Goal: Task Accomplishment & Management: Use online tool/utility

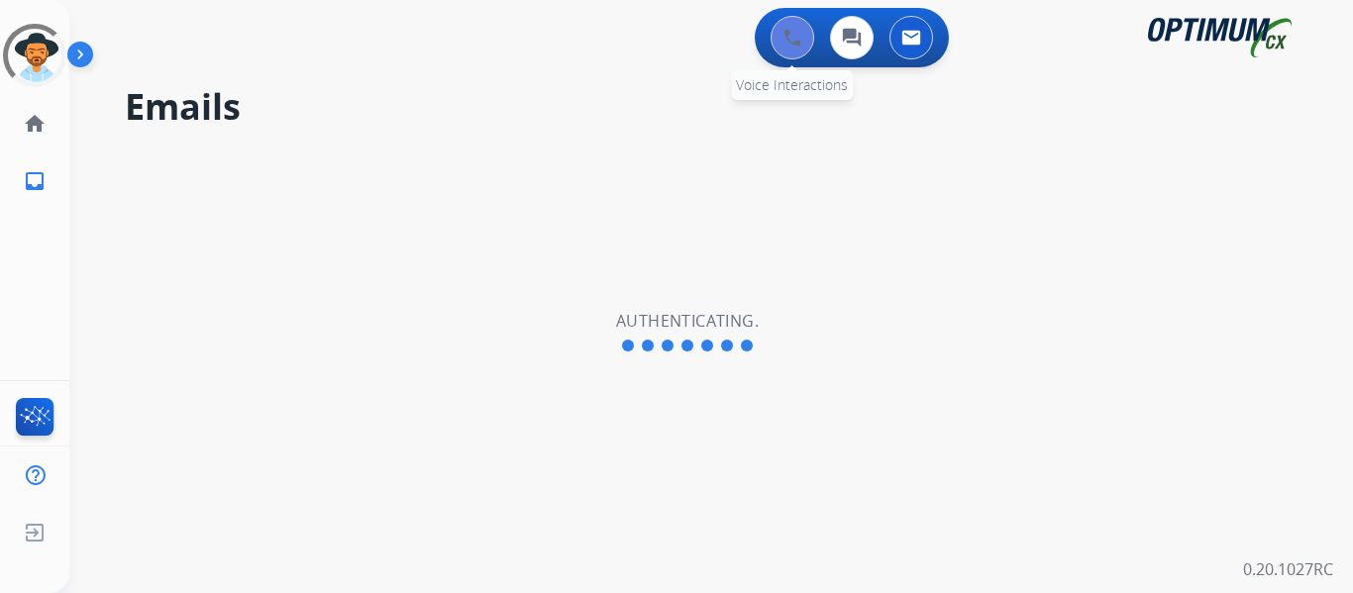
click at [795, 41] on img at bounding box center [793, 38] width 18 height 18
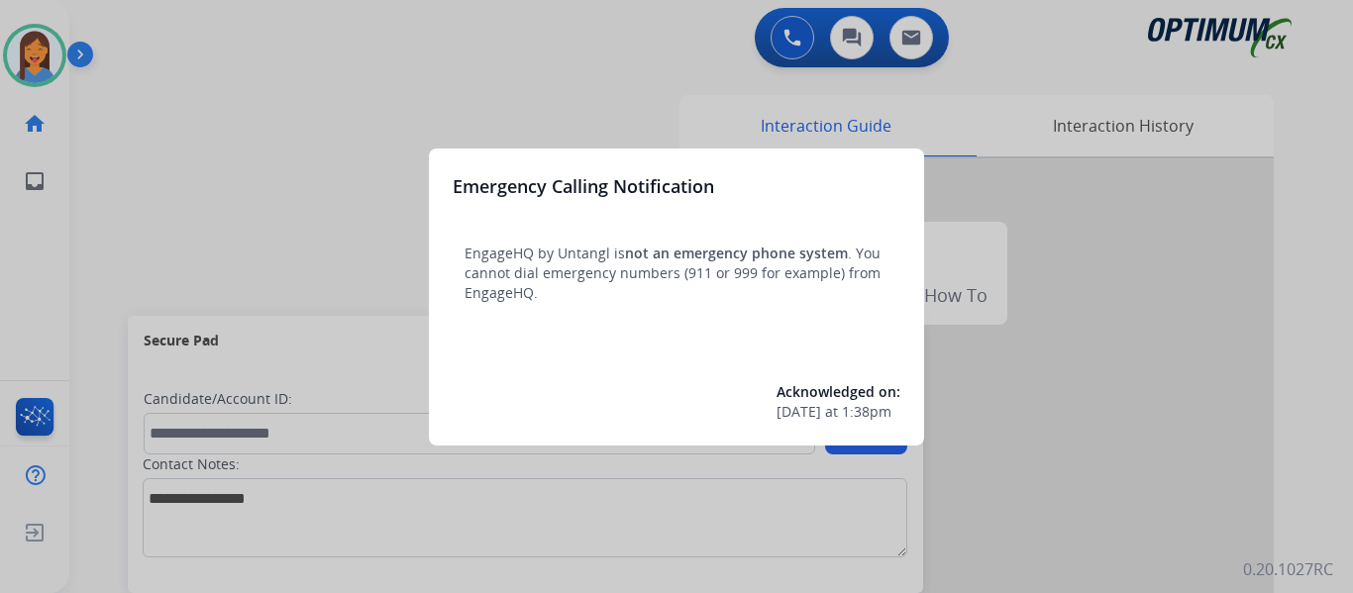
click at [137, 204] on div at bounding box center [676, 296] width 1353 height 593
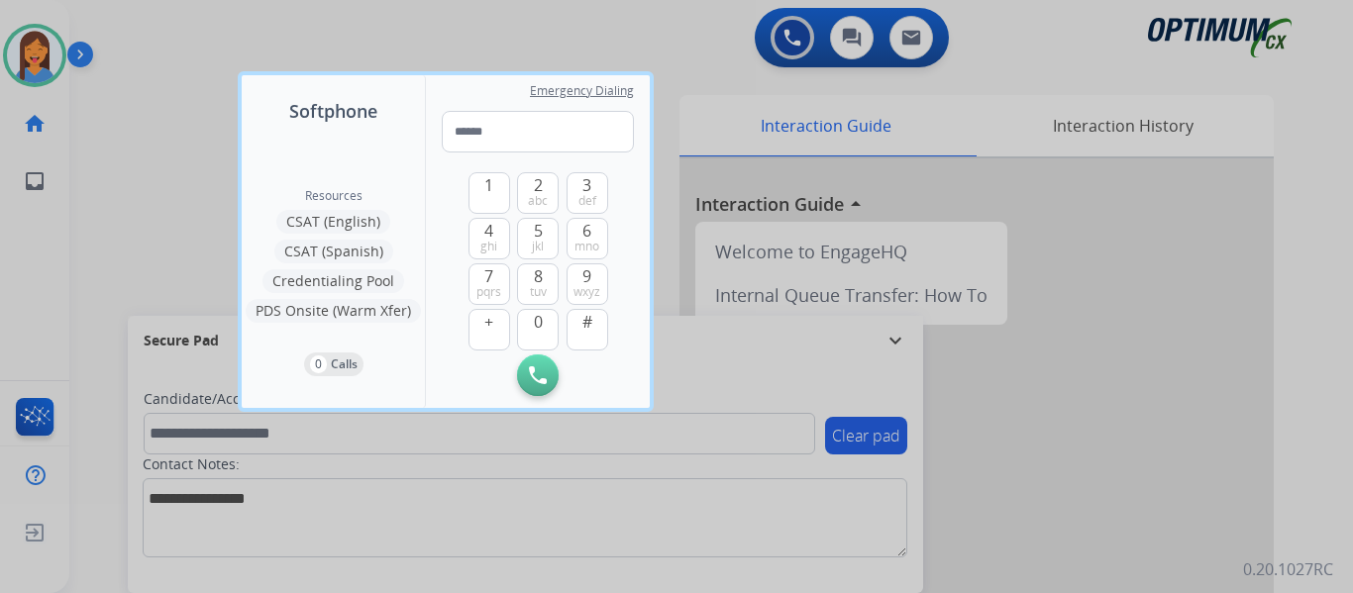
click at [137, 204] on div at bounding box center [676, 296] width 1353 height 593
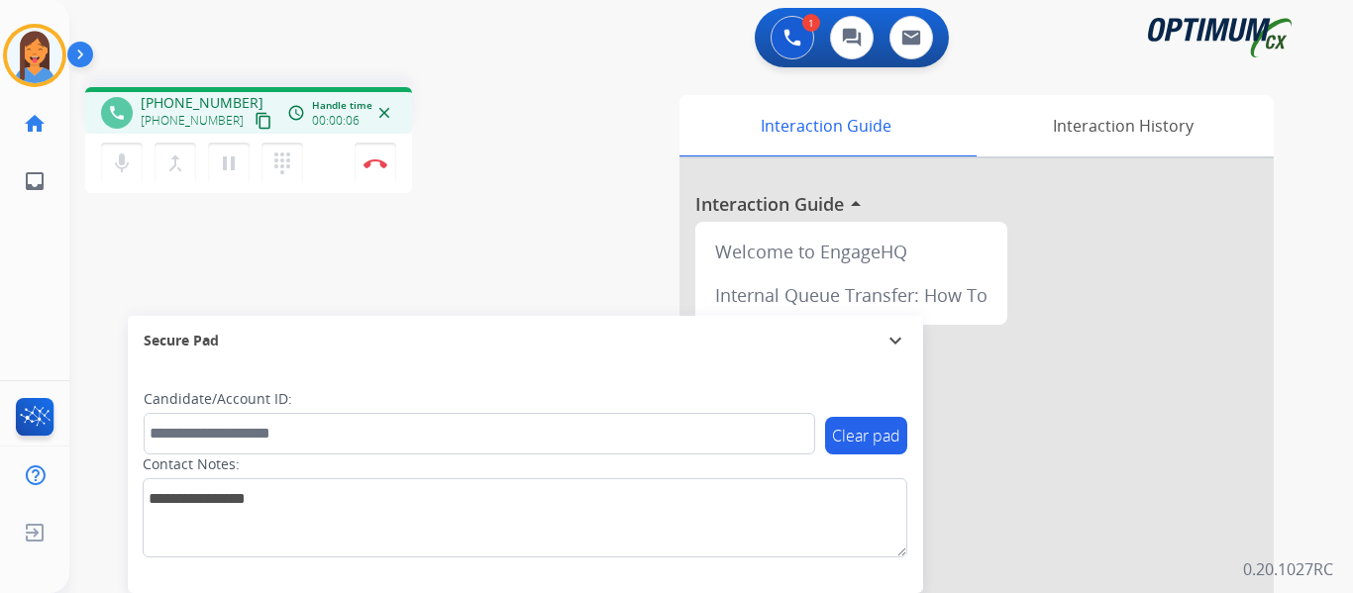
click at [255, 115] on mat-icon "content_copy" at bounding box center [264, 121] width 18 height 18
click at [382, 168] on button "Disconnect" at bounding box center [376, 164] width 42 height 42
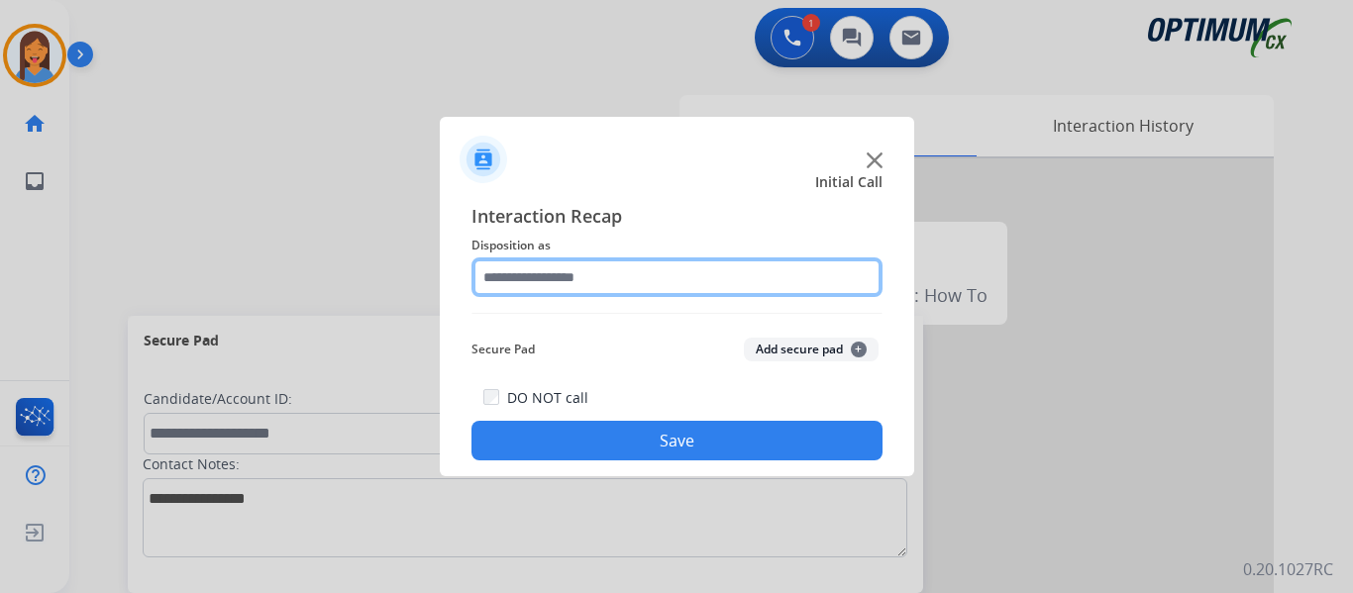
click at [570, 270] on input "text" at bounding box center [676, 278] width 411 height 40
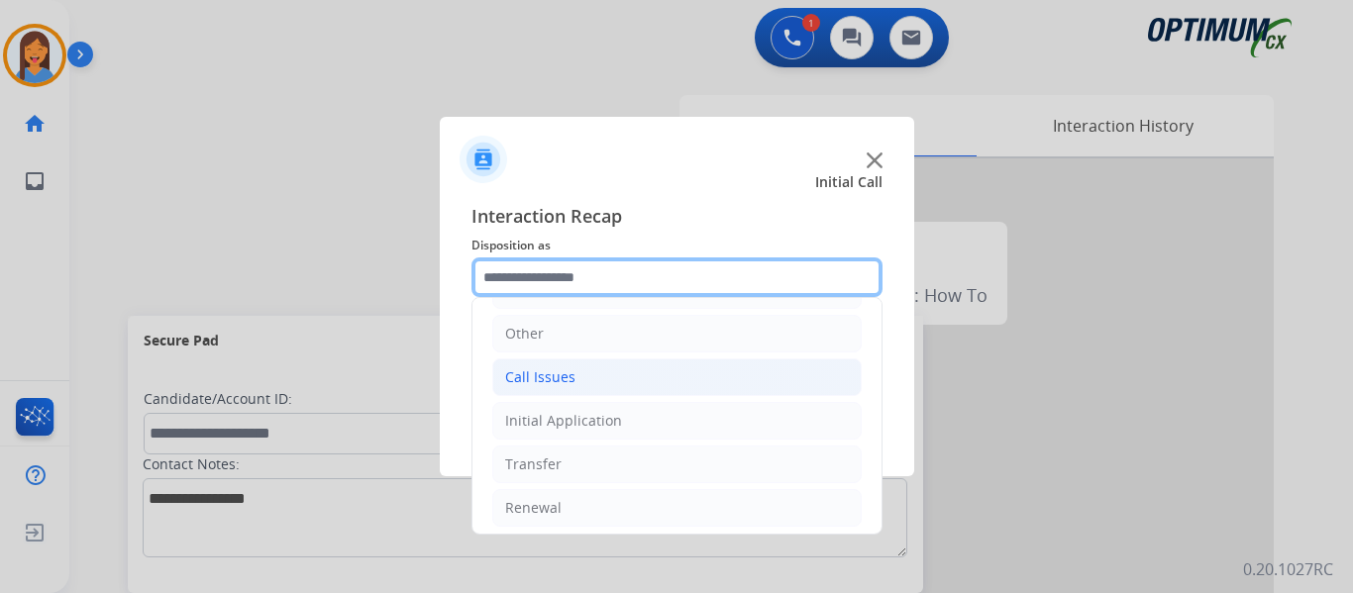
scroll to position [135, 0]
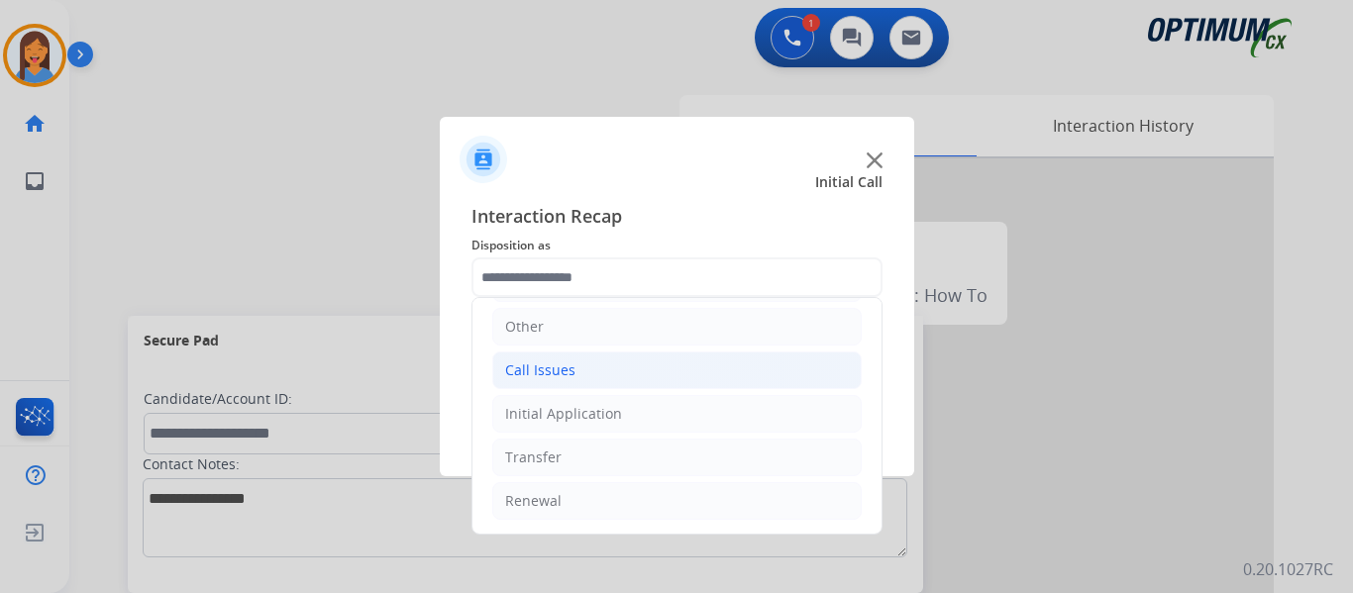
click at [542, 367] on div "Call Issues" at bounding box center [540, 371] width 70 height 20
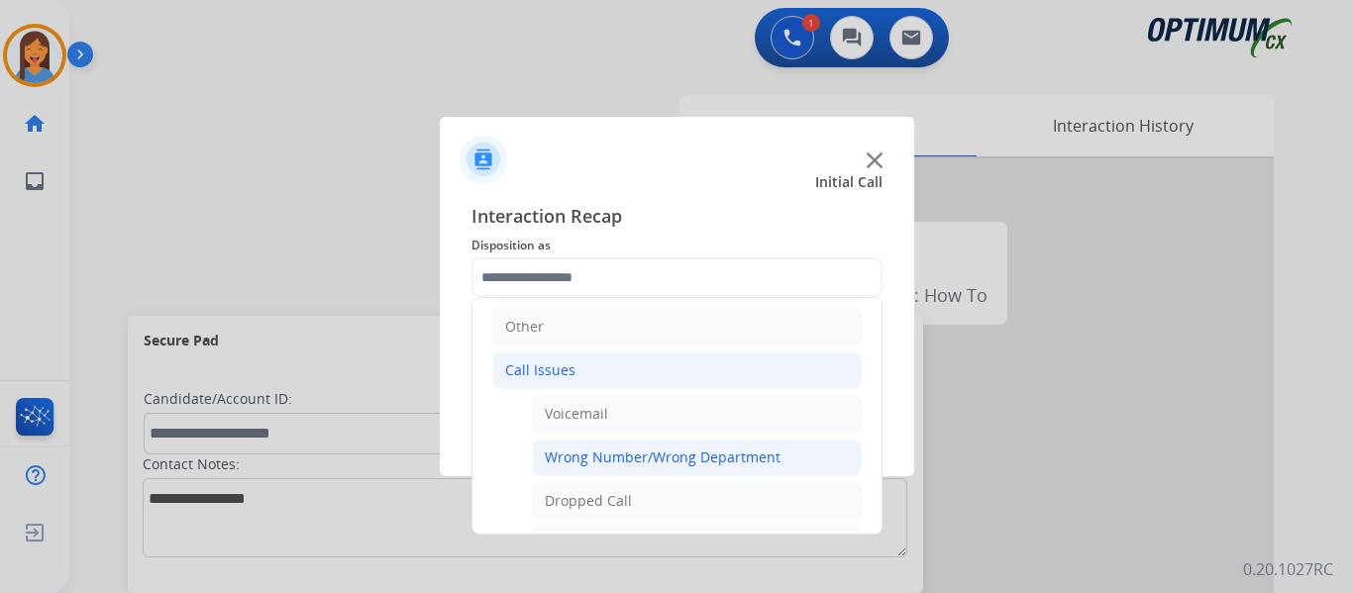
click at [623, 454] on div "Wrong Number/Wrong Department" at bounding box center [663, 458] width 236 height 20
type input "**********"
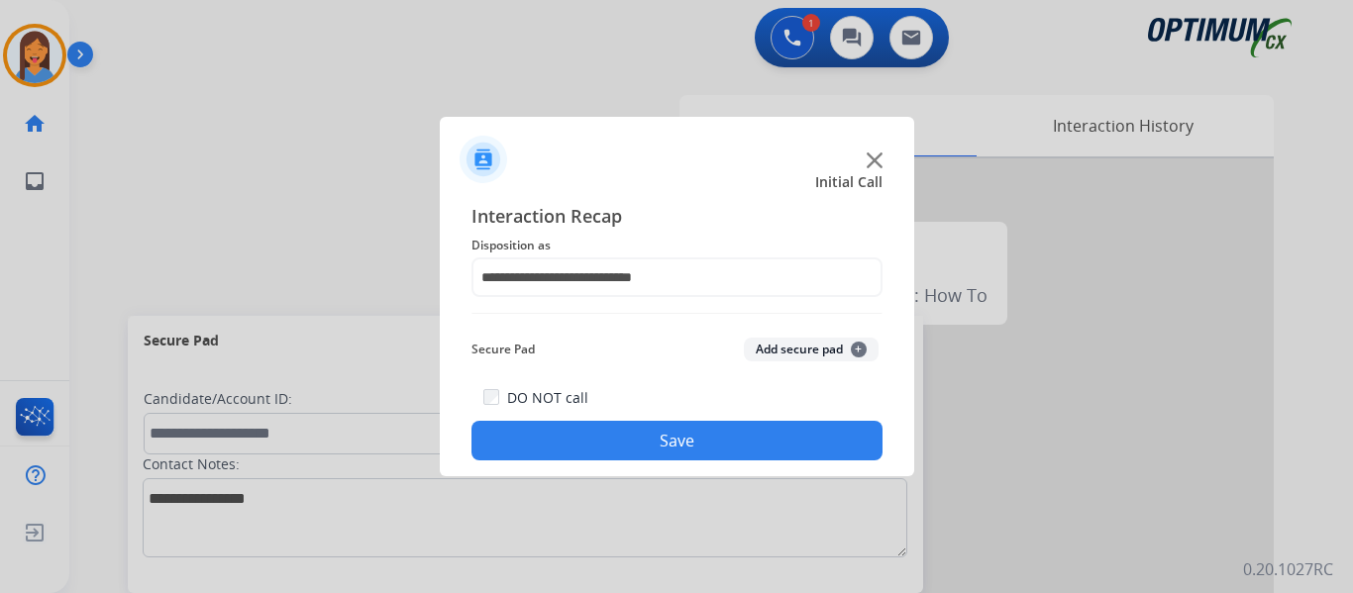
click at [631, 445] on button "Save" at bounding box center [676, 441] width 411 height 40
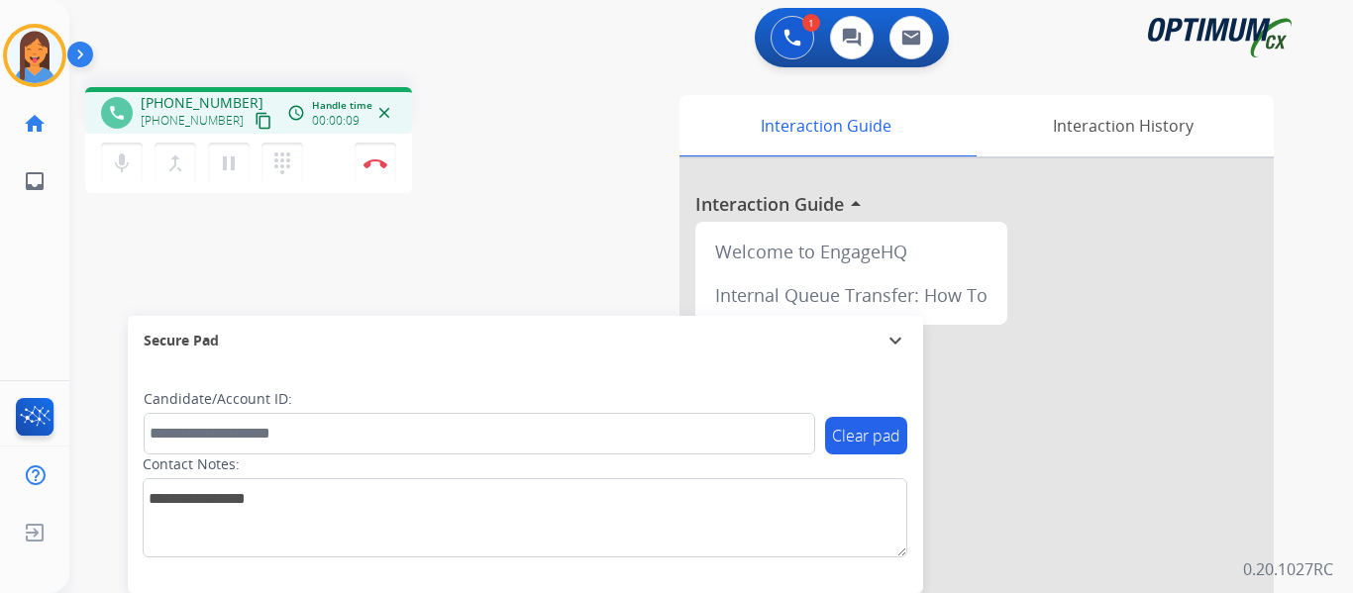
click at [255, 121] on mat-icon "content_copy" at bounding box center [264, 121] width 18 height 18
click at [378, 167] on img at bounding box center [376, 163] width 24 height 10
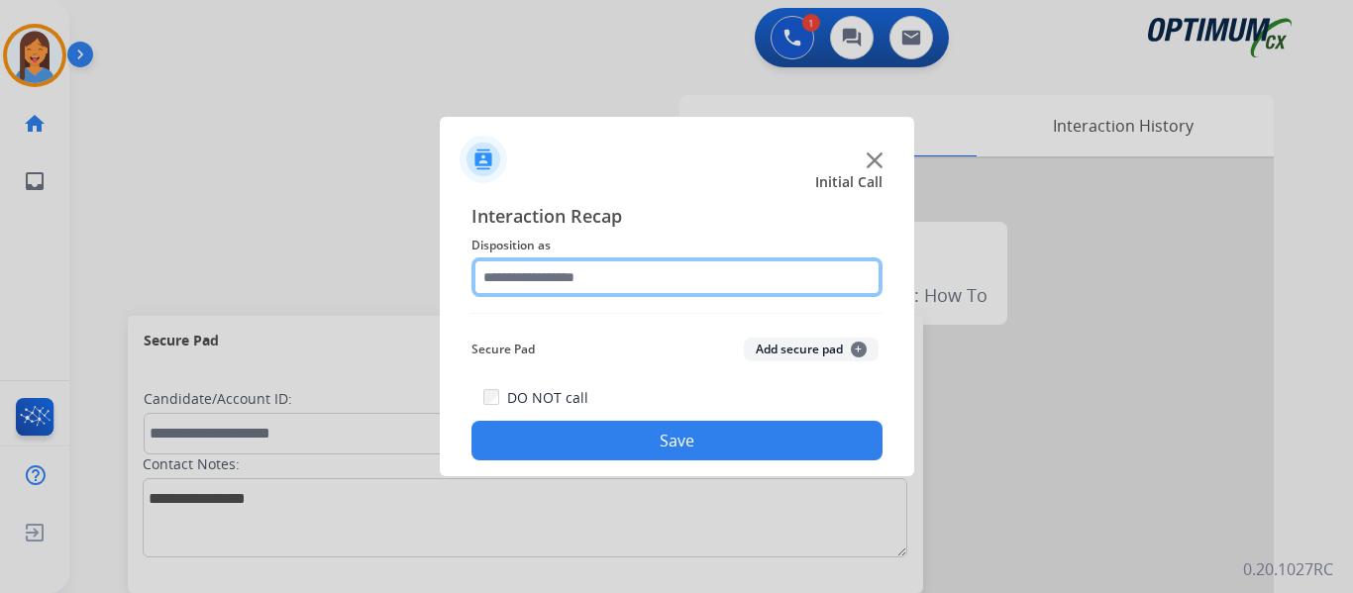
click at [581, 276] on input "text" at bounding box center [676, 278] width 411 height 40
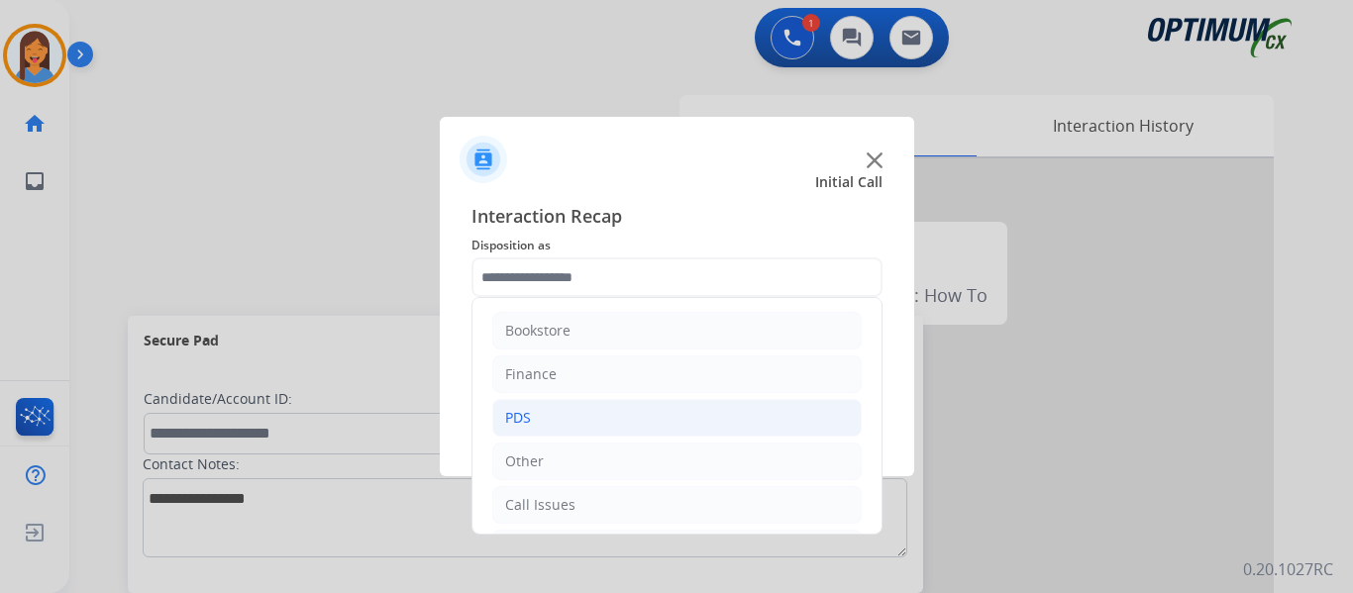
click at [558, 407] on li "PDS" at bounding box center [676, 418] width 369 height 38
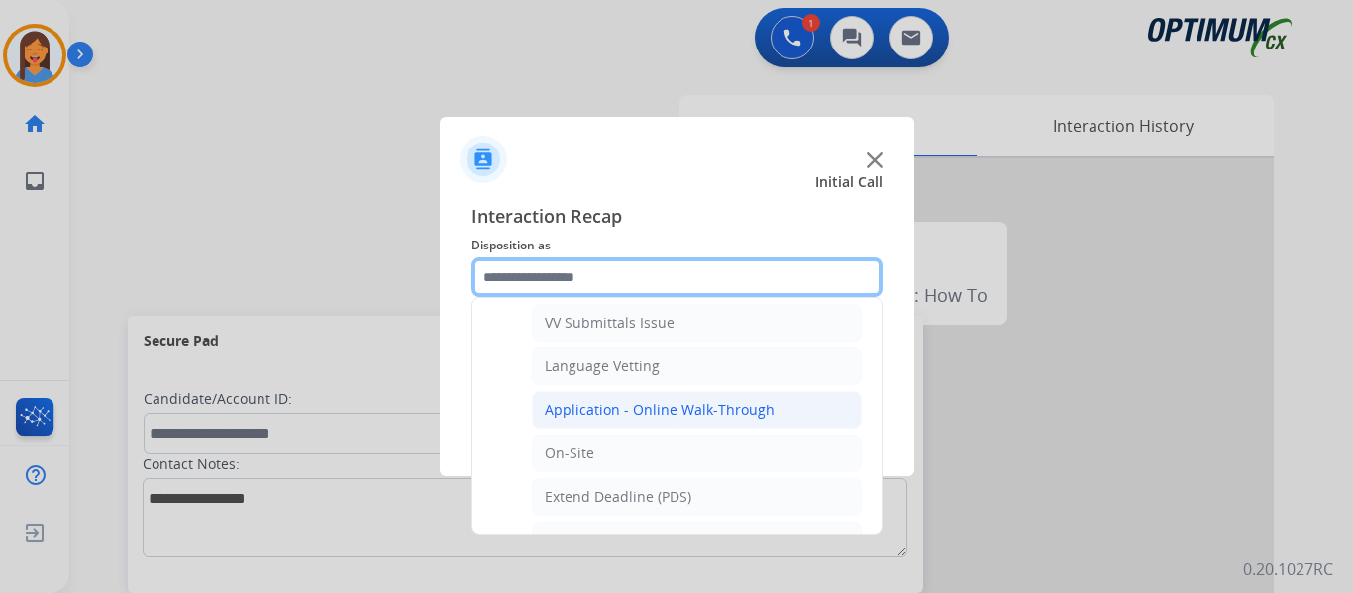
scroll to position [495, 0]
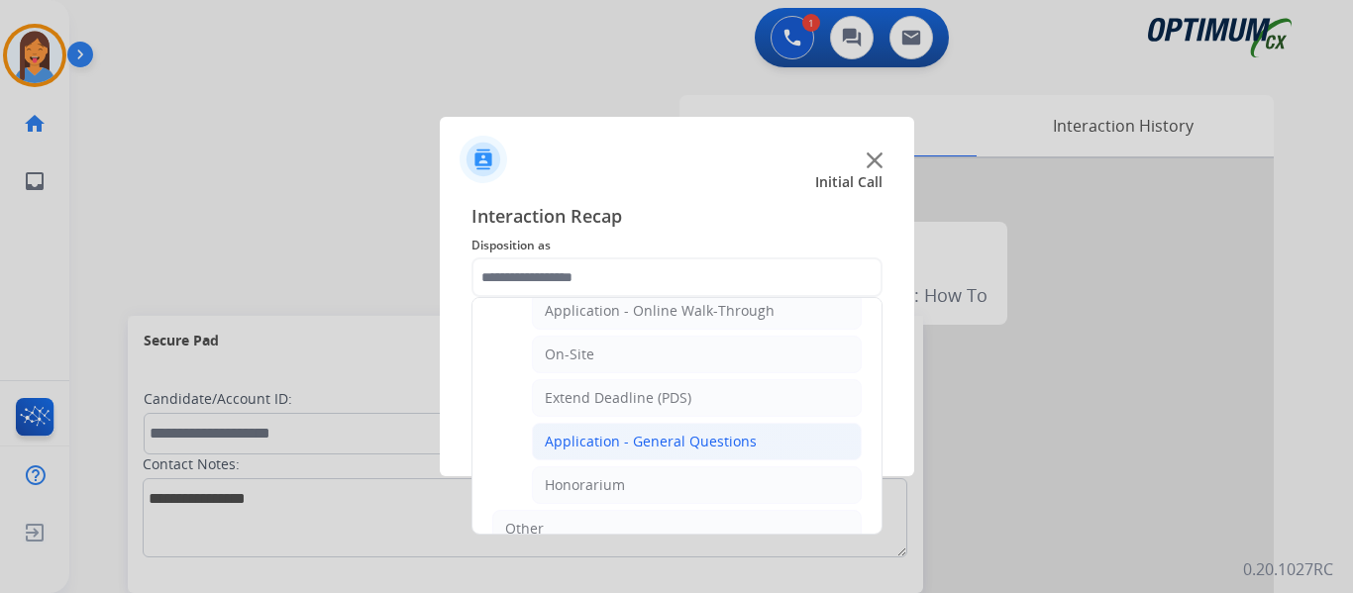
click at [630, 439] on div "Application - General Questions" at bounding box center [651, 442] width 212 height 20
type input "**********"
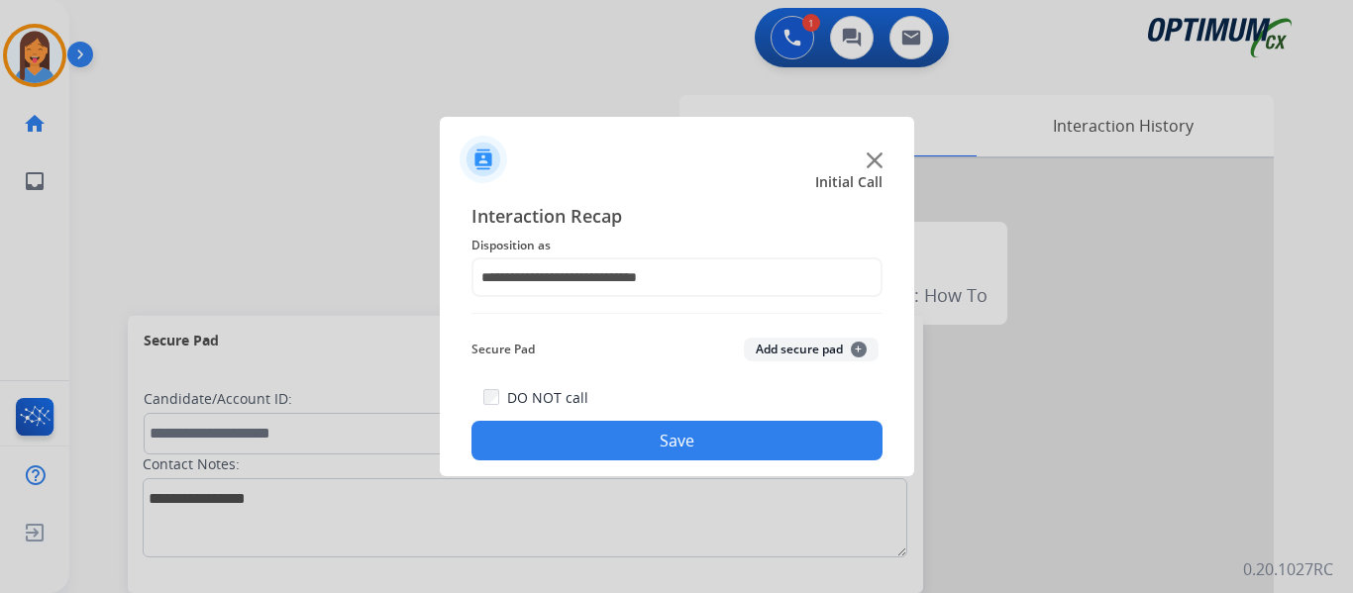
click at [630, 439] on button "Save" at bounding box center [676, 441] width 411 height 40
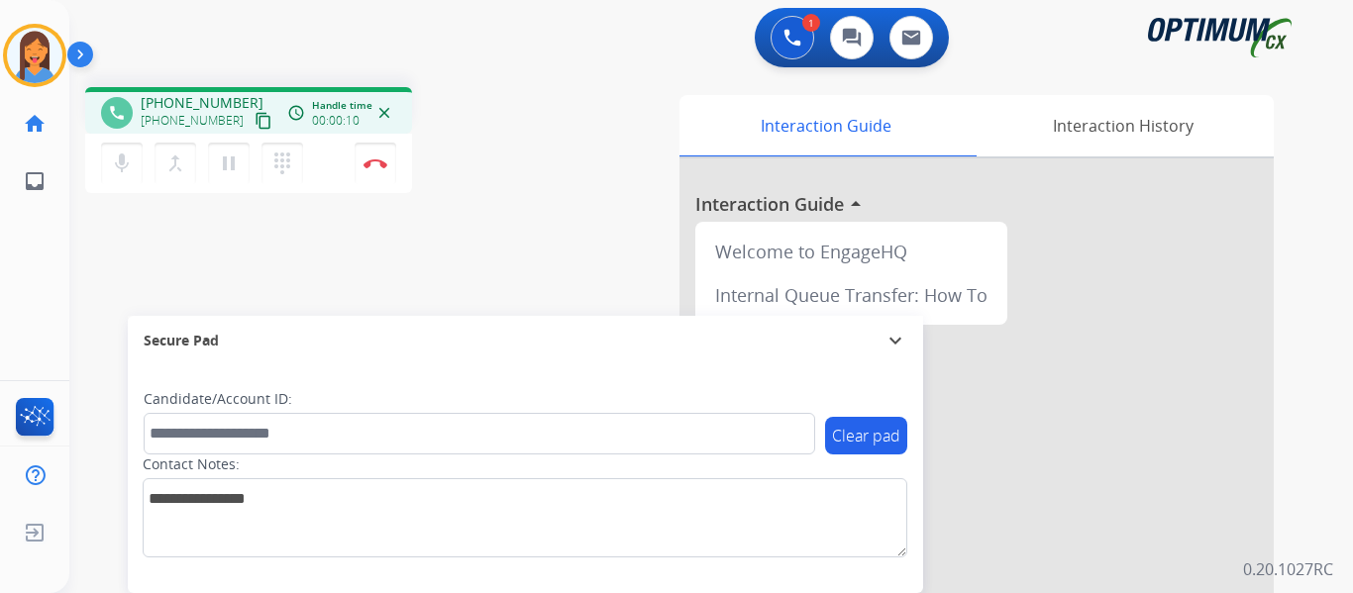
click at [255, 128] on mat-icon "content_copy" at bounding box center [264, 121] width 18 height 18
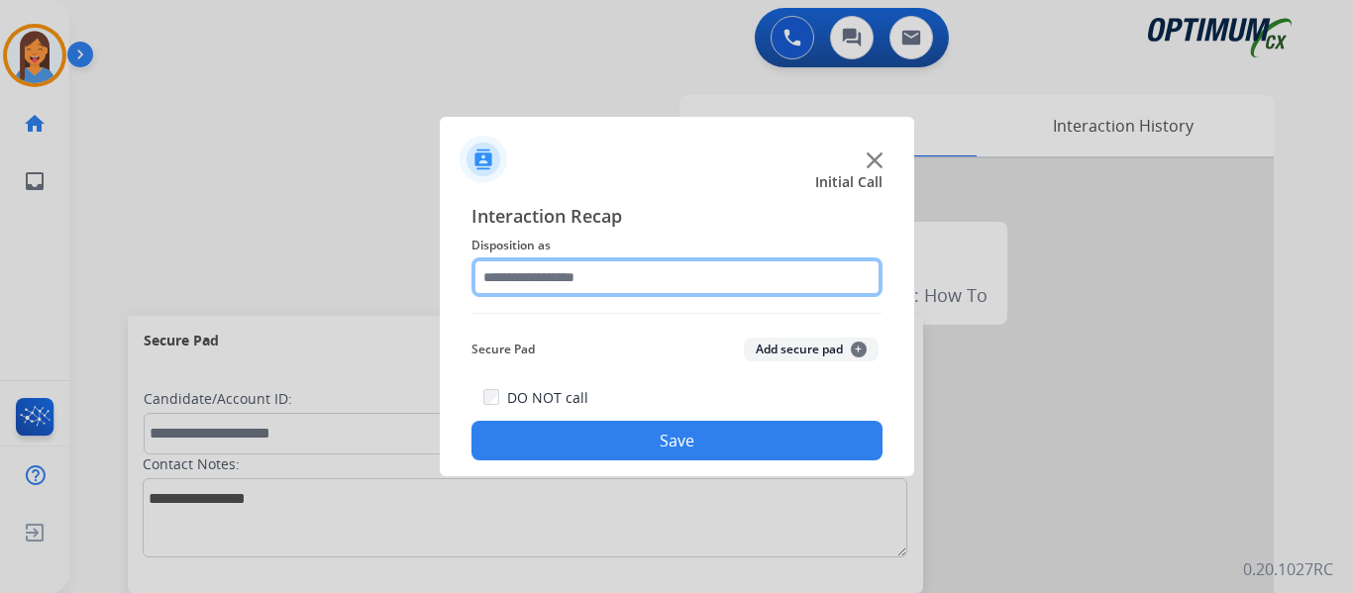
click at [586, 274] on input "text" at bounding box center [676, 278] width 411 height 40
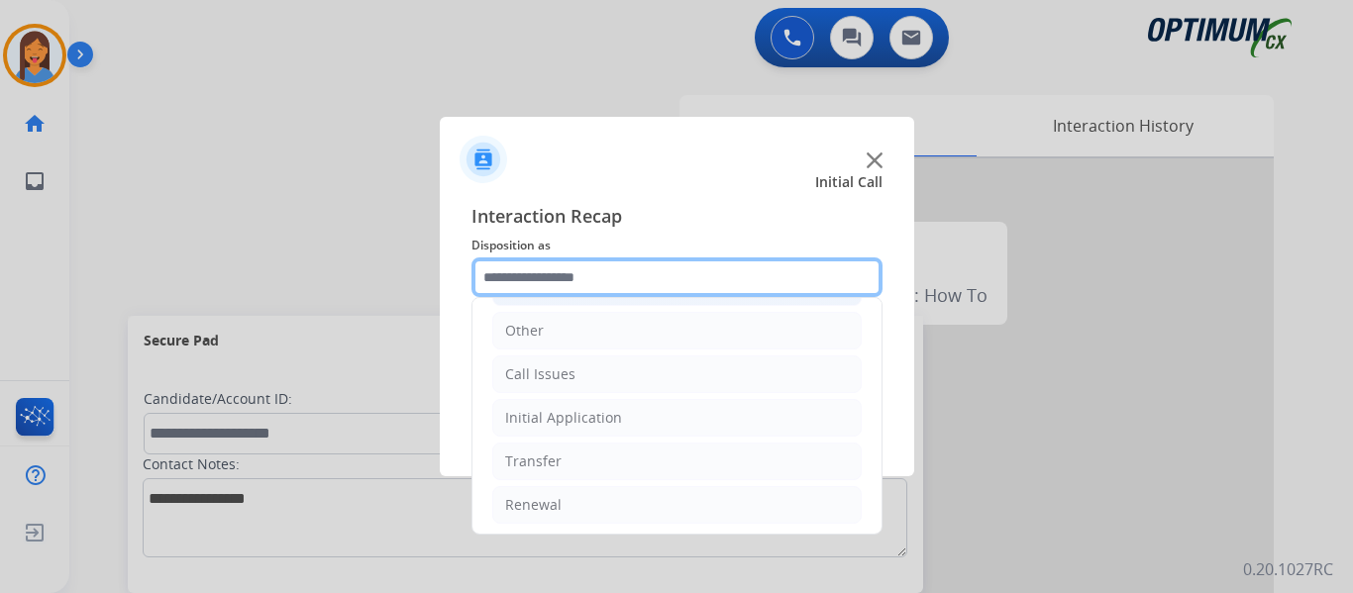
scroll to position [135, 0]
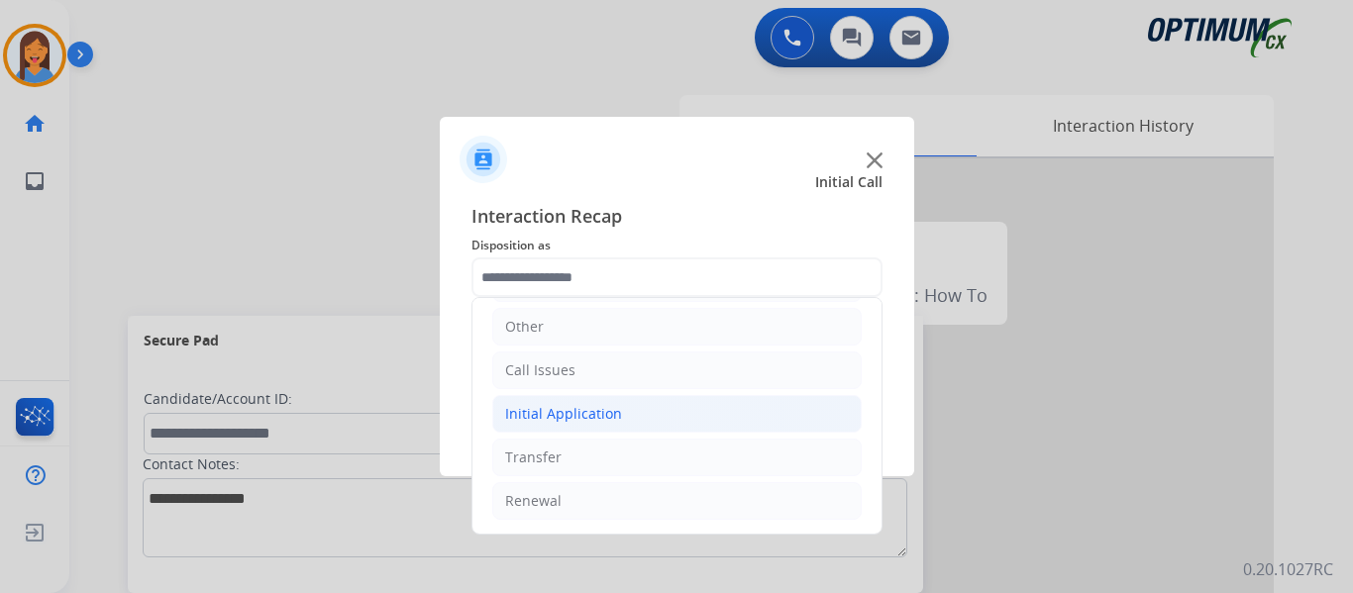
click at [539, 414] on div "Initial Application" at bounding box center [563, 414] width 117 height 20
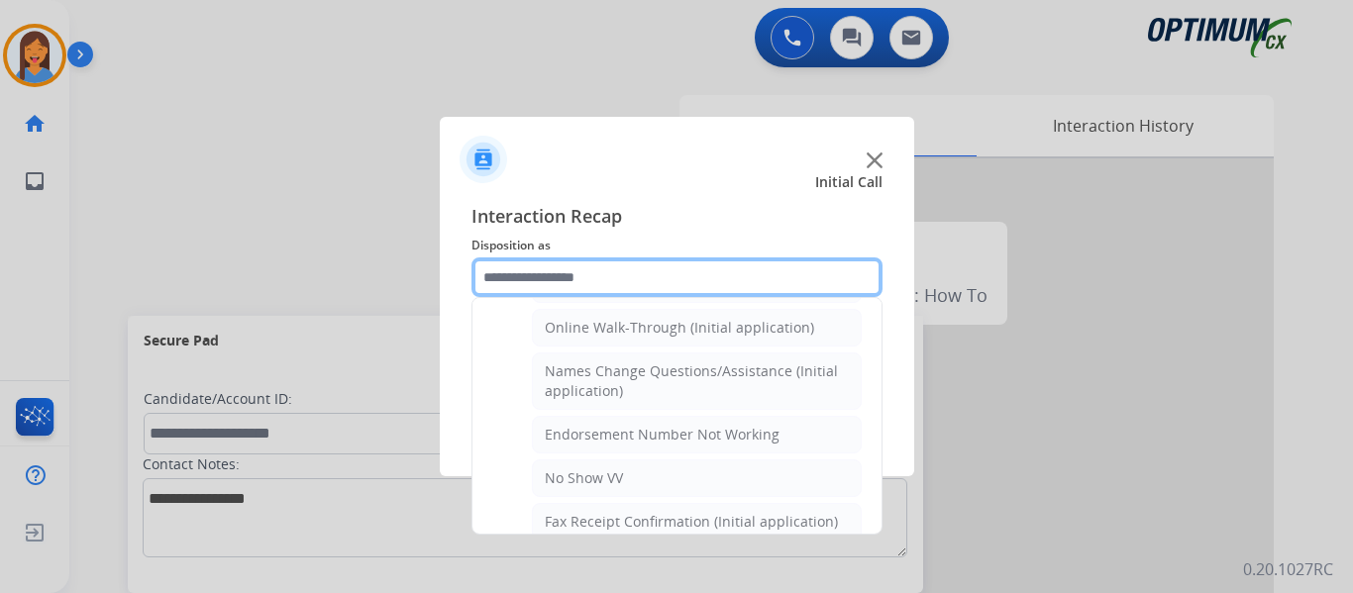
scroll to position [432, 0]
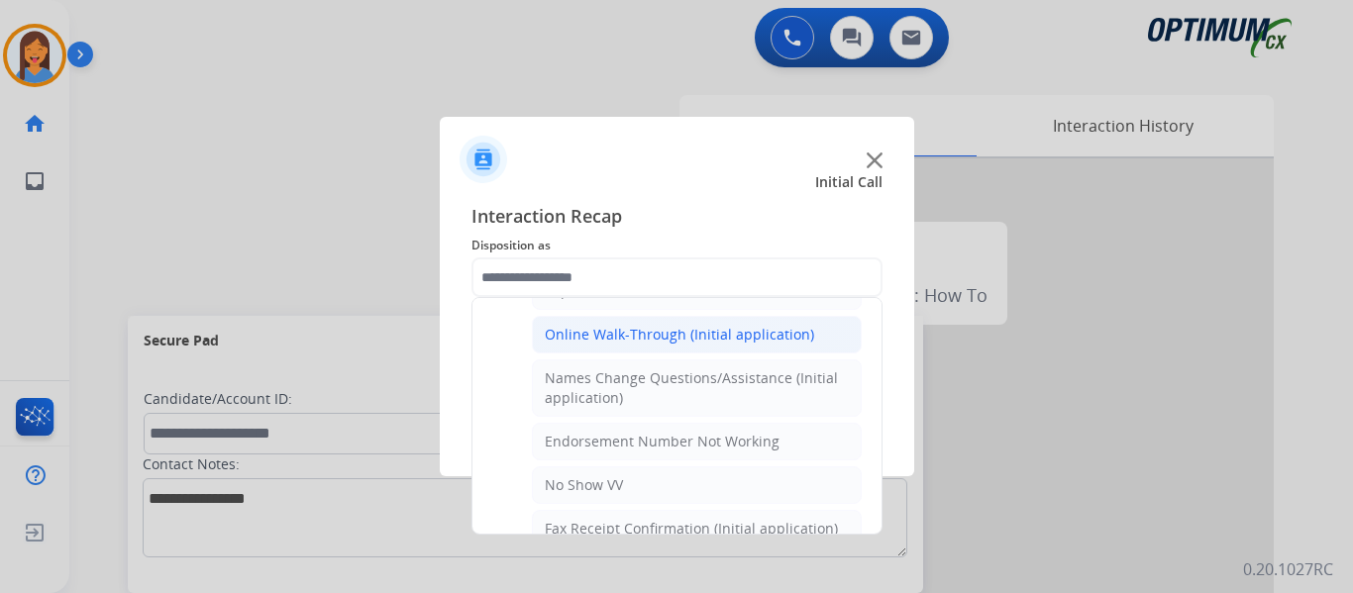
click at [626, 344] on div "Online Walk-Through (Initial application)" at bounding box center [679, 335] width 269 height 20
type input "**********"
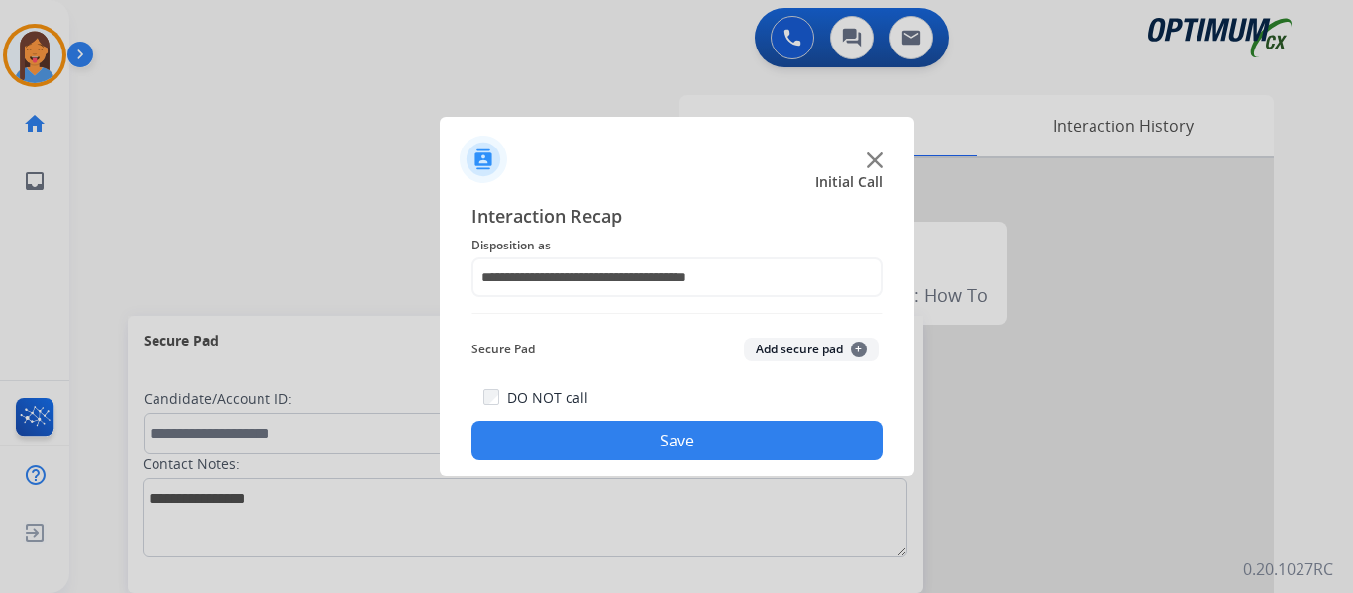
click at [665, 446] on button "Save" at bounding box center [676, 441] width 411 height 40
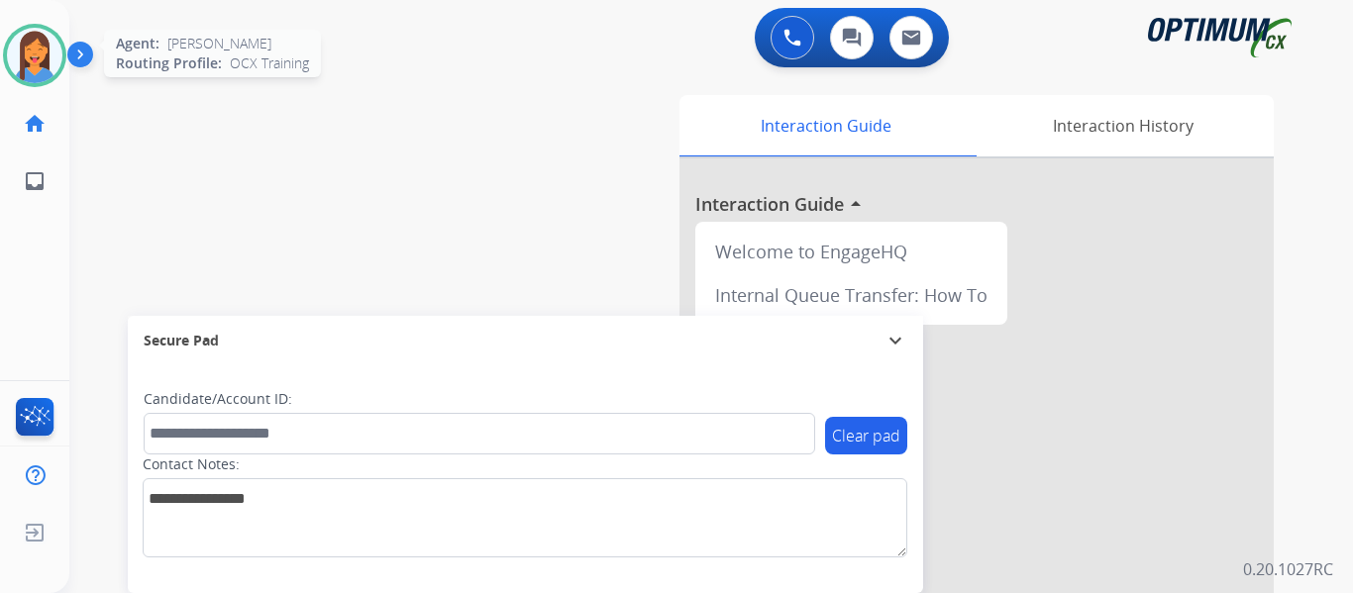
click at [23, 62] on img at bounding box center [34, 55] width 55 height 55
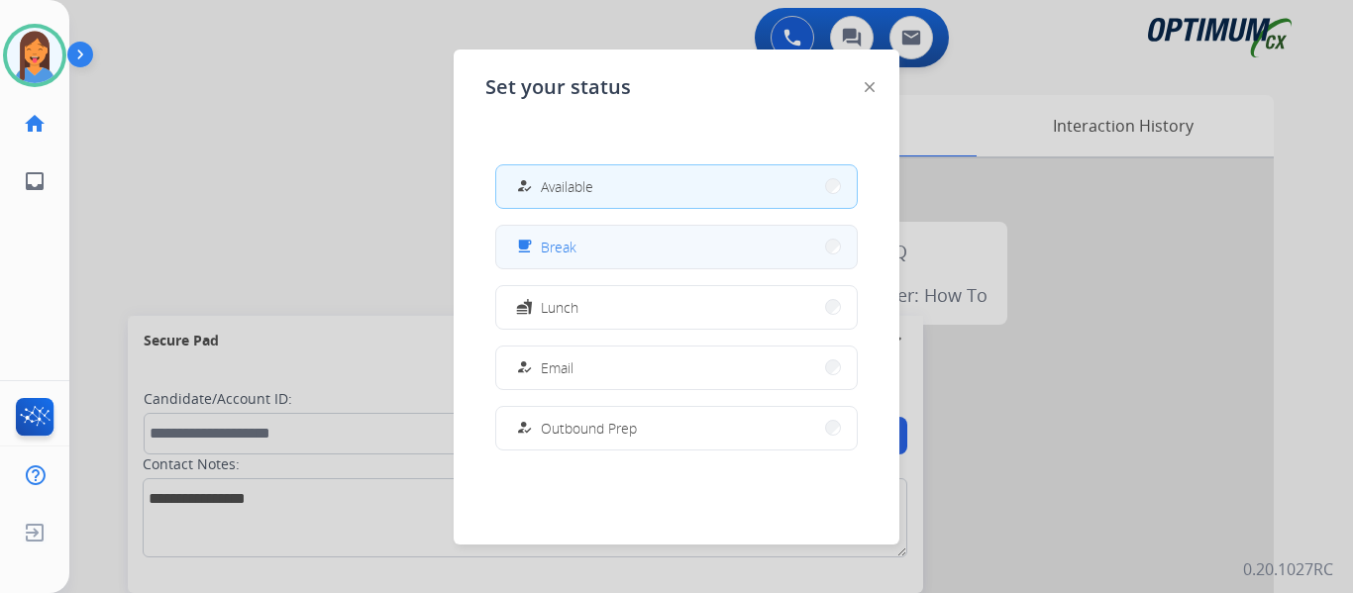
click at [536, 239] on div "free_breakfast" at bounding box center [526, 247] width 29 height 24
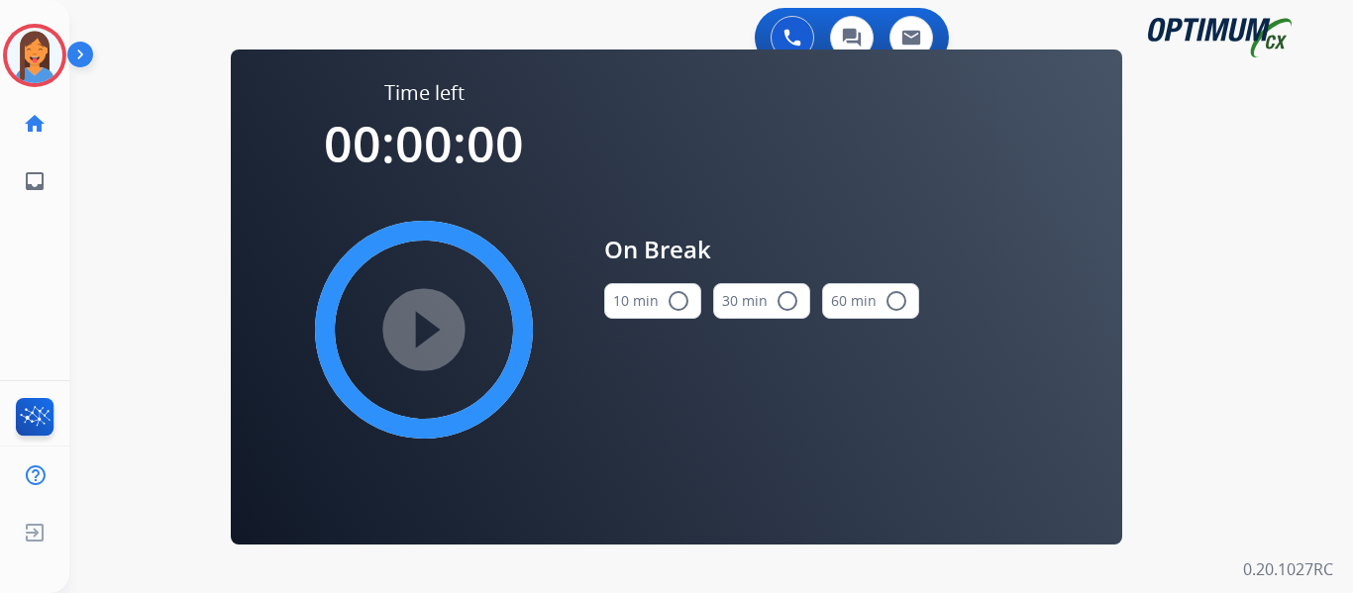
click at [667, 306] on mat-icon "radio_button_unchecked" at bounding box center [679, 301] width 24 height 24
click at [436, 331] on mat-icon "play_circle_filled" at bounding box center [424, 330] width 24 height 24
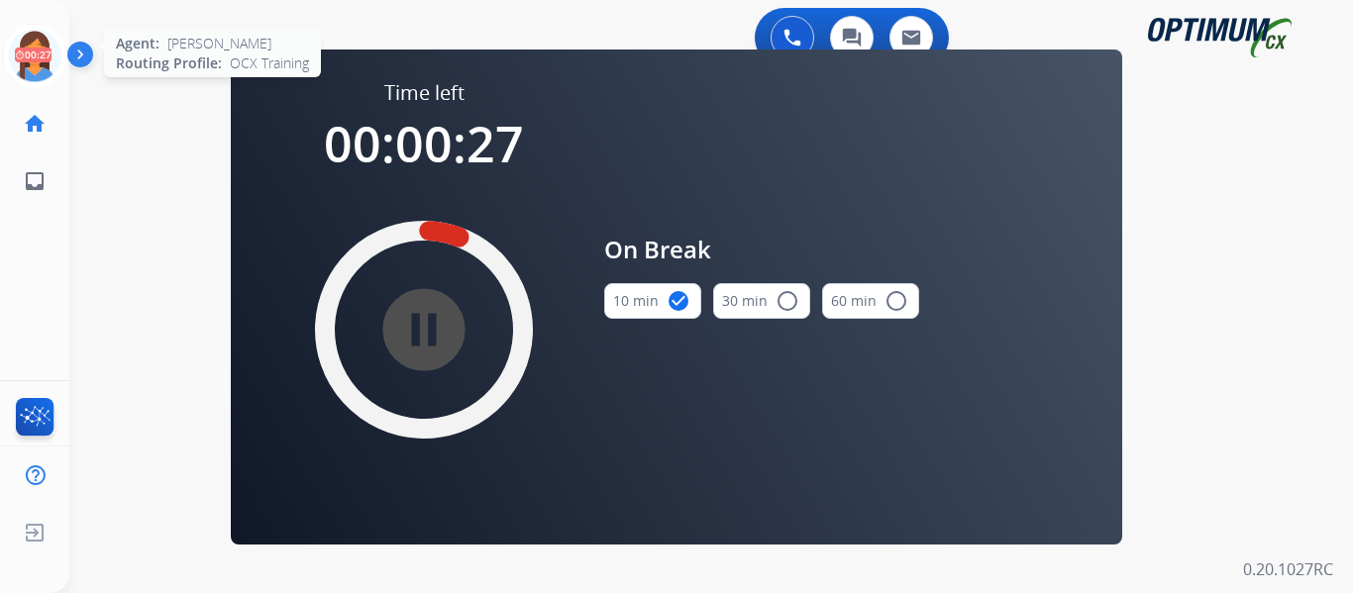
click at [28, 52] on icon at bounding box center [35, 56] width 64 height 64
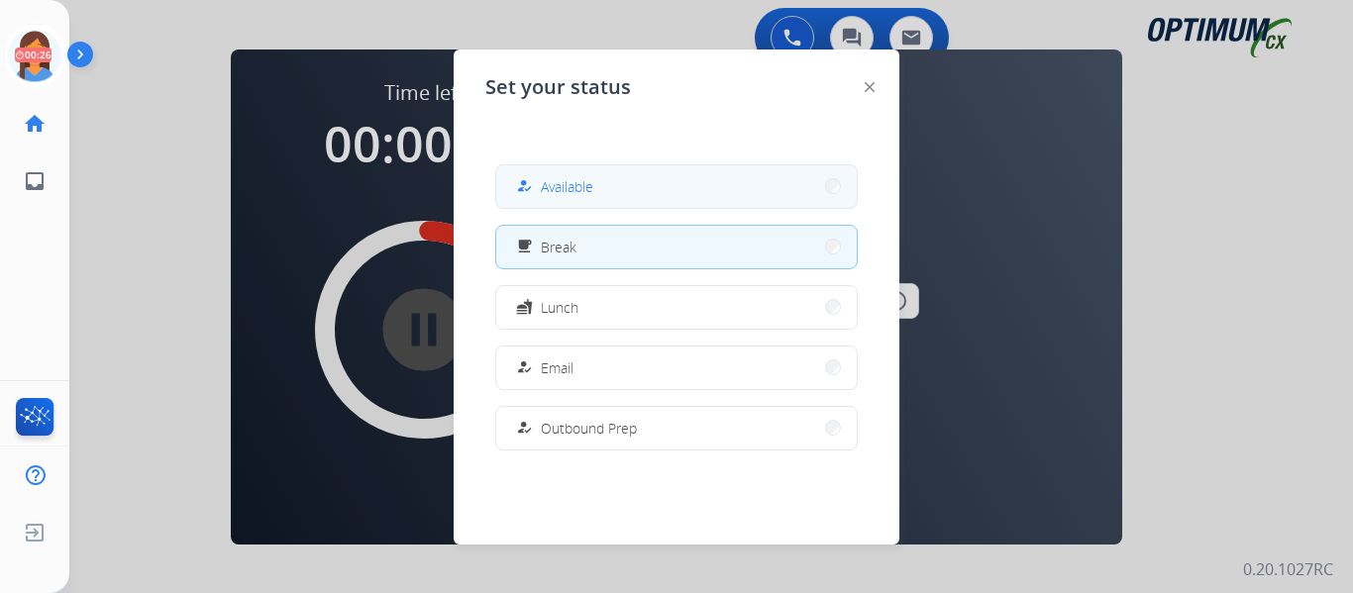
click at [575, 194] on span "Available" at bounding box center [567, 186] width 52 height 21
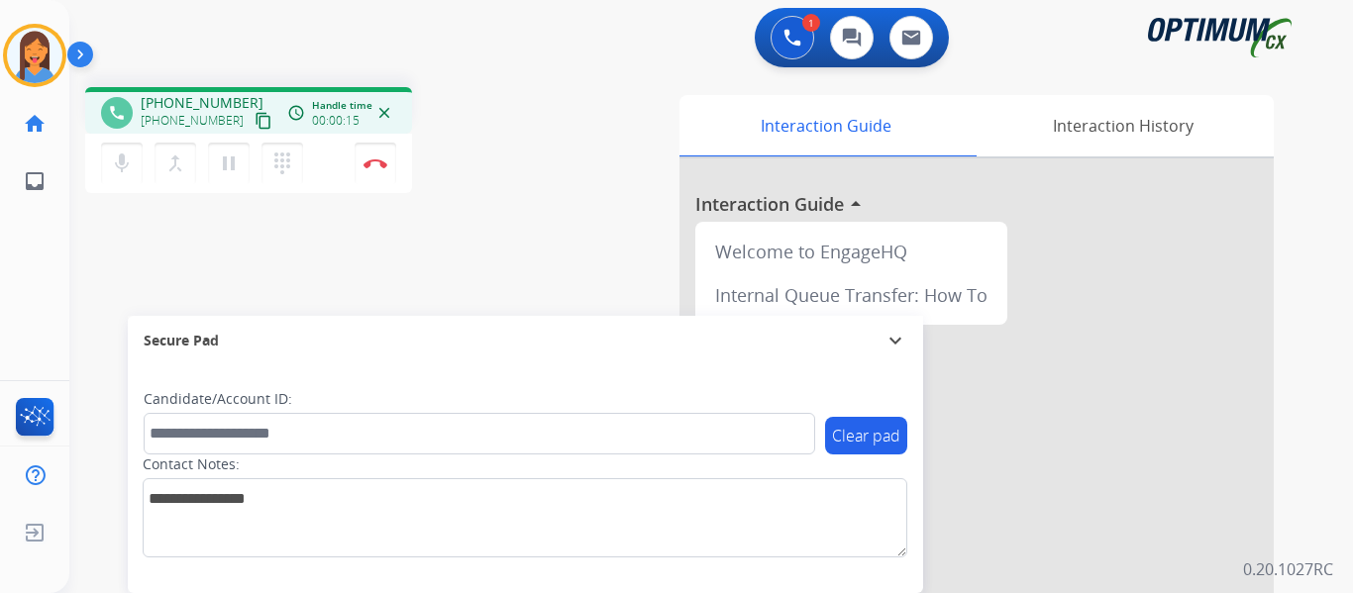
click at [255, 126] on mat-icon "content_copy" at bounding box center [264, 121] width 18 height 18
click at [377, 163] on img at bounding box center [376, 163] width 24 height 10
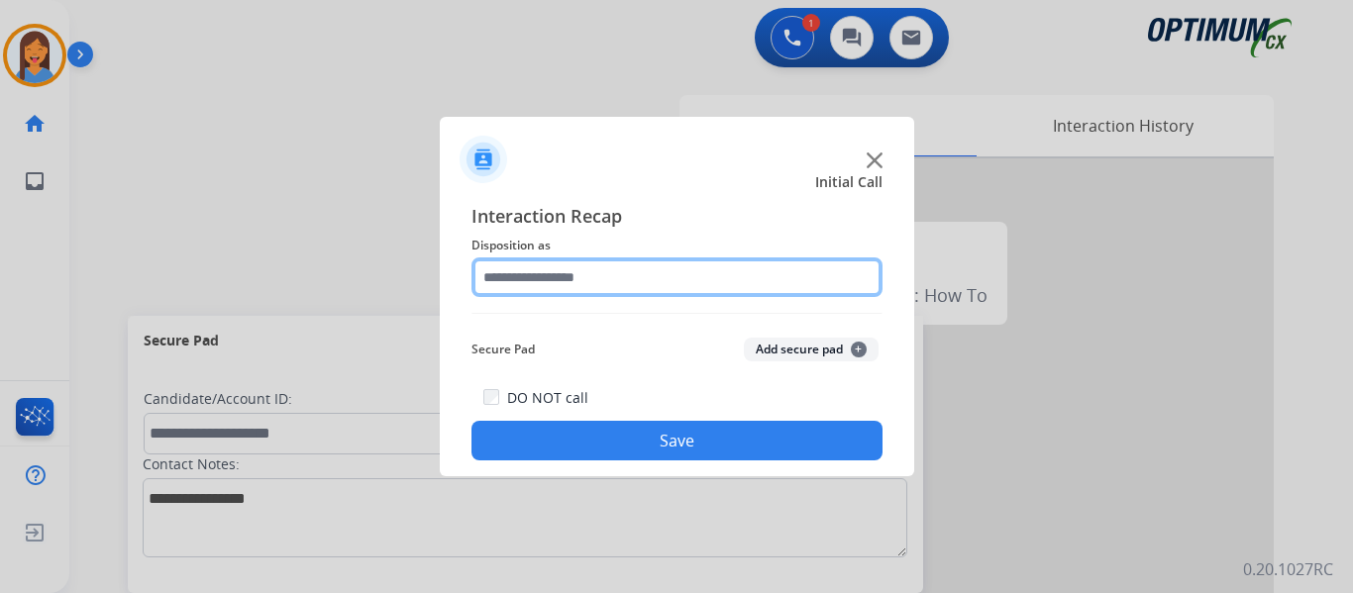
click at [548, 273] on input "text" at bounding box center [676, 278] width 411 height 40
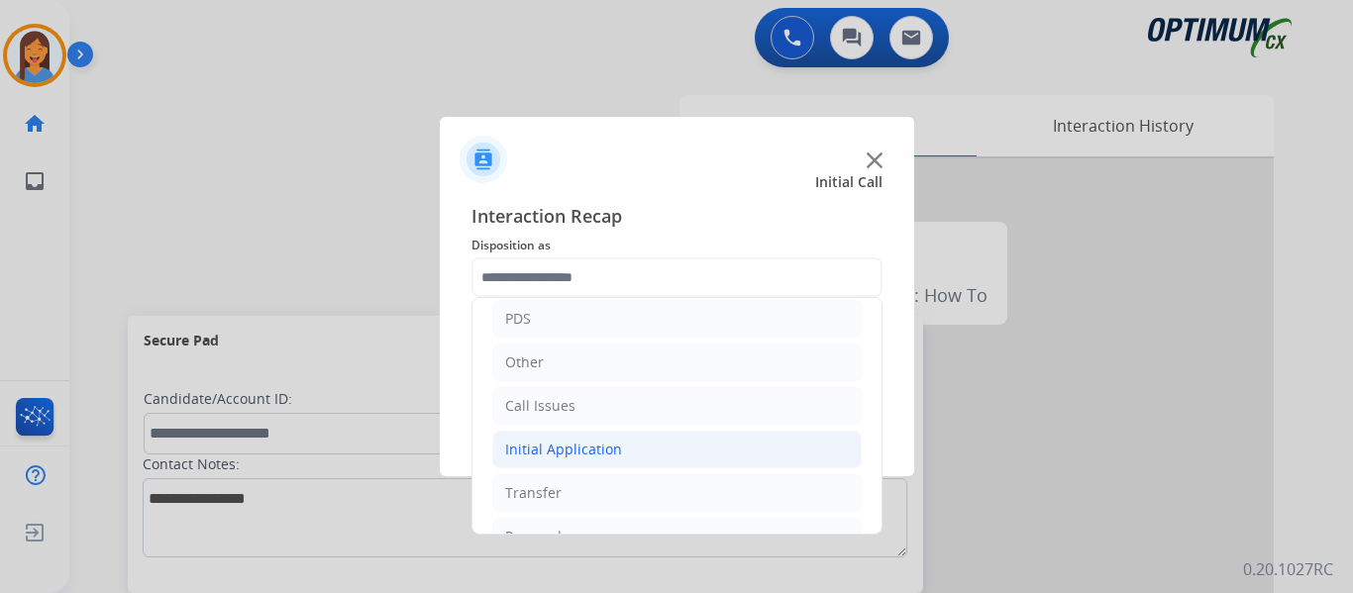
click at [590, 448] on div "Initial Application" at bounding box center [563, 450] width 117 height 20
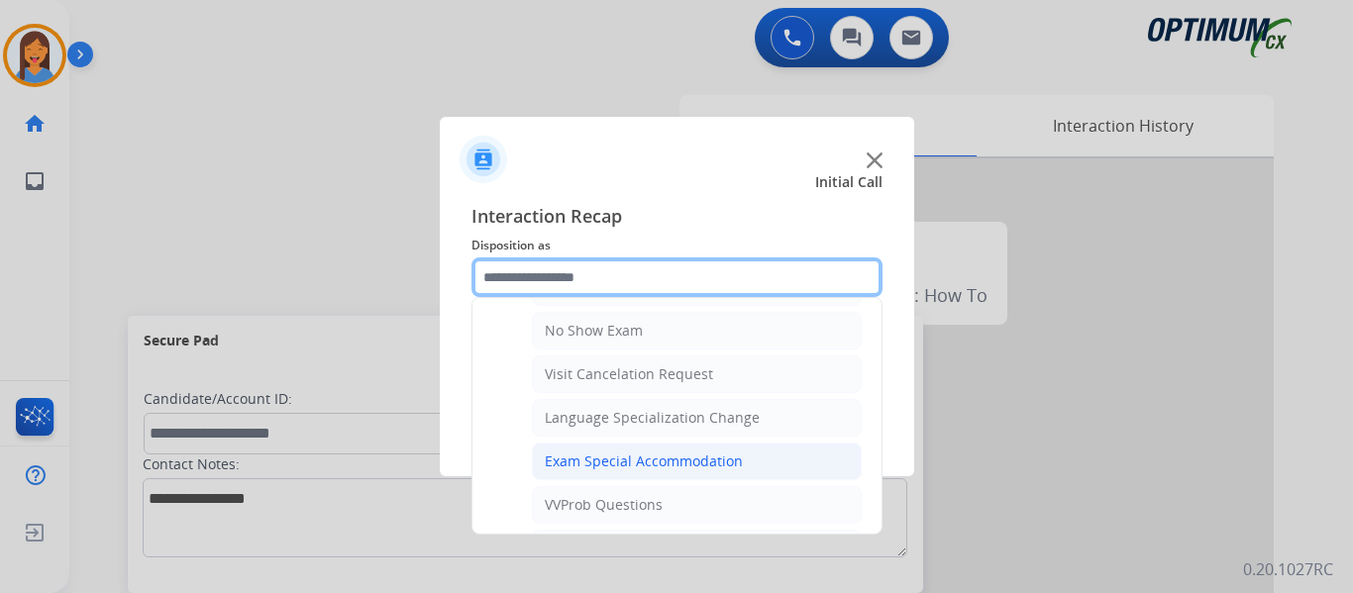
scroll to position [991, 0]
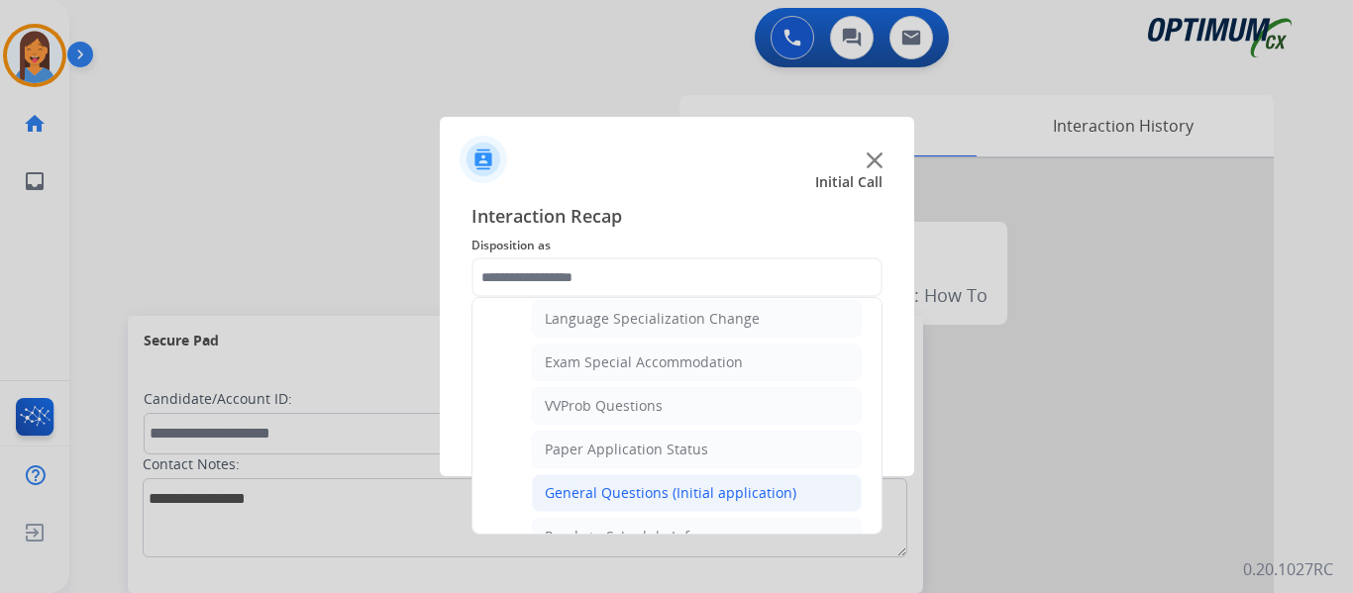
click at [674, 489] on div "General Questions (Initial application)" at bounding box center [671, 493] width 252 height 20
type input "**********"
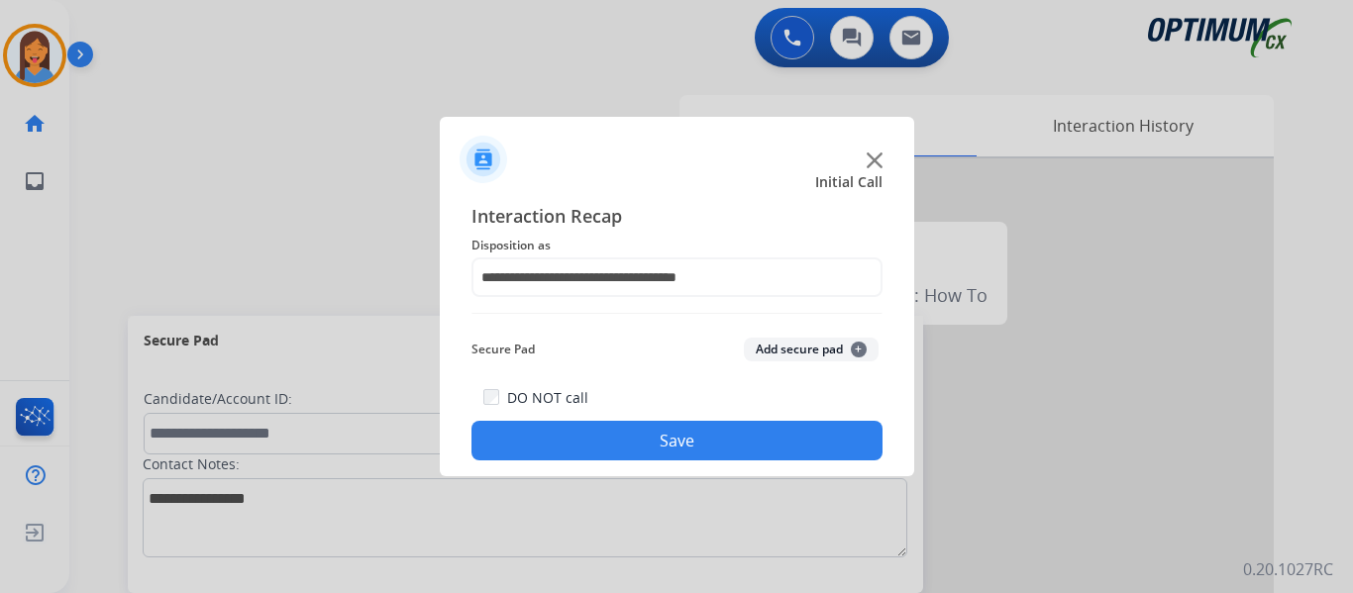
click at [677, 442] on button "Save" at bounding box center [676, 441] width 411 height 40
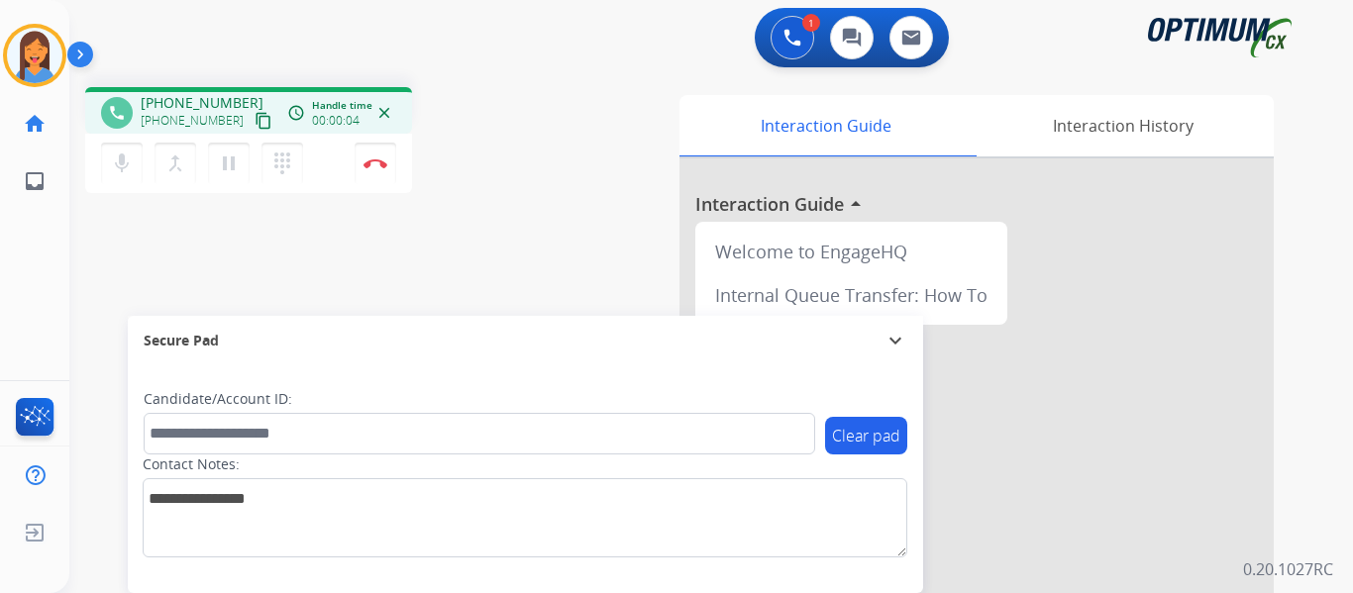
click at [255, 124] on mat-icon "content_copy" at bounding box center [264, 121] width 18 height 18
click at [370, 166] on img at bounding box center [376, 163] width 24 height 10
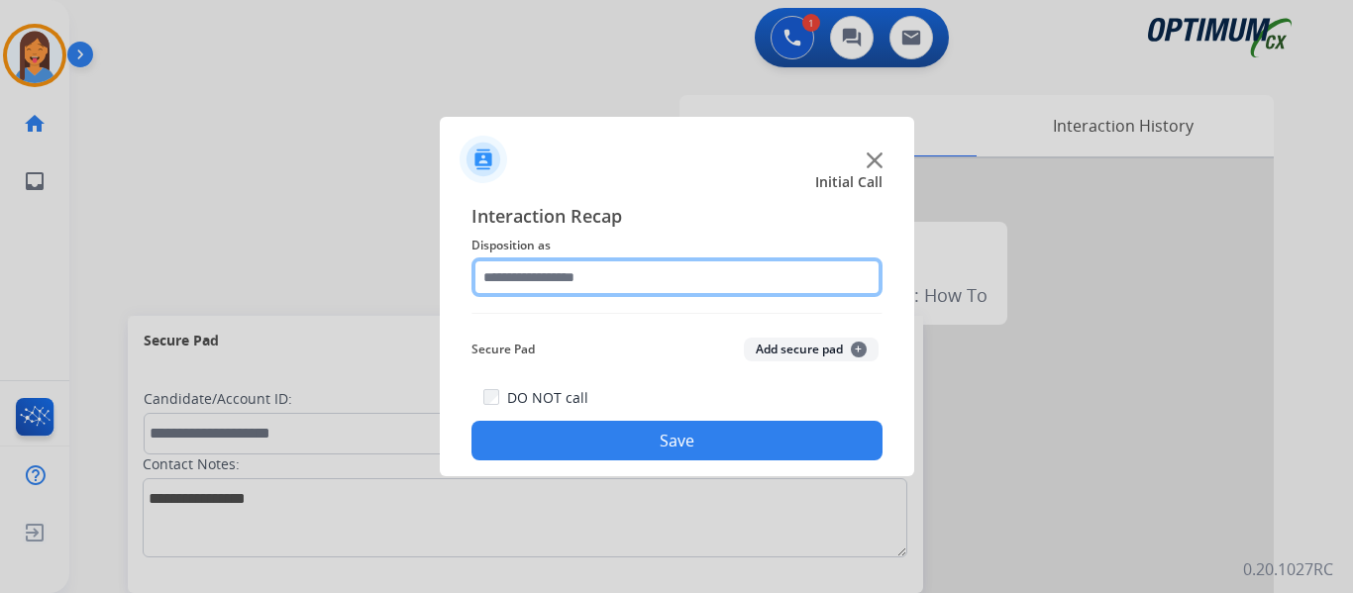
click at [512, 274] on input "text" at bounding box center [676, 278] width 411 height 40
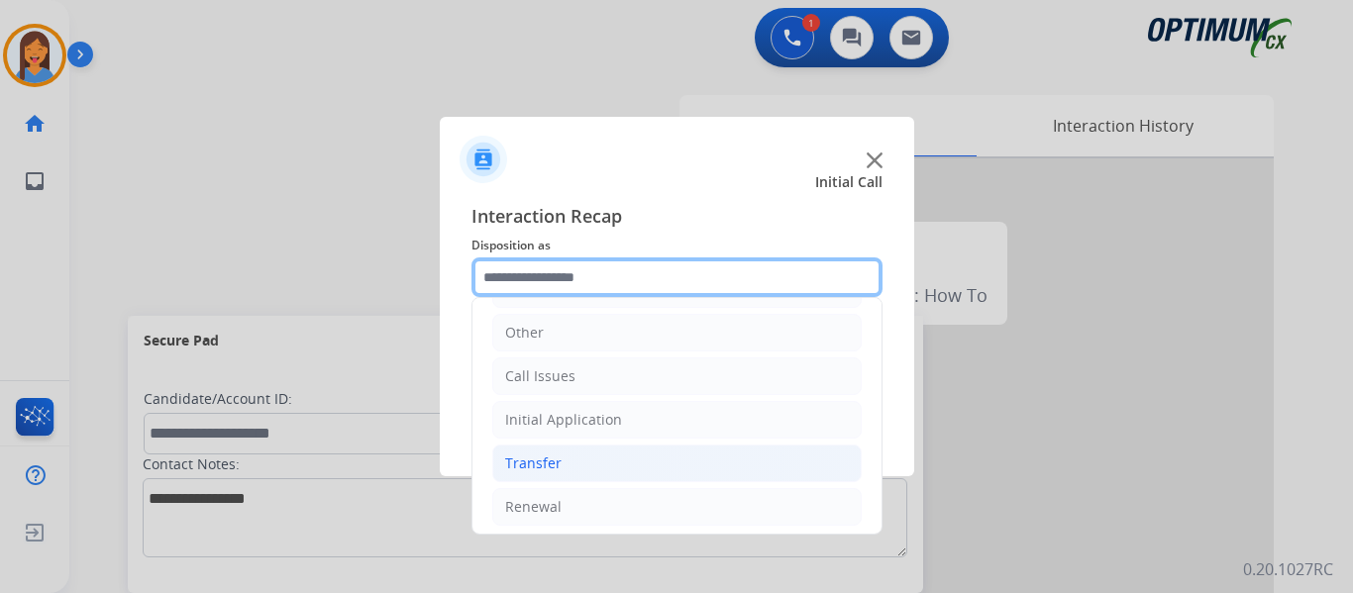
scroll to position [135, 0]
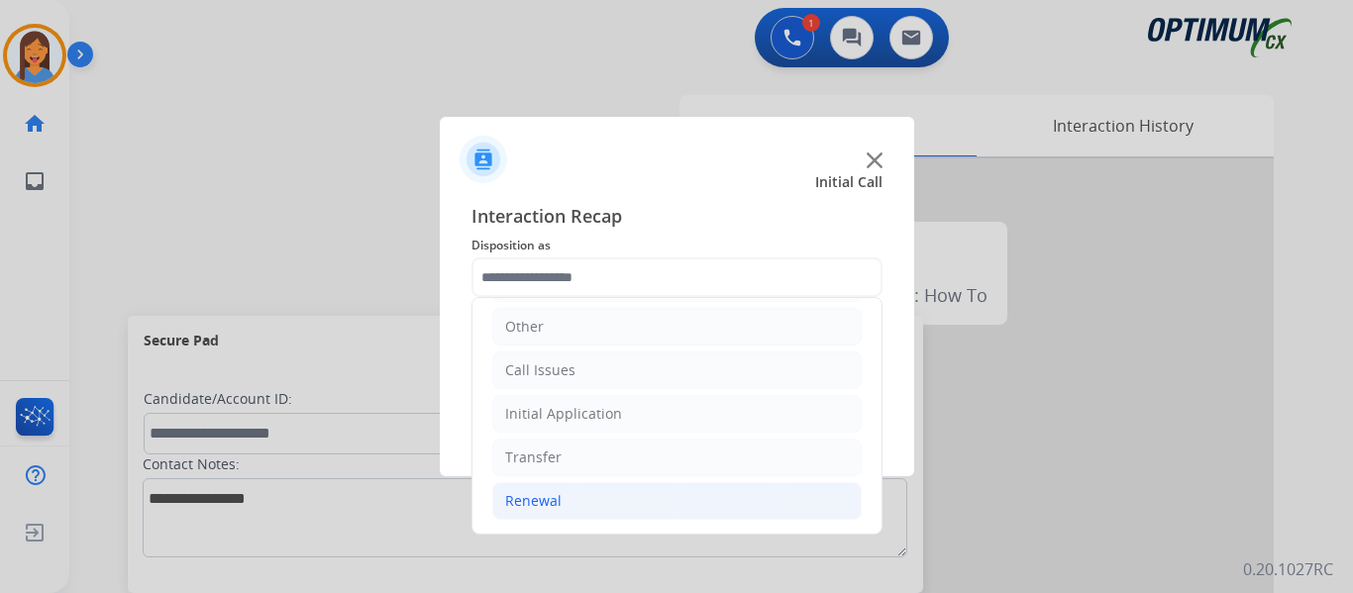
click at [543, 505] on div "Renewal" at bounding box center [533, 501] width 56 height 20
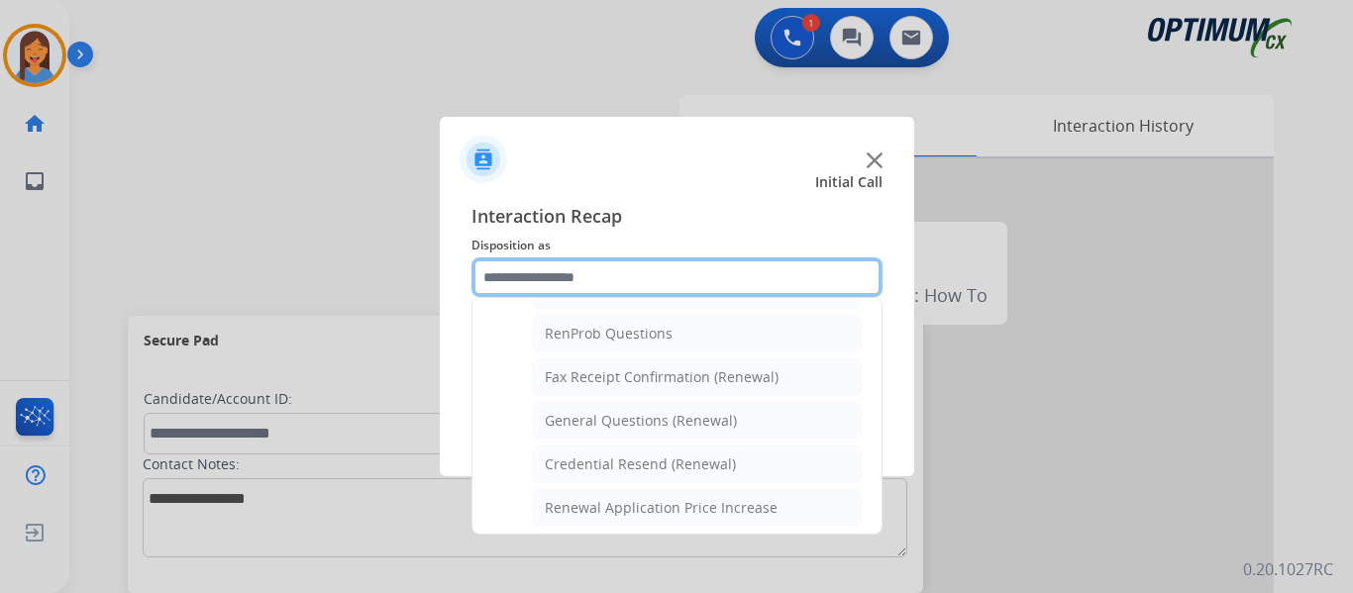
scroll to position [531, 0]
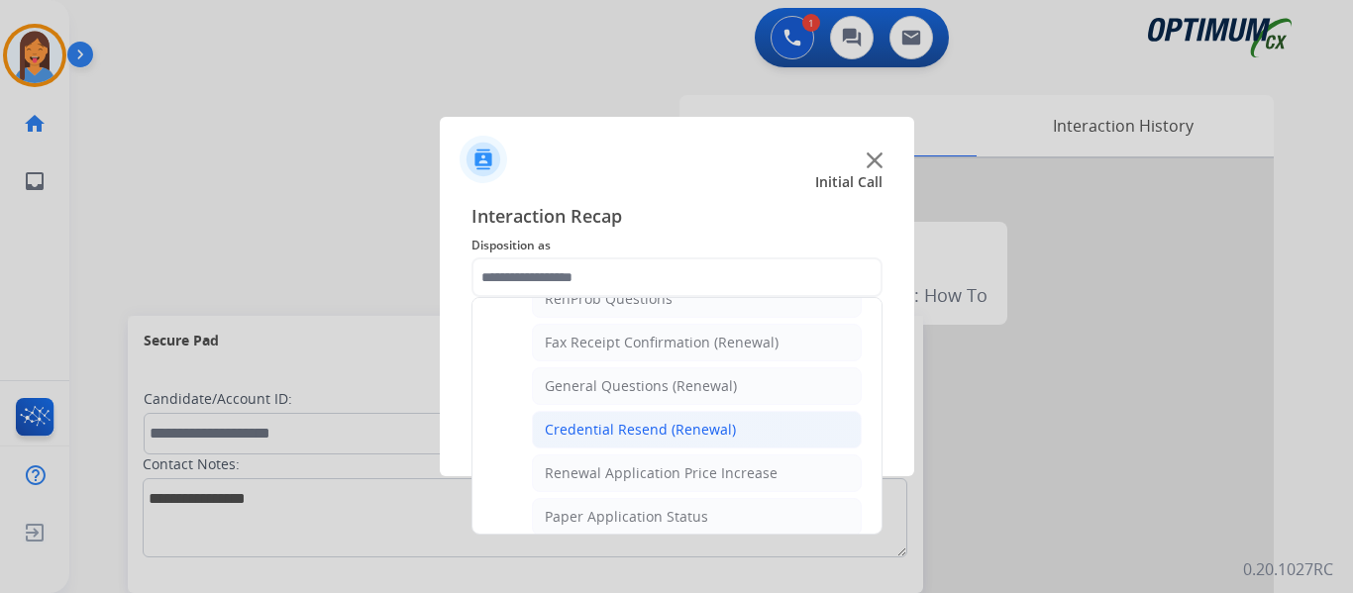
click at [657, 432] on div "Credential Resend (Renewal)" at bounding box center [640, 430] width 191 height 20
type input "**********"
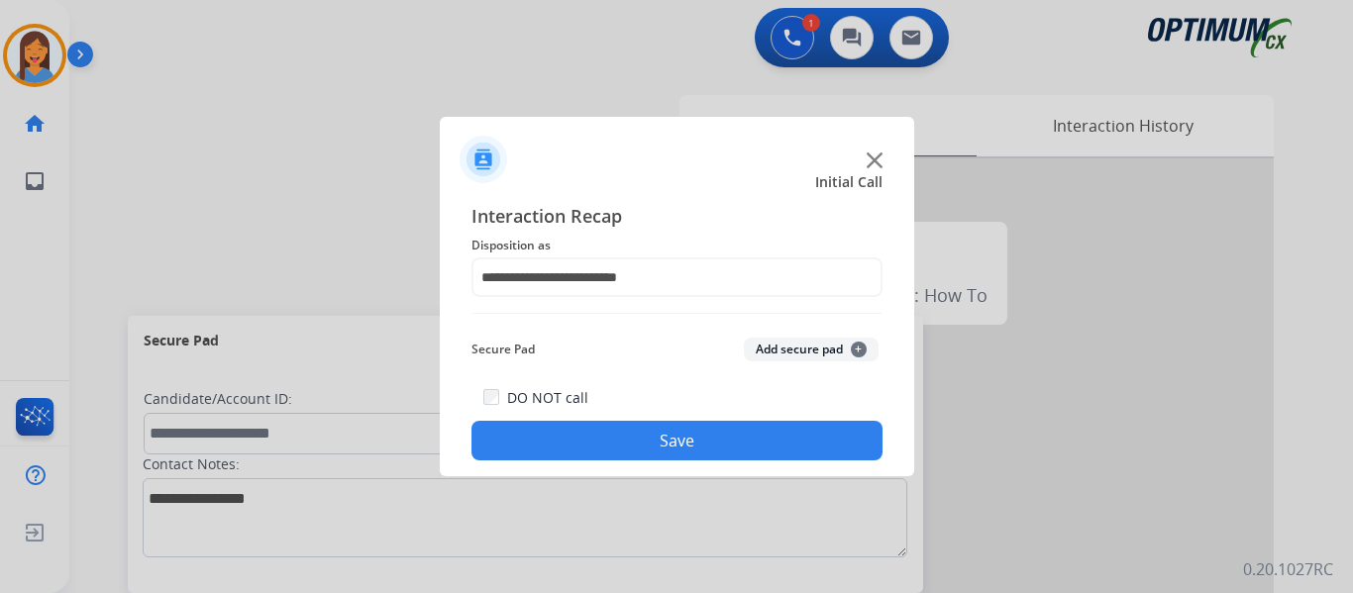
click at [660, 437] on button "Save" at bounding box center [676, 441] width 411 height 40
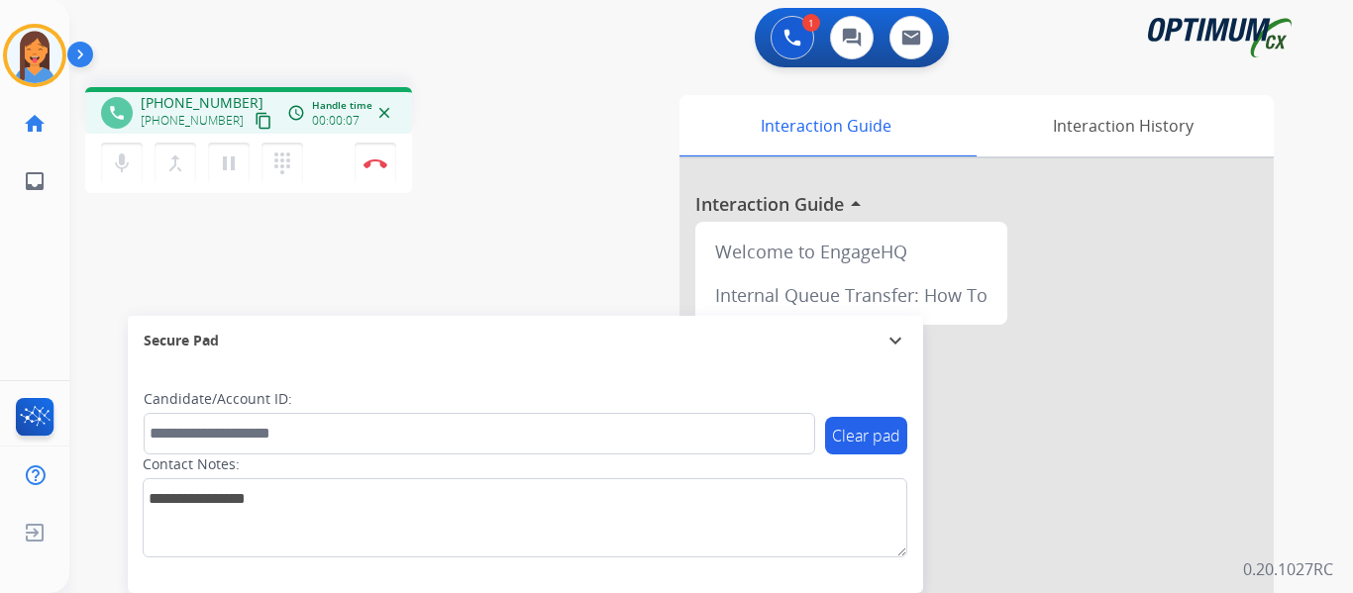
click at [255, 114] on mat-icon "content_copy" at bounding box center [264, 121] width 18 height 18
click at [378, 157] on button "Disconnect" at bounding box center [376, 164] width 42 height 42
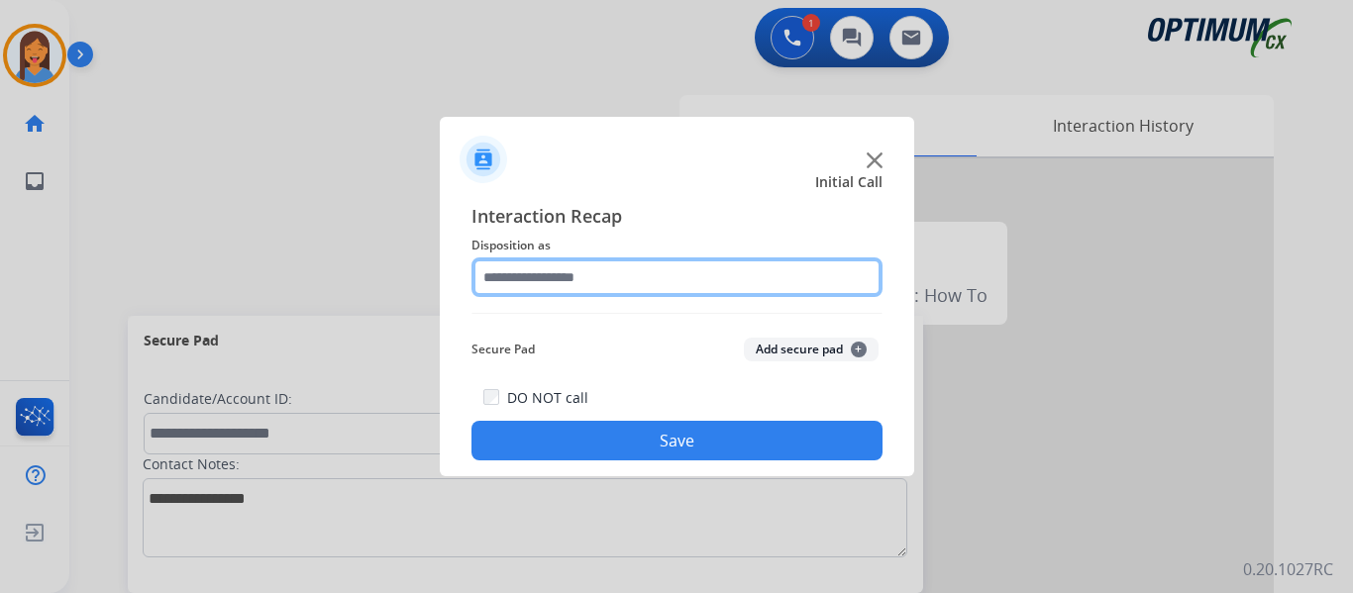
click at [561, 282] on input "text" at bounding box center [676, 278] width 411 height 40
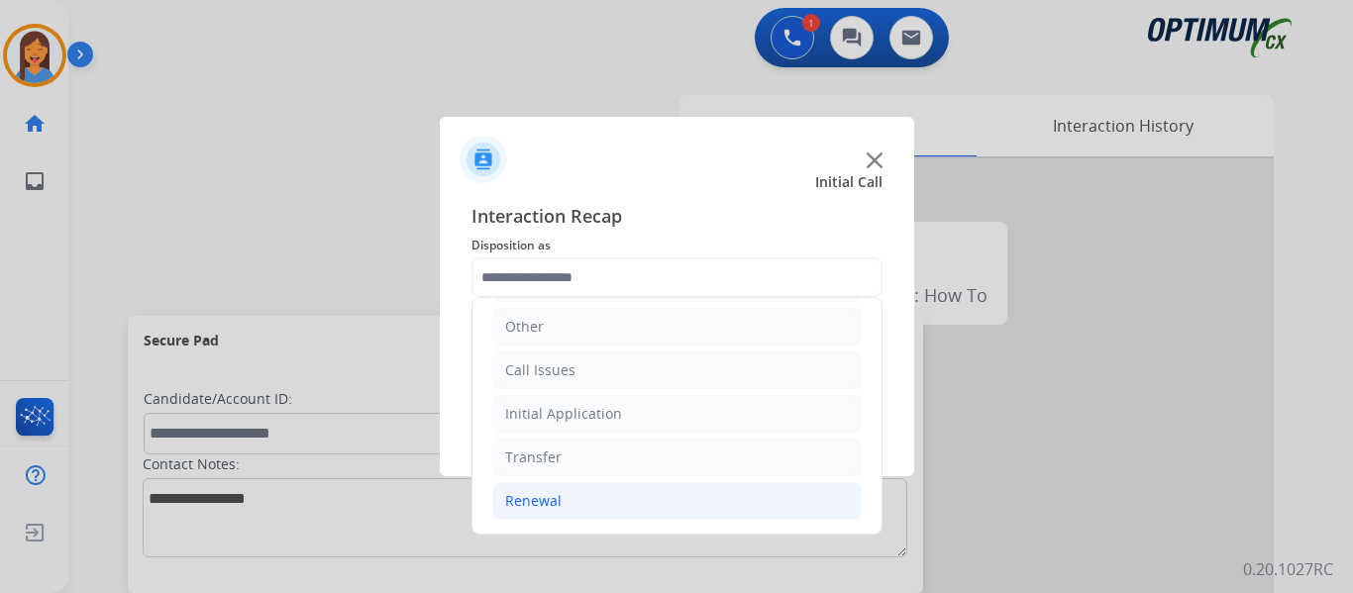
click at [537, 505] on div "Renewal" at bounding box center [533, 501] width 56 height 20
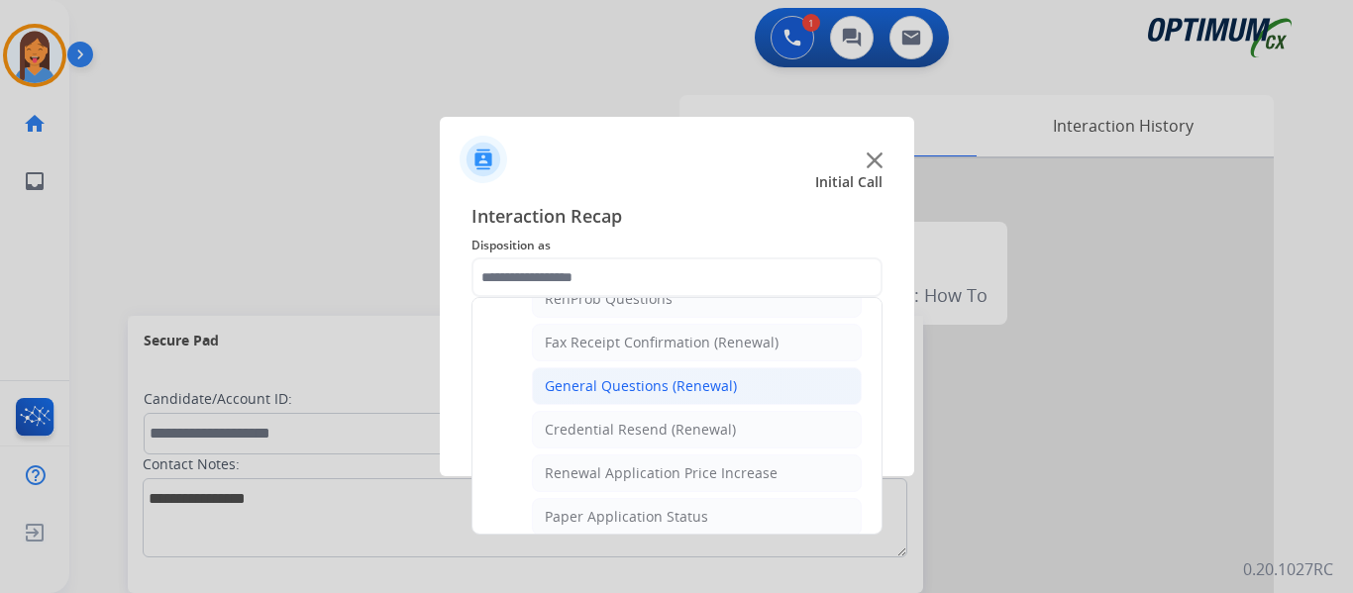
click at [610, 391] on div "General Questions (Renewal)" at bounding box center [641, 386] width 192 height 20
type input "**********"
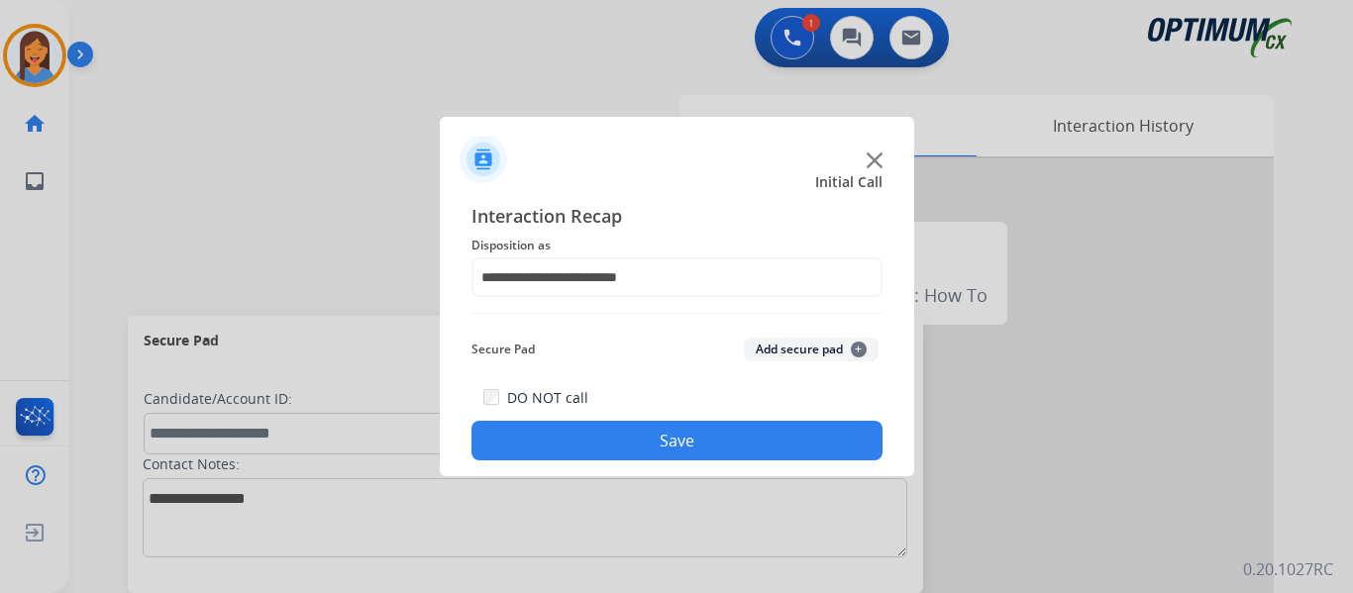
click at [634, 428] on button "Save" at bounding box center [676, 441] width 411 height 40
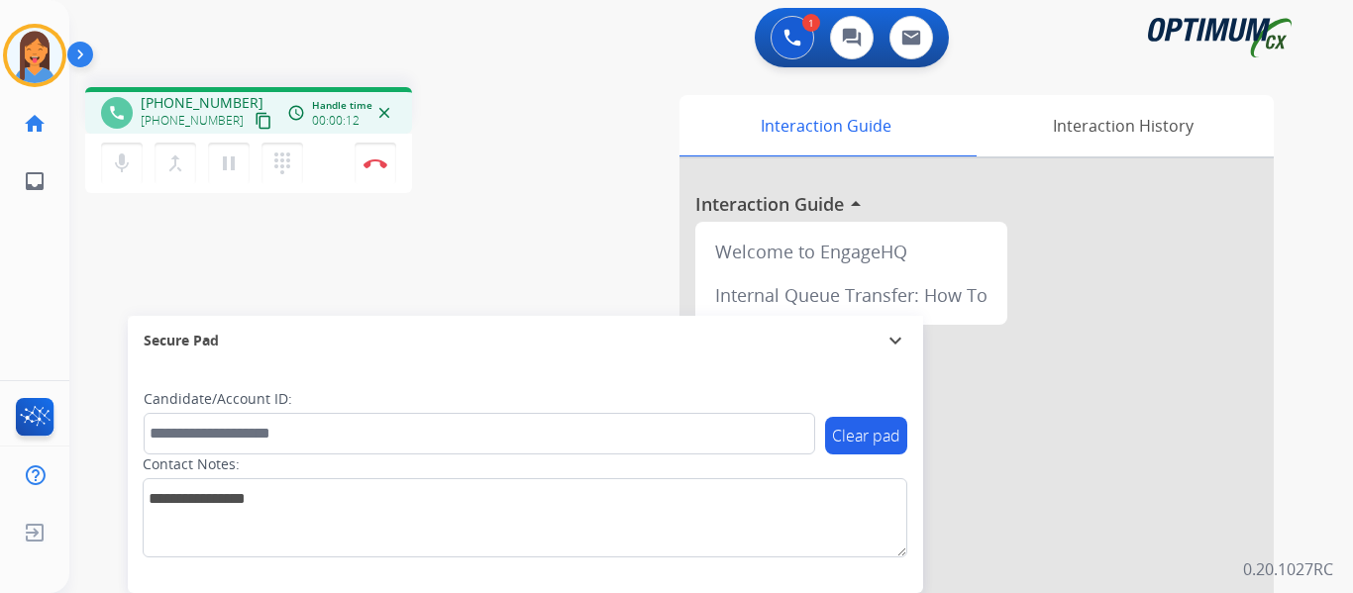
click at [255, 118] on mat-icon "content_copy" at bounding box center [264, 121] width 18 height 18
click at [289, 168] on mat-icon "dialpad" at bounding box center [282, 164] width 24 height 24
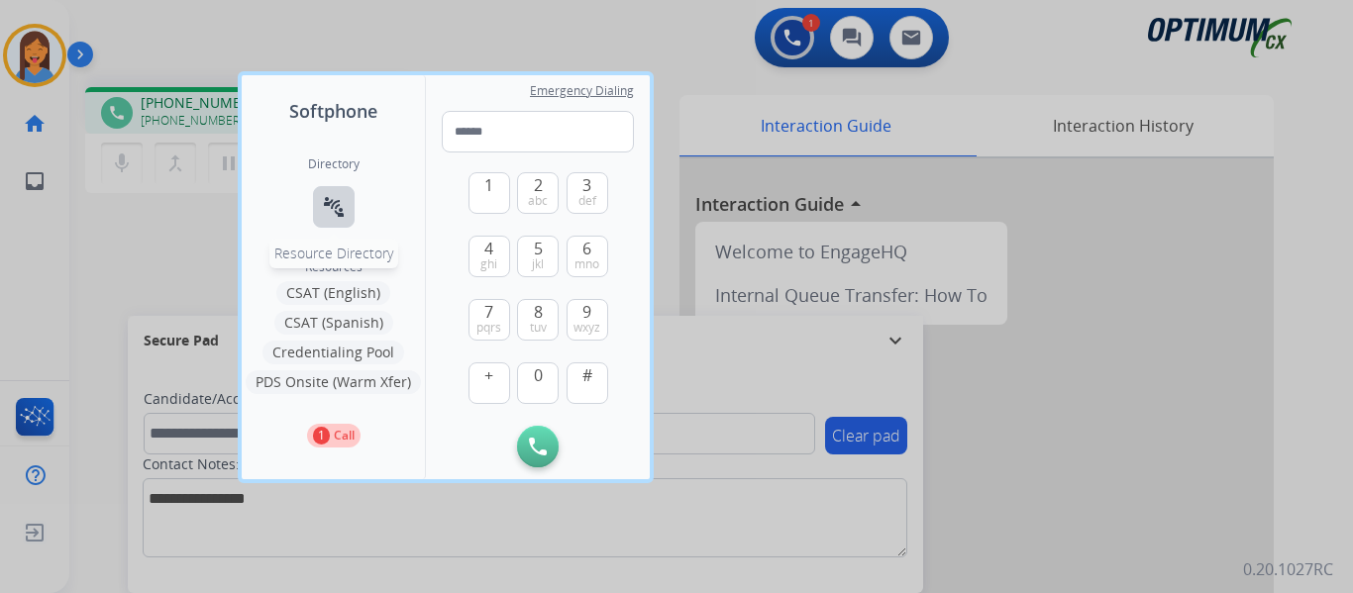
click at [343, 212] on mat-icon "connect_without_contact" at bounding box center [334, 207] width 24 height 24
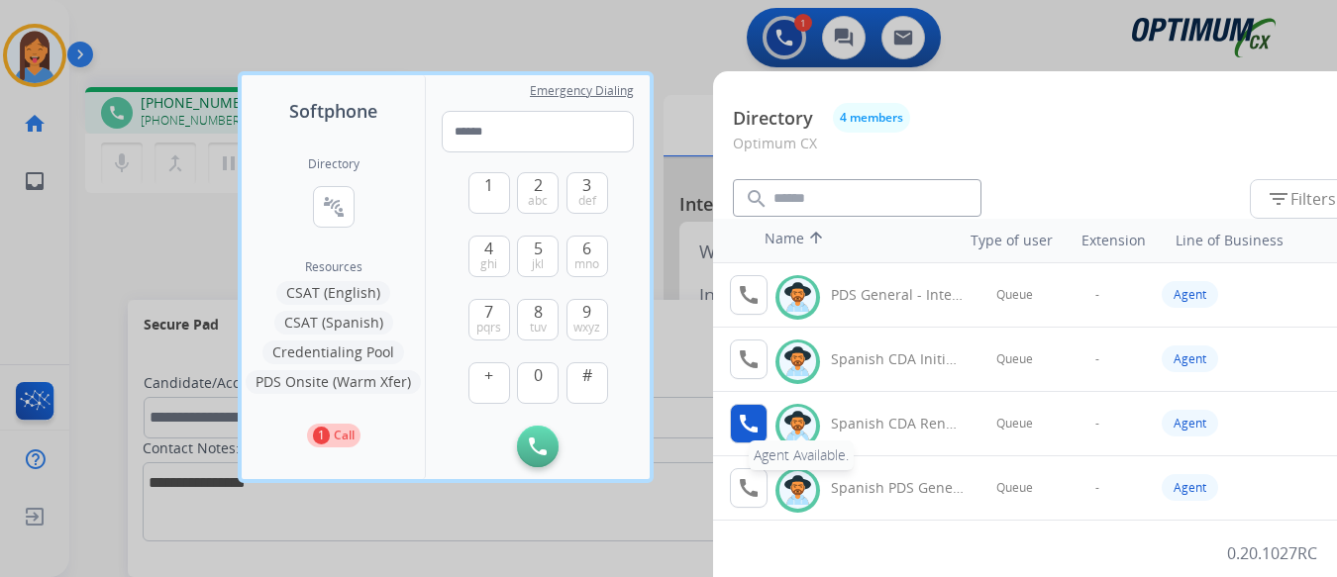
click at [747, 426] on mat-icon "call" at bounding box center [749, 424] width 24 height 24
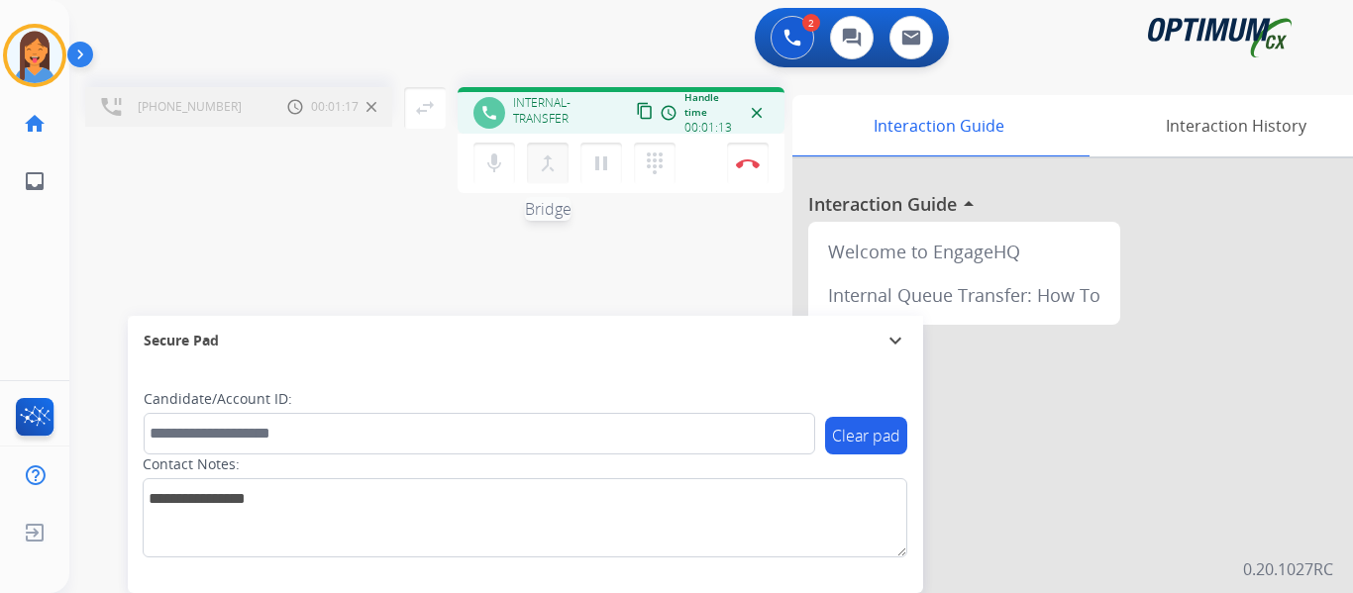
click at [547, 172] on mat-icon "merge_type" at bounding box center [548, 164] width 24 height 24
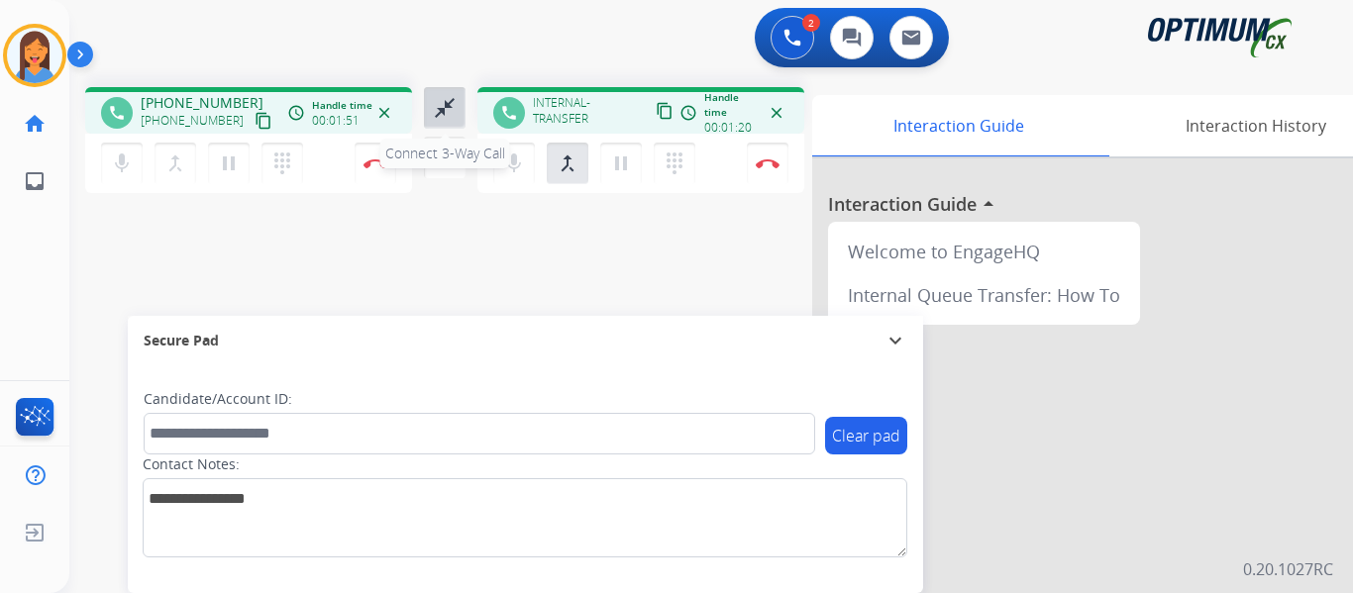
click at [451, 102] on mat-icon "close_fullscreen" at bounding box center [445, 108] width 24 height 24
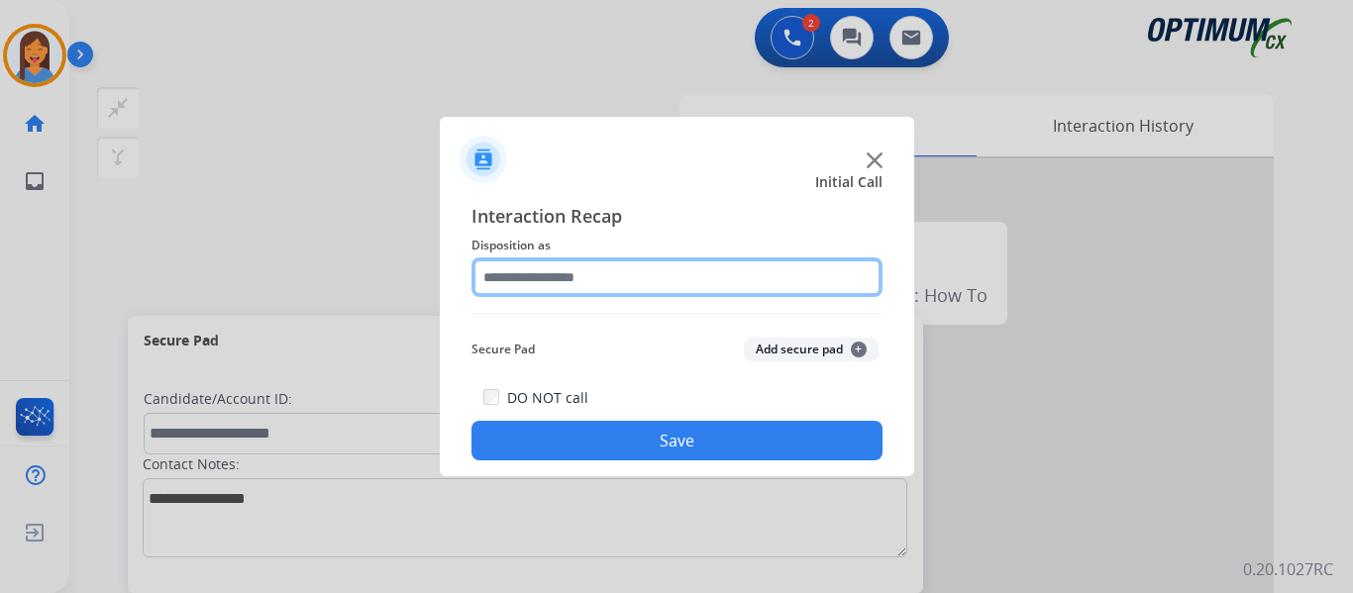
click at [615, 284] on input "text" at bounding box center [676, 278] width 411 height 40
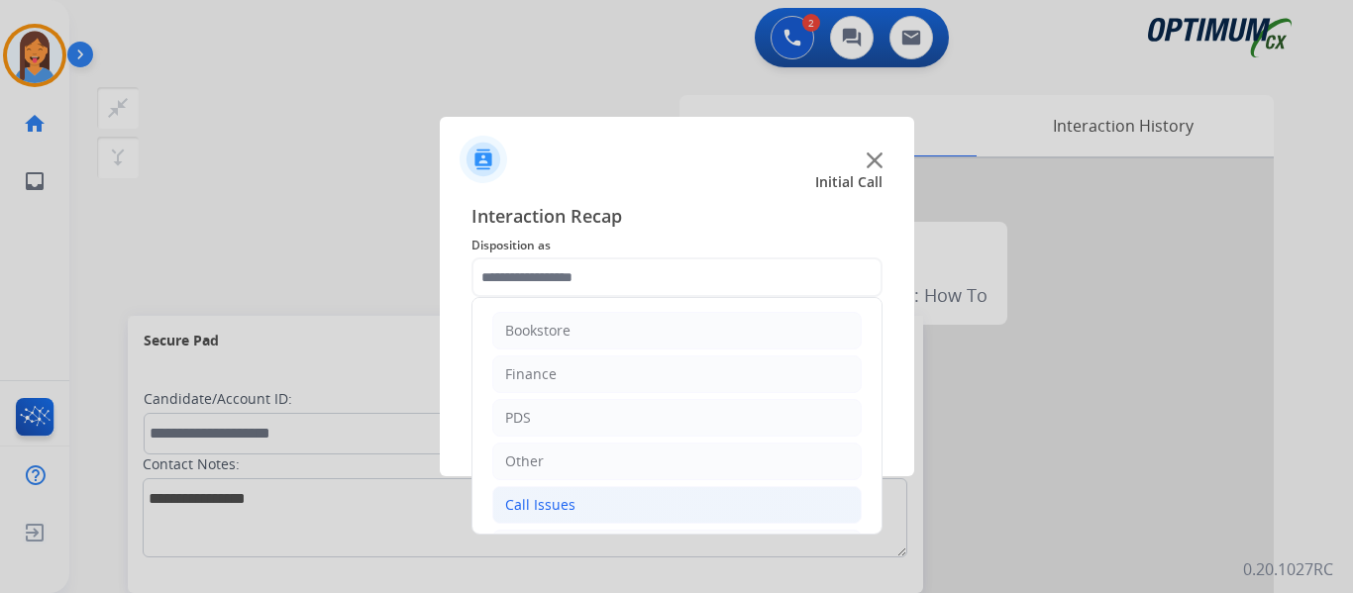
click at [600, 506] on li "Call Issues" at bounding box center [676, 505] width 369 height 38
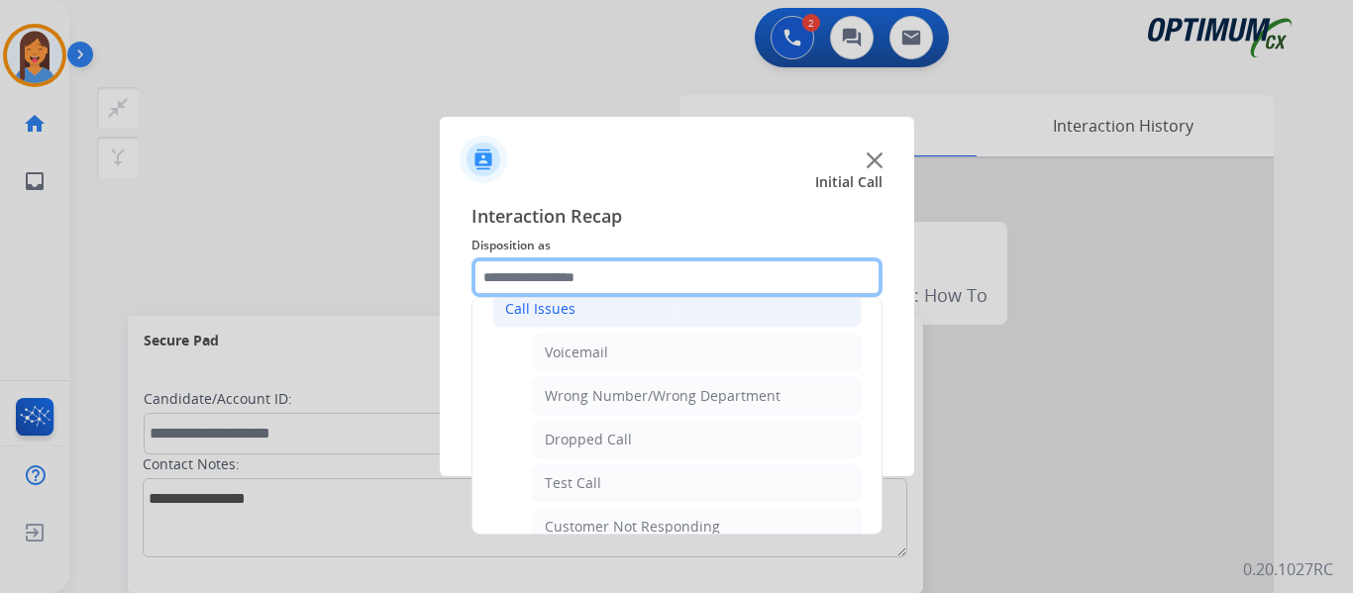
scroll to position [198, 0]
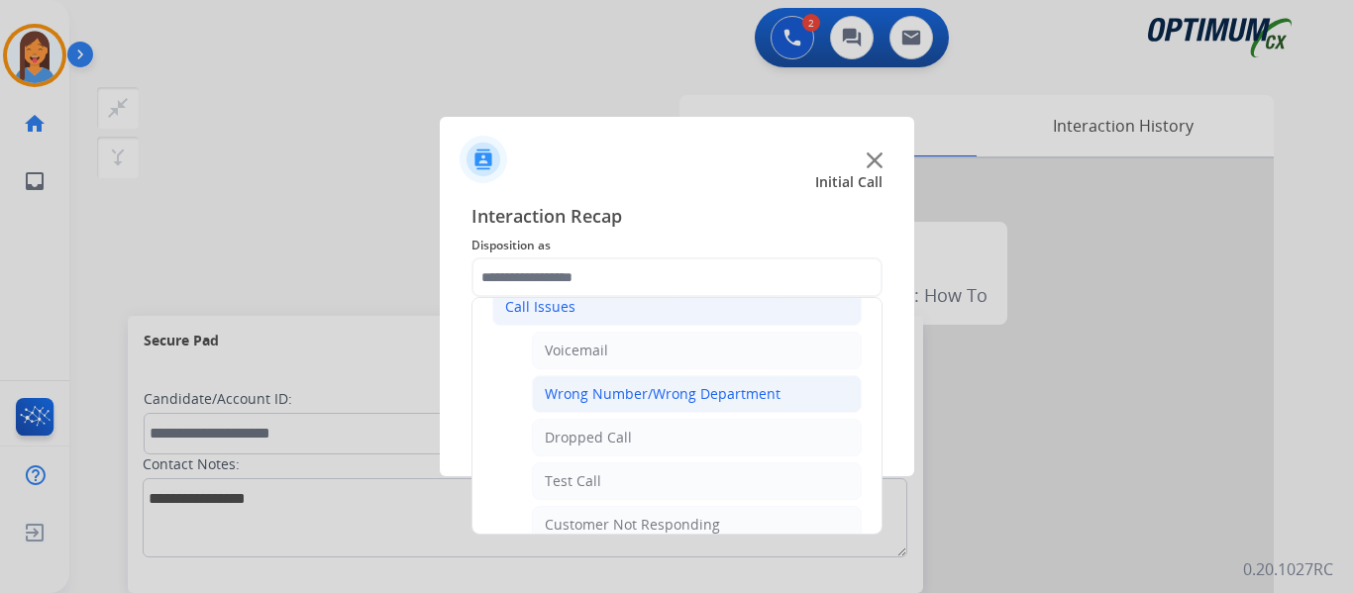
click at [645, 407] on li "Wrong Number/Wrong Department" at bounding box center [697, 394] width 330 height 38
type input "**********"
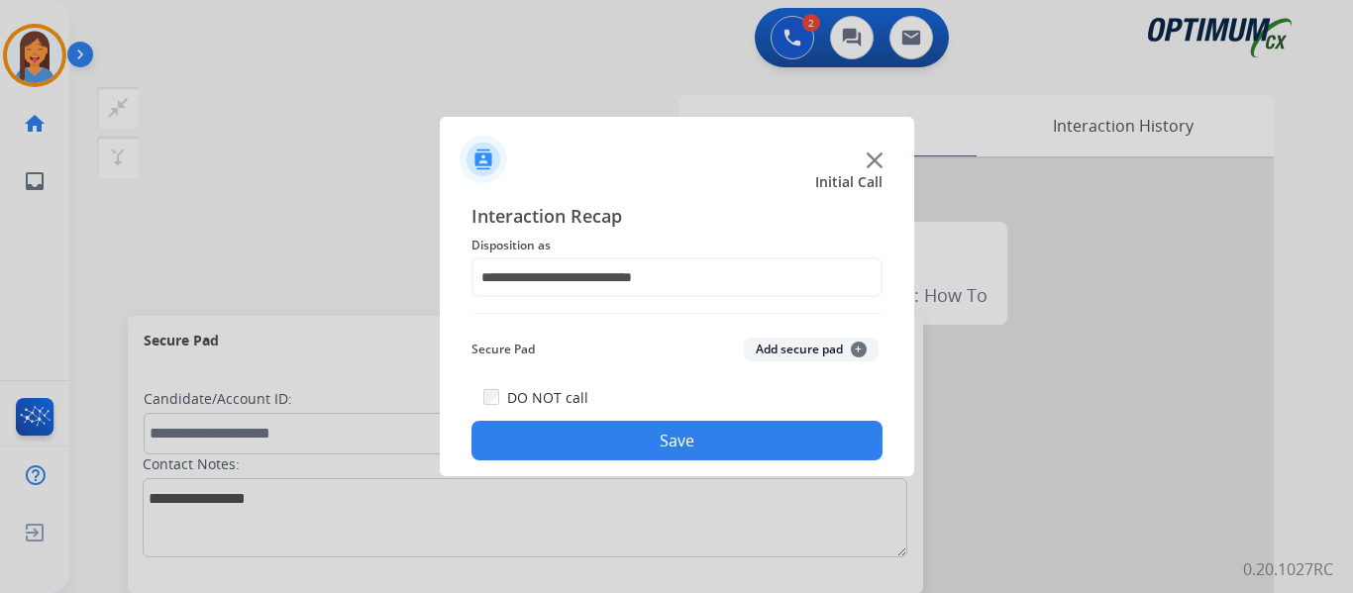
click at [661, 438] on button "Save" at bounding box center [676, 441] width 411 height 40
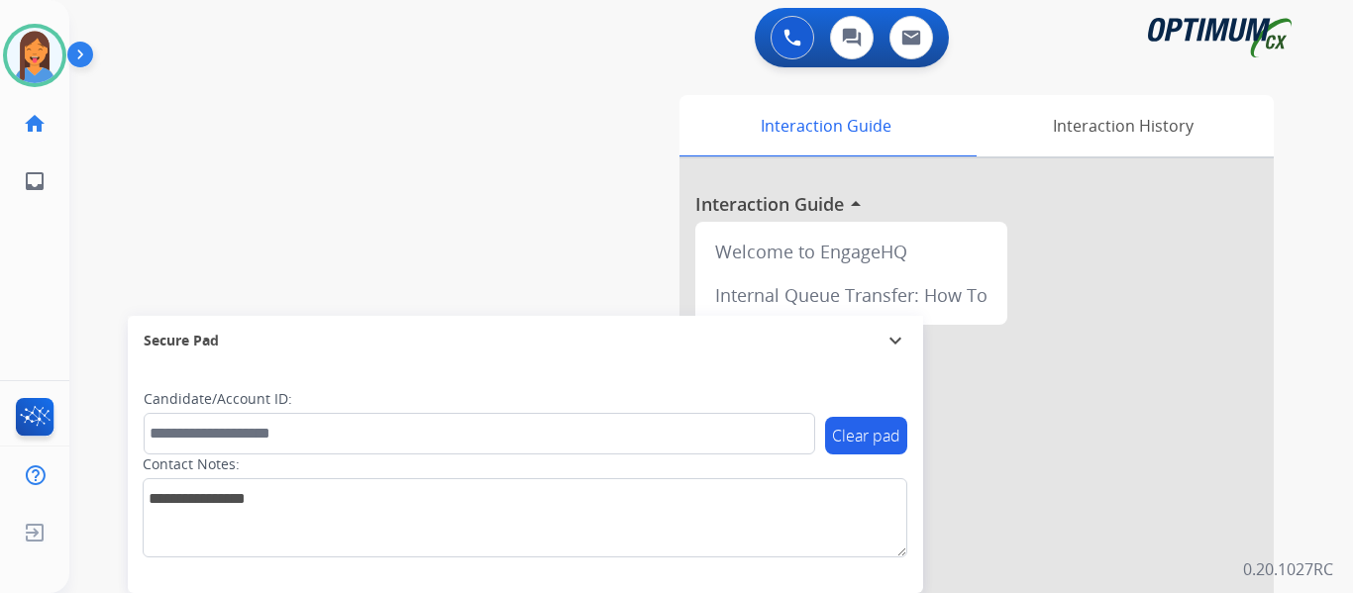
drag, startPoint x: 34, startPoint y: 55, endPoint x: 83, endPoint y: 73, distance: 52.6
click at [34, 55] on img at bounding box center [34, 55] width 55 height 55
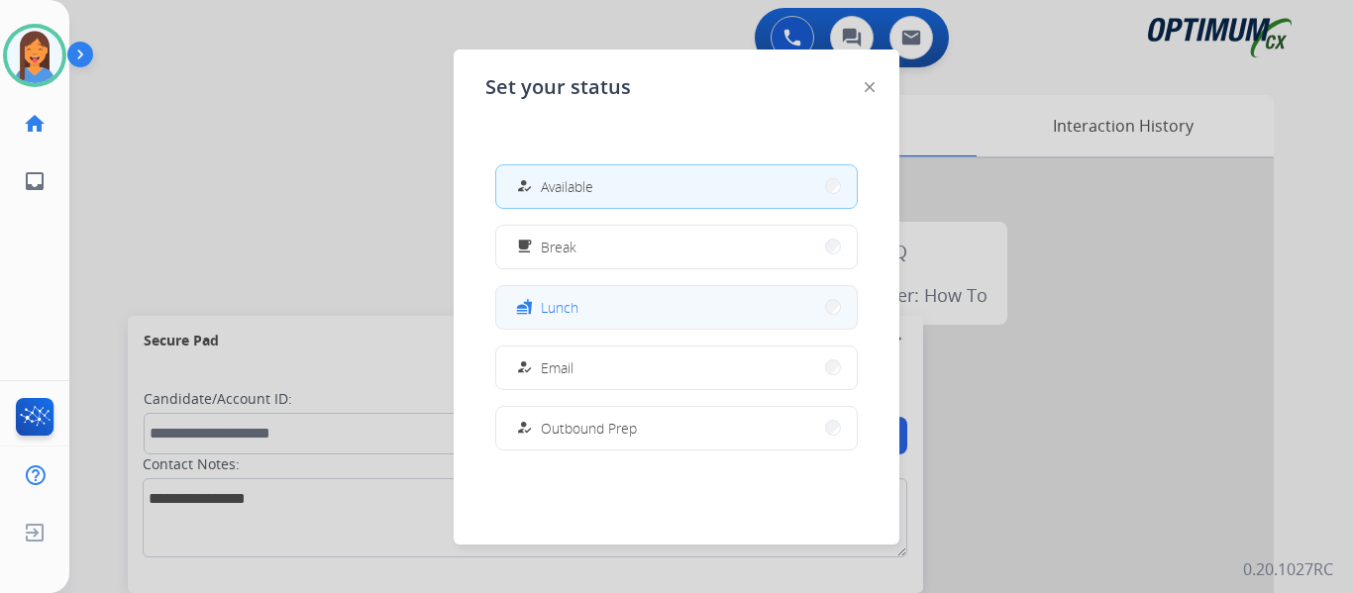
click at [632, 311] on button "fastfood Lunch" at bounding box center [676, 307] width 361 height 43
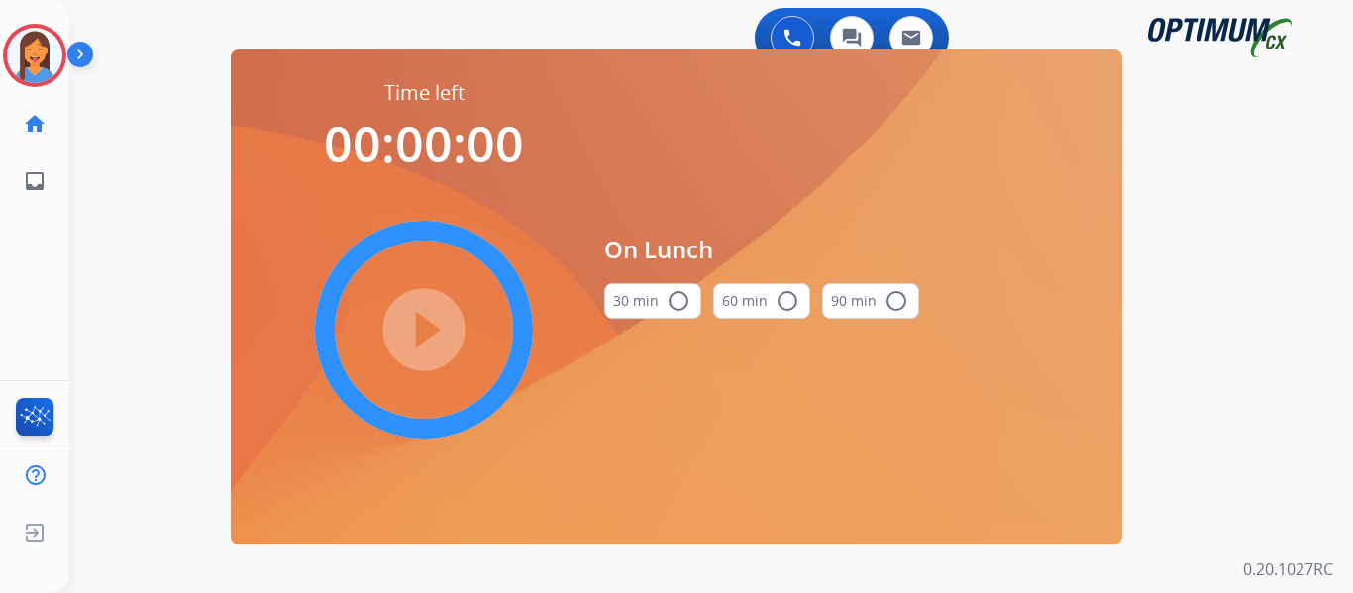
click at [667, 290] on mat-icon "radio_button_unchecked" at bounding box center [679, 301] width 24 height 24
click at [424, 318] on mat-icon "play_circle_filled" at bounding box center [424, 330] width 24 height 24
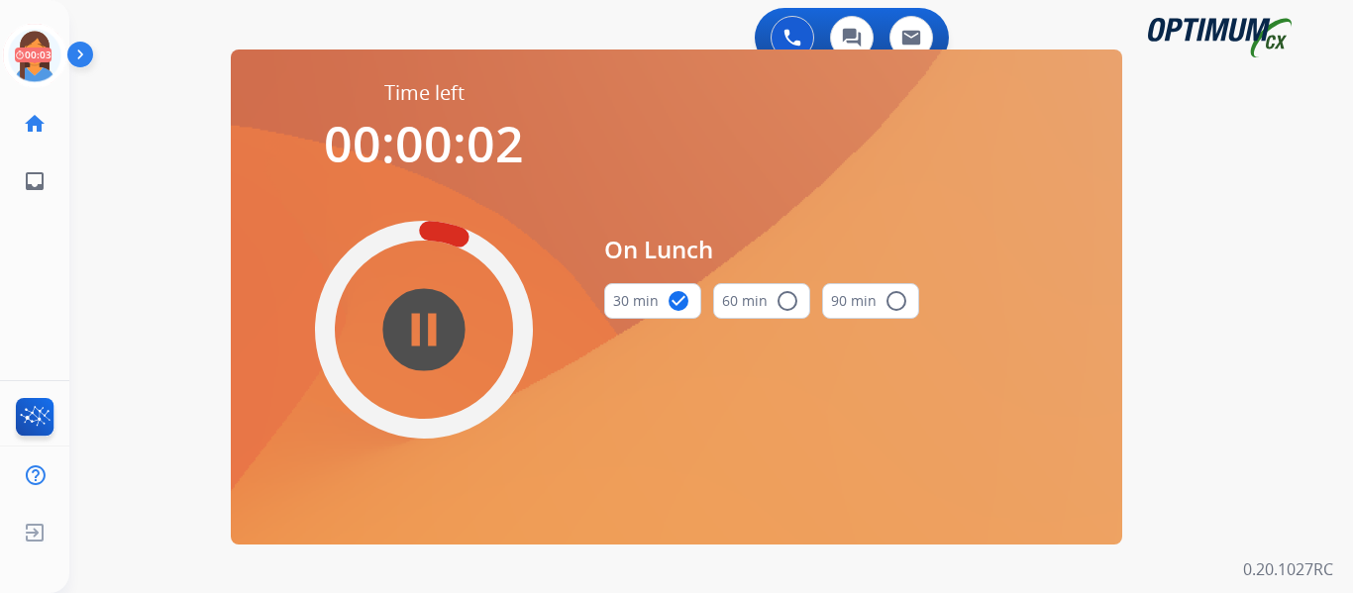
drag, startPoint x: 31, startPoint y: 52, endPoint x: 81, endPoint y: 65, distance: 52.1
click at [31, 52] on icon at bounding box center [35, 56] width 64 height 64
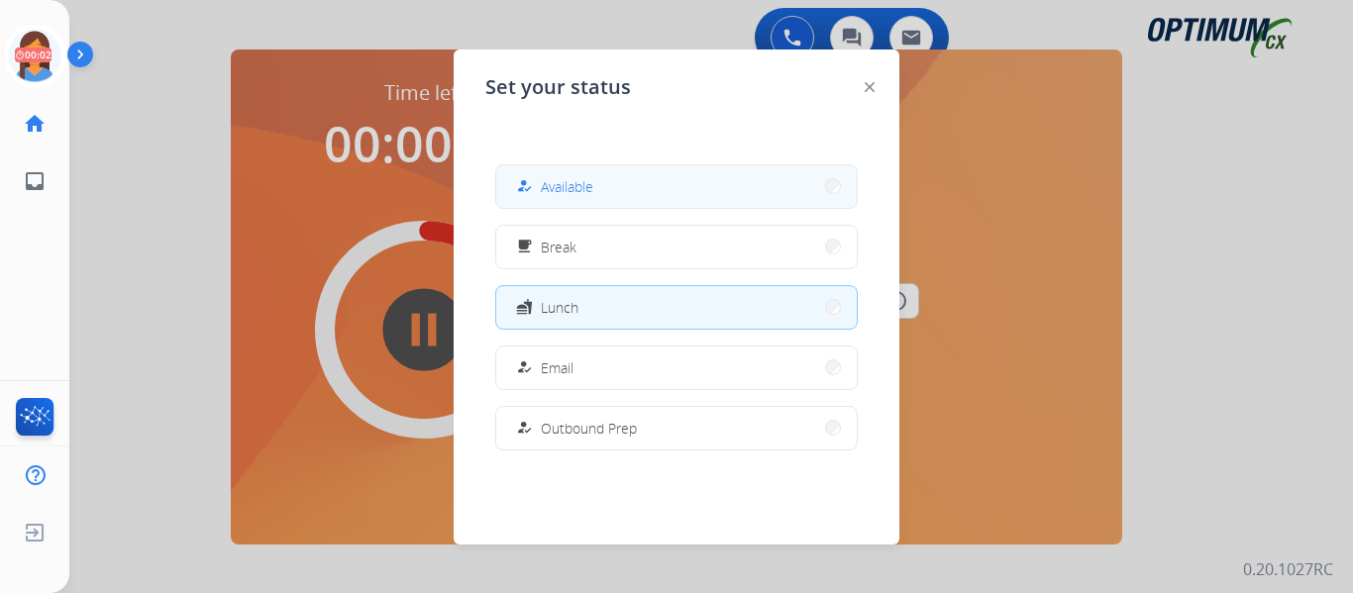
click at [584, 191] on span "Available" at bounding box center [567, 186] width 52 height 21
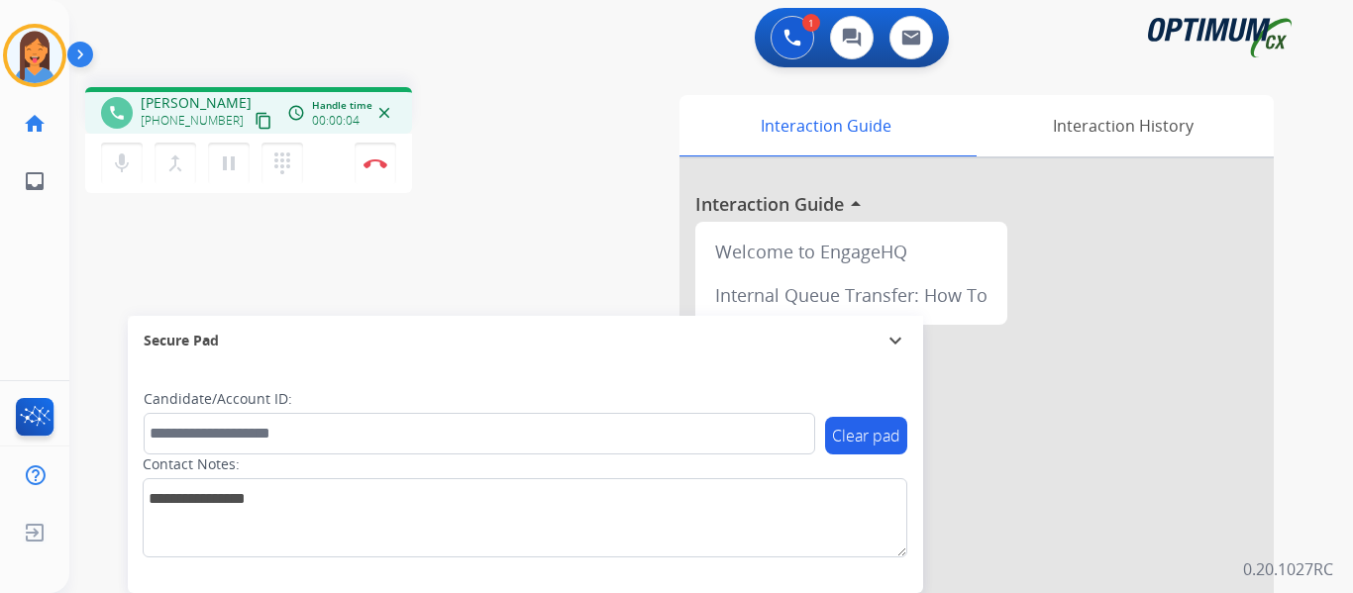
click at [255, 118] on mat-icon "content_copy" at bounding box center [264, 121] width 18 height 18
click at [385, 164] on img at bounding box center [376, 163] width 24 height 10
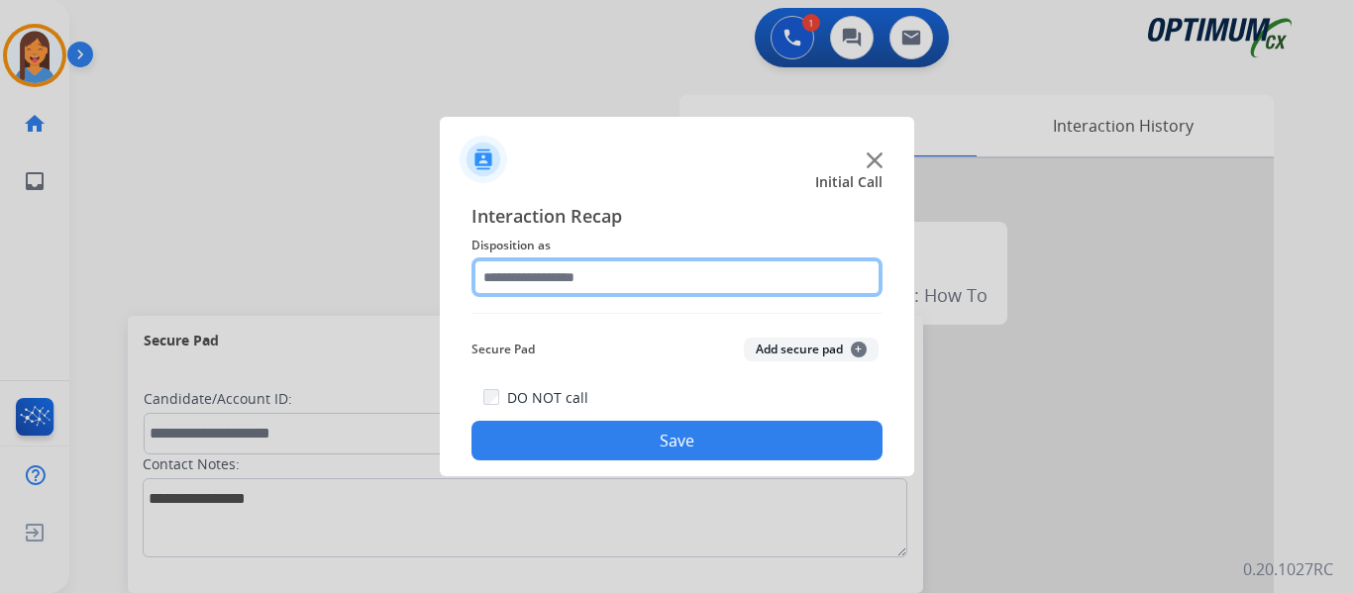
click at [541, 295] on input "text" at bounding box center [676, 278] width 411 height 40
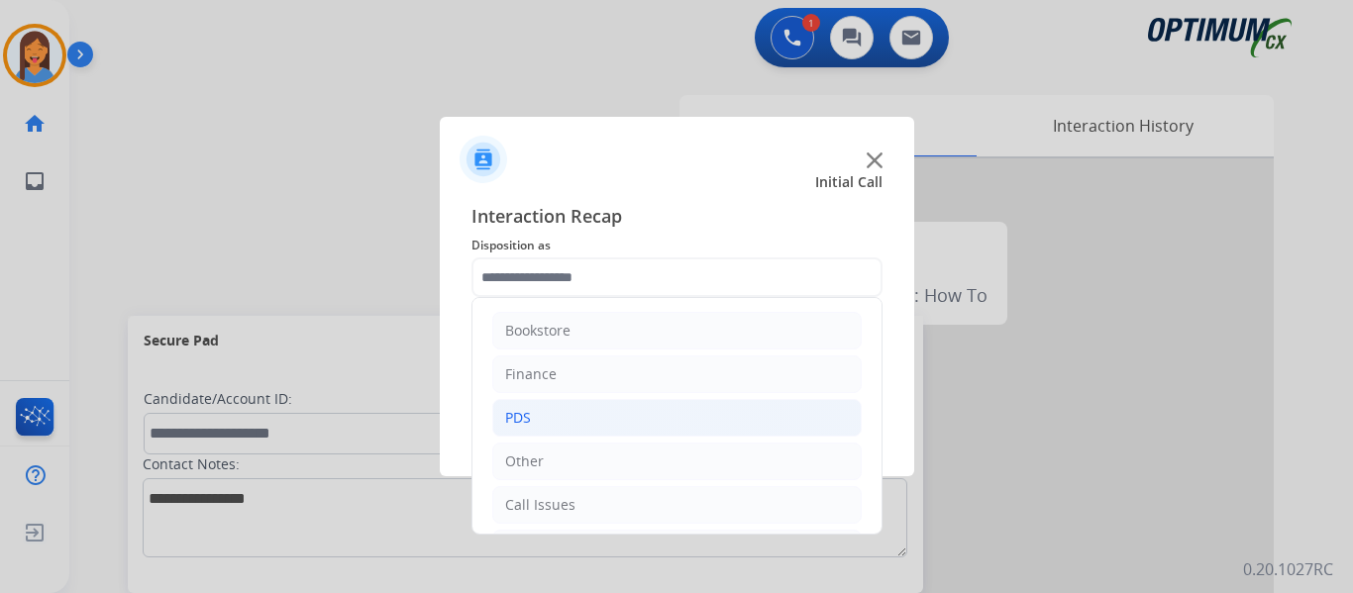
click at [549, 415] on li "PDS" at bounding box center [676, 418] width 369 height 38
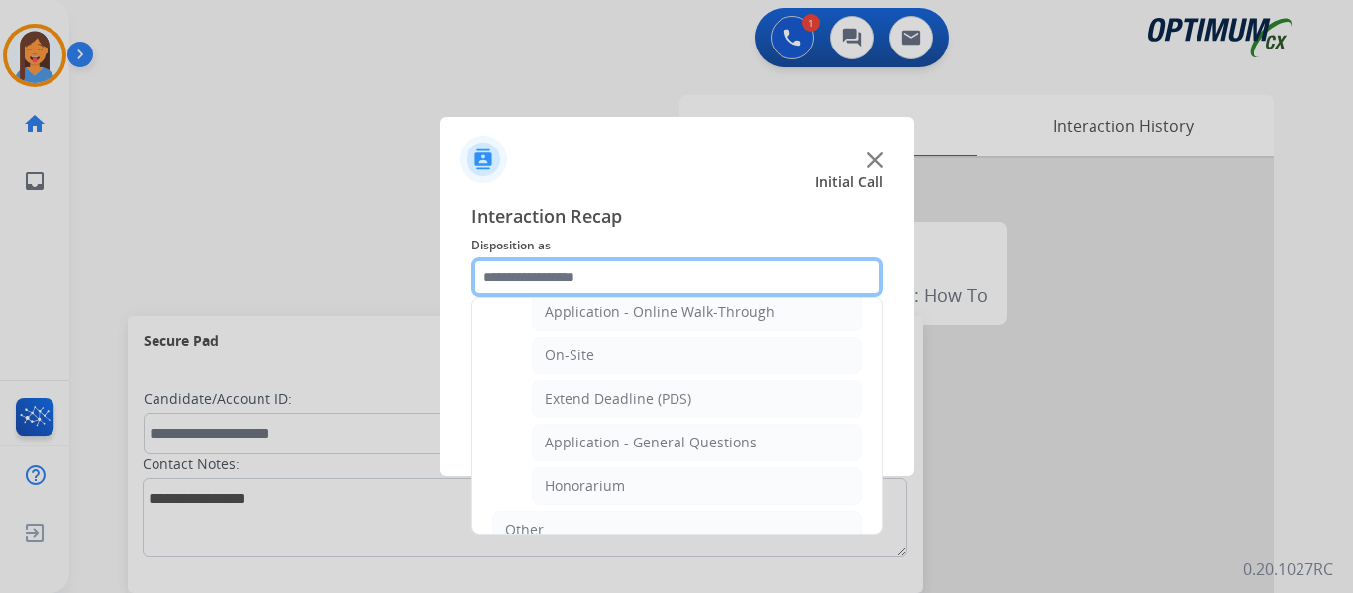
scroll to position [495, 0]
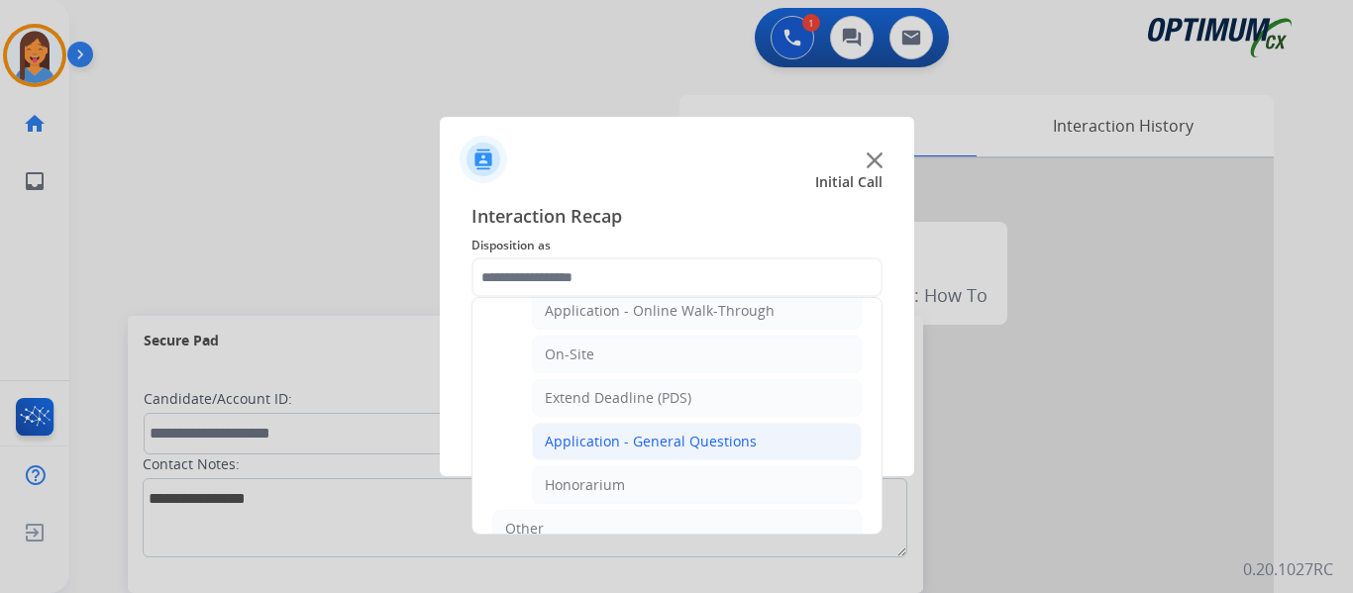
click at [642, 441] on div "Application - General Questions" at bounding box center [651, 442] width 212 height 20
type input "**********"
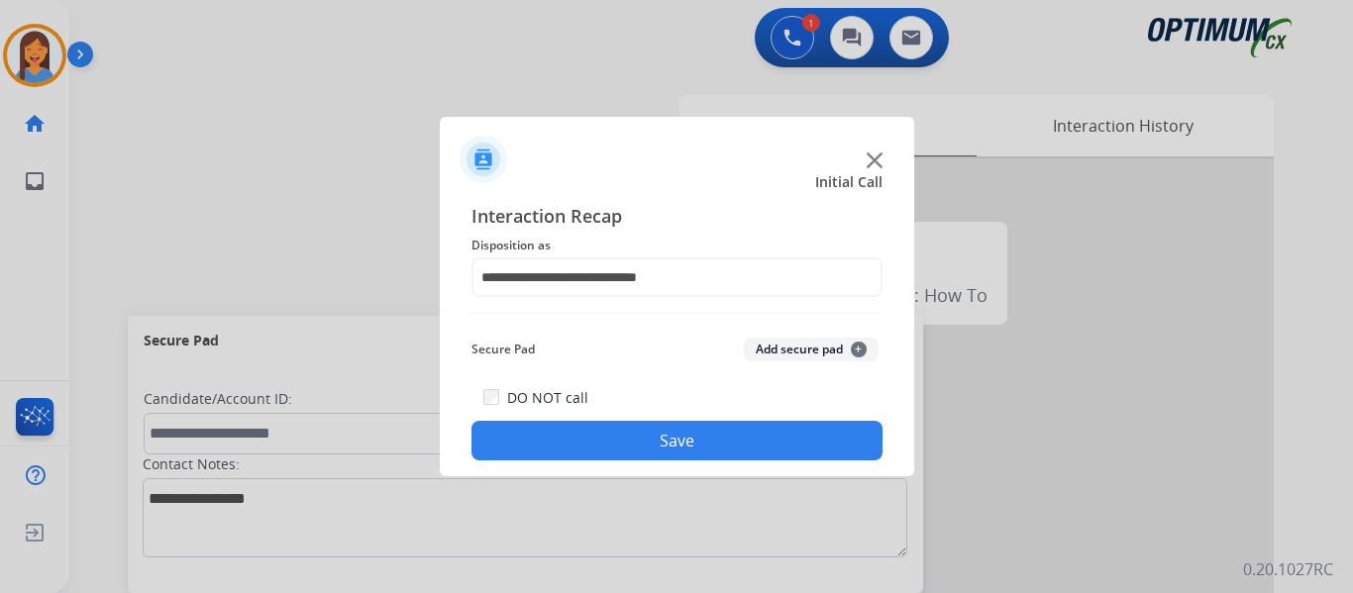
click at [642, 441] on button "Save" at bounding box center [676, 441] width 411 height 40
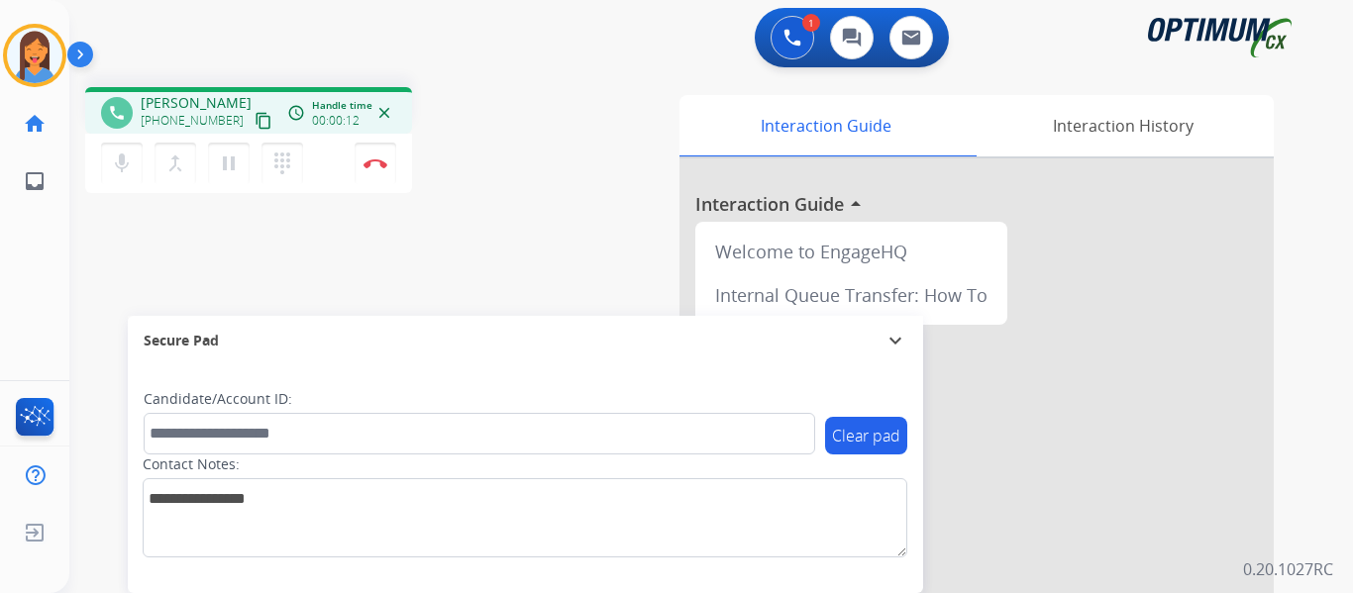
click at [255, 123] on mat-icon "content_copy" at bounding box center [264, 121] width 18 height 18
click at [371, 164] on img at bounding box center [376, 163] width 24 height 10
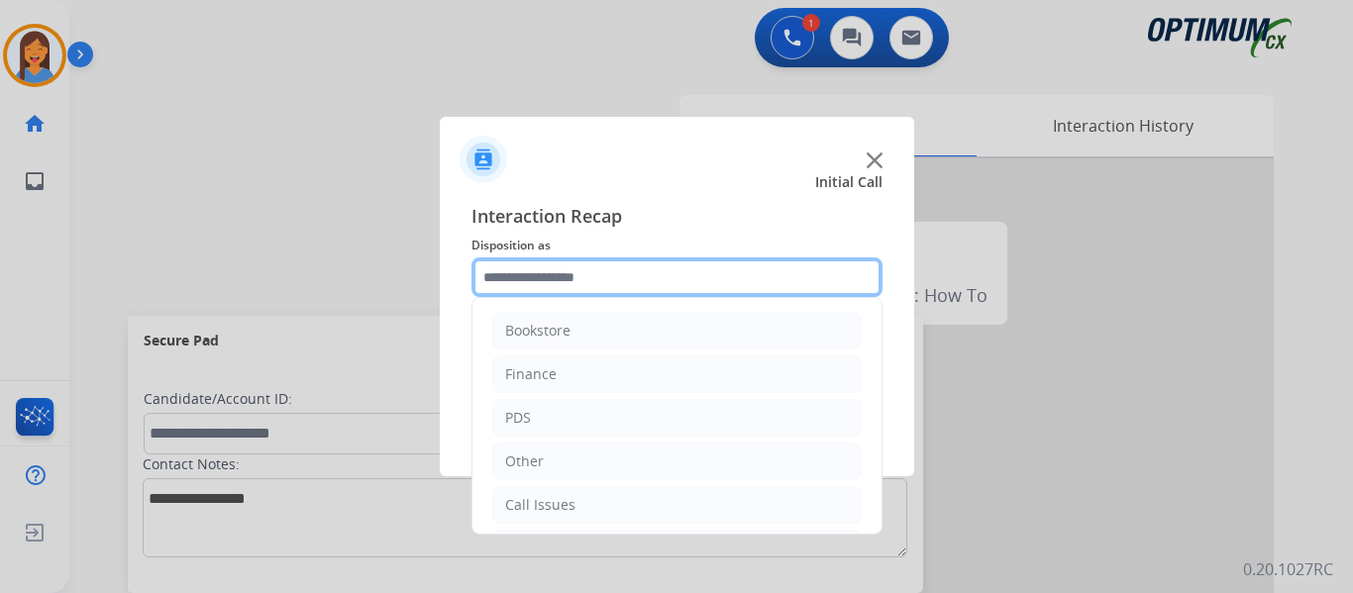
click at [628, 279] on input "text" at bounding box center [676, 278] width 411 height 40
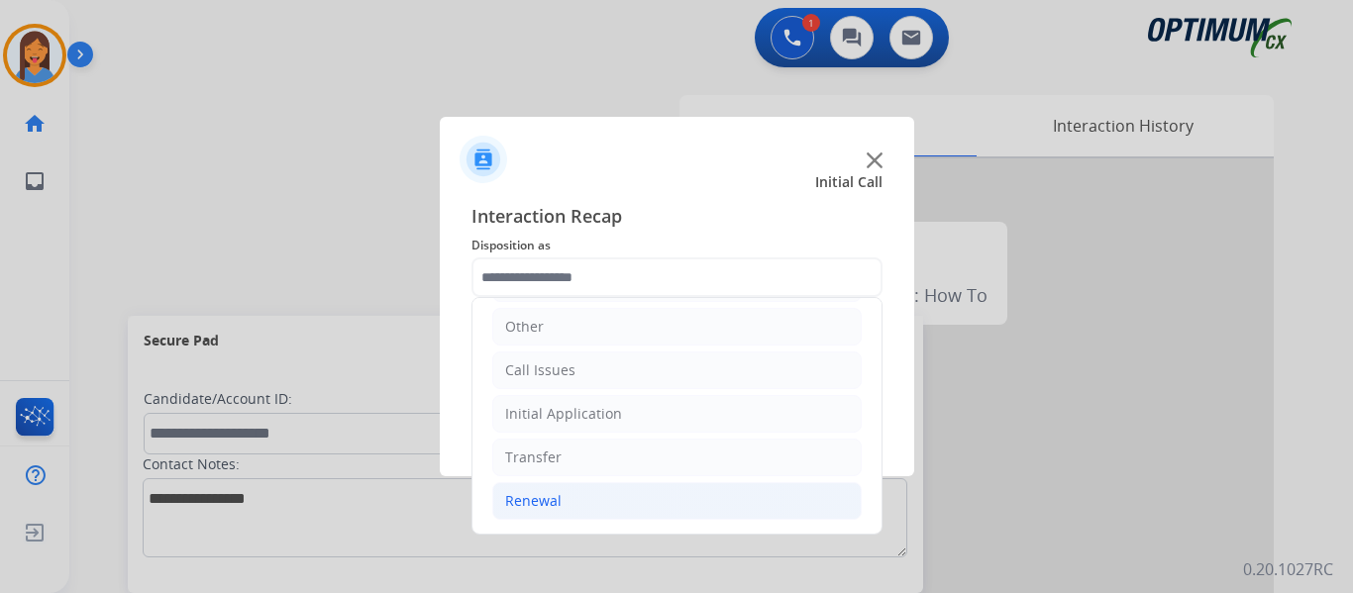
click at [554, 491] on div "Renewal" at bounding box center [533, 501] width 56 height 20
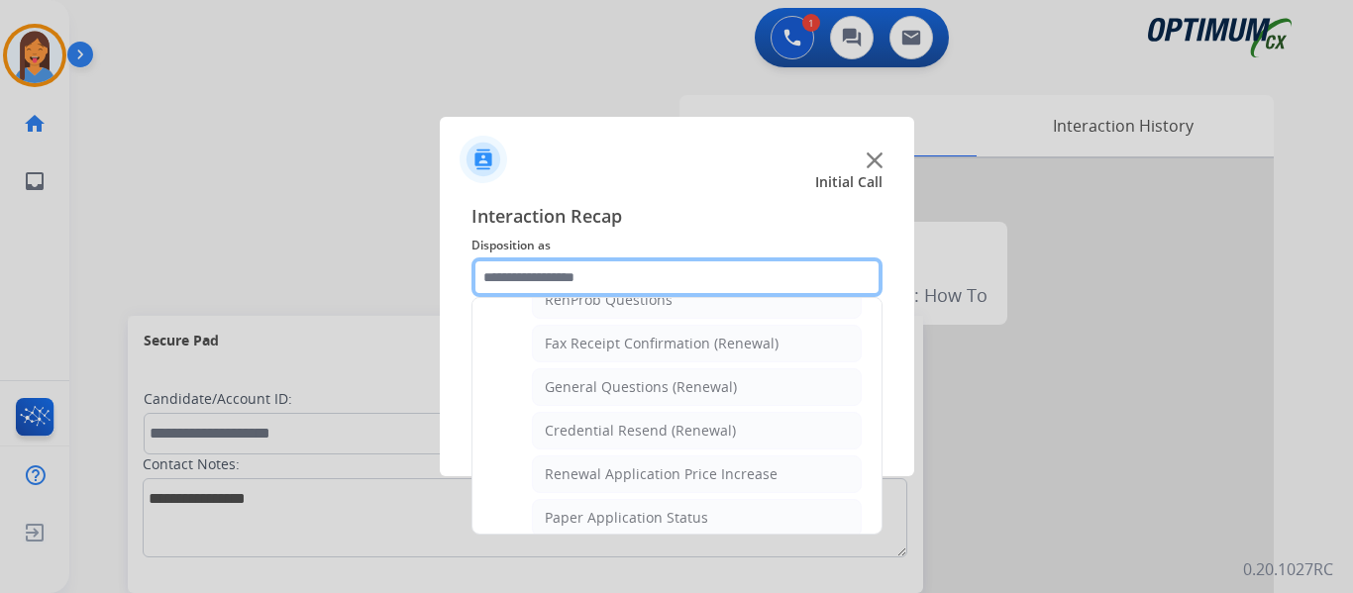
scroll to position [531, 0]
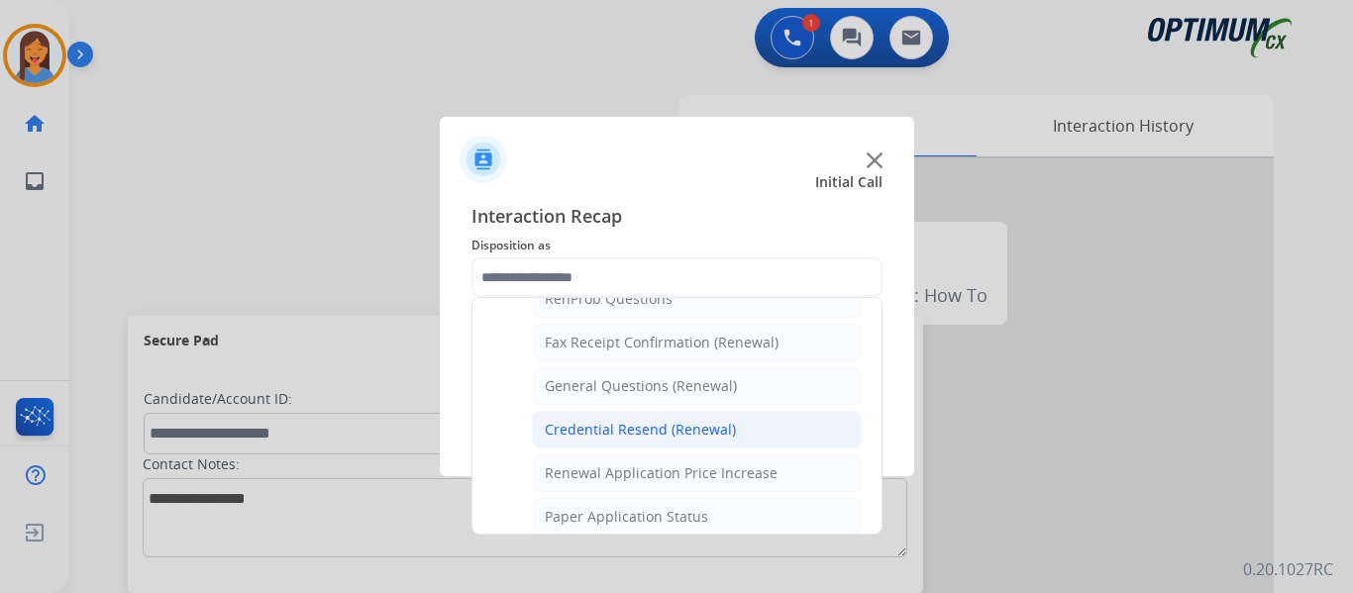
click at [643, 423] on div "Credential Resend (Renewal)" at bounding box center [640, 430] width 191 height 20
type input "**********"
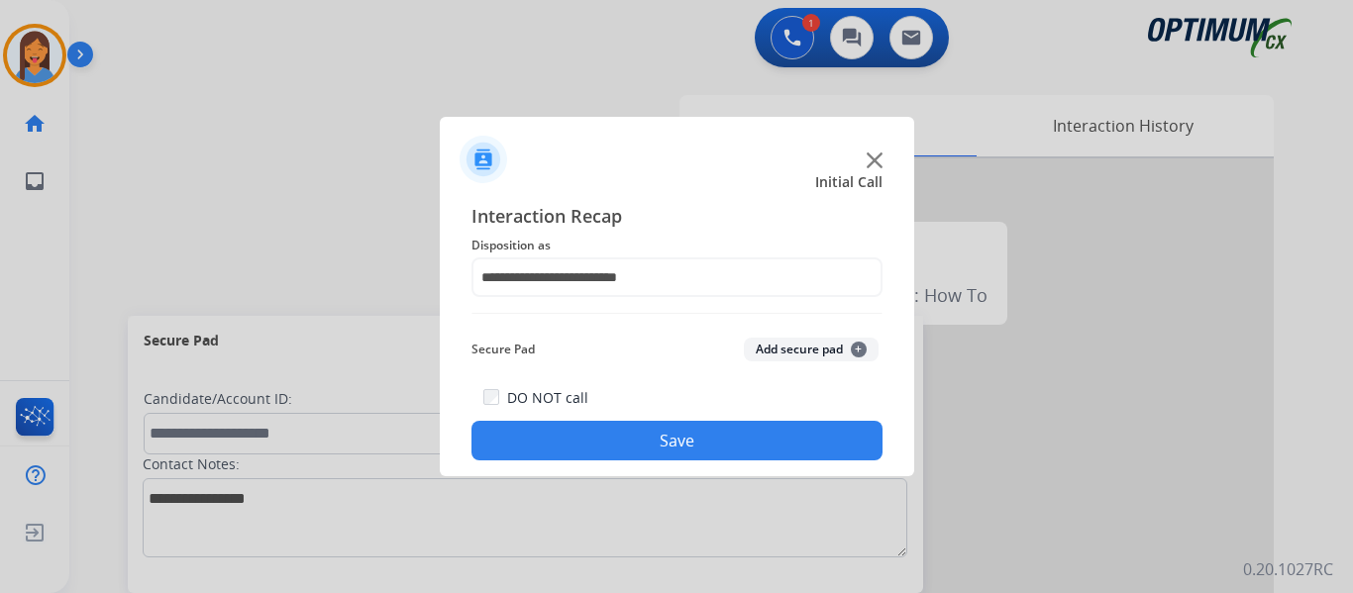
click at [657, 439] on button "Save" at bounding box center [676, 441] width 411 height 40
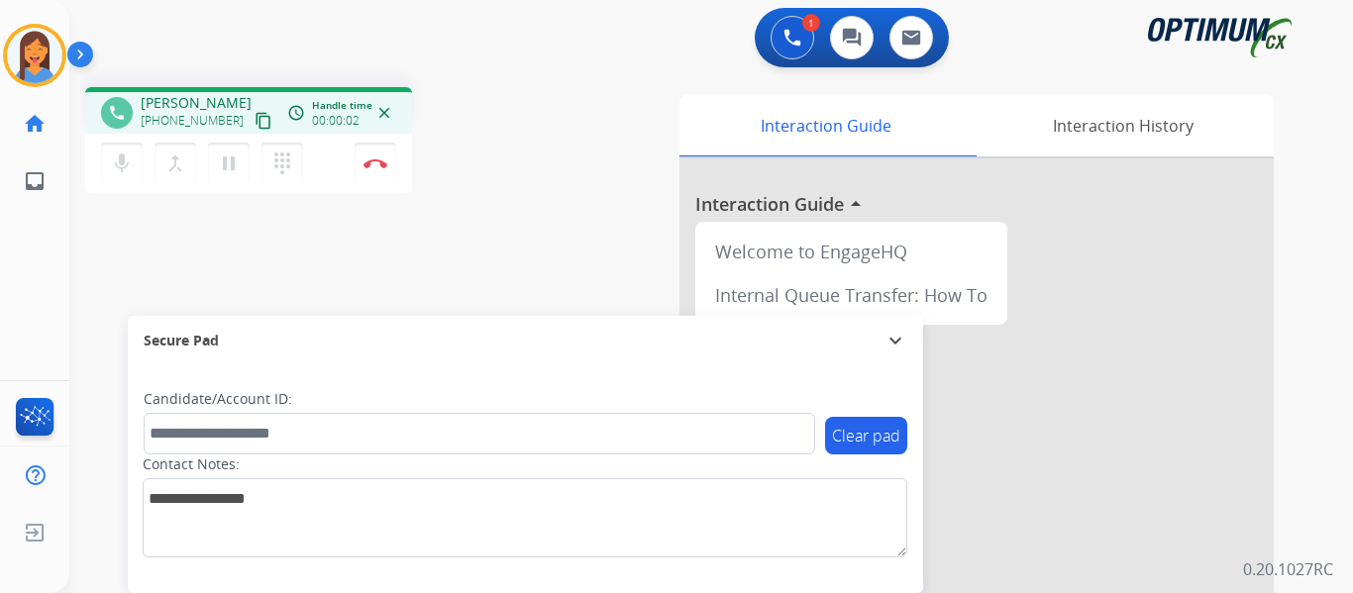
click at [255, 121] on mat-icon "content_copy" at bounding box center [264, 121] width 18 height 18
drag, startPoint x: 372, startPoint y: 160, endPoint x: 401, endPoint y: 190, distance: 41.3
click at [372, 160] on img at bounding box center [376, 163] width 24 height 10
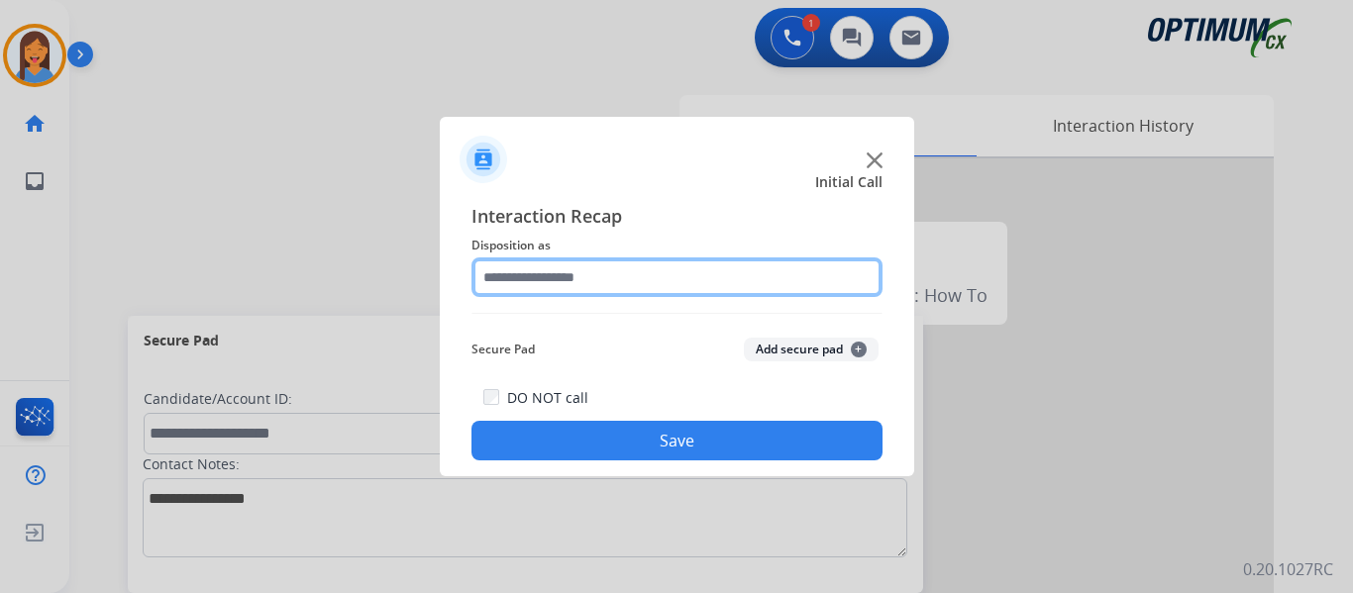
click at [629, 274] on input "text" at bounding box center [676, 278] width 411 height 40
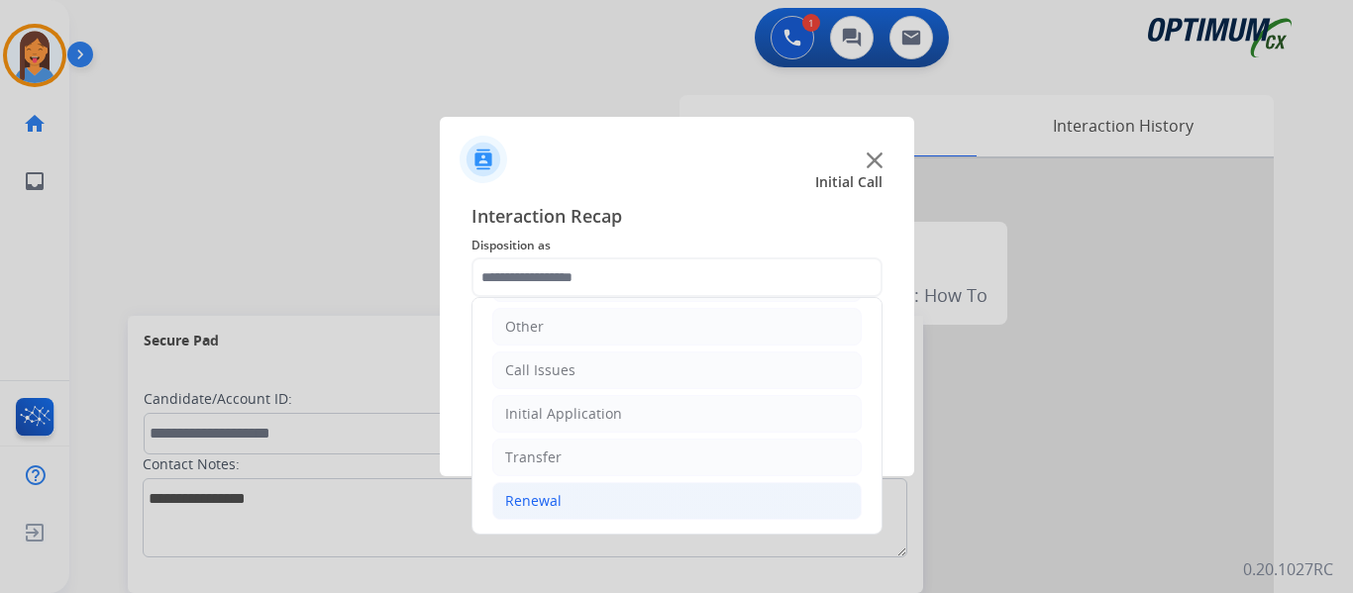
click at [541, 513] on li "Renewal" at bounding box center [676, 501] width 369 height 38
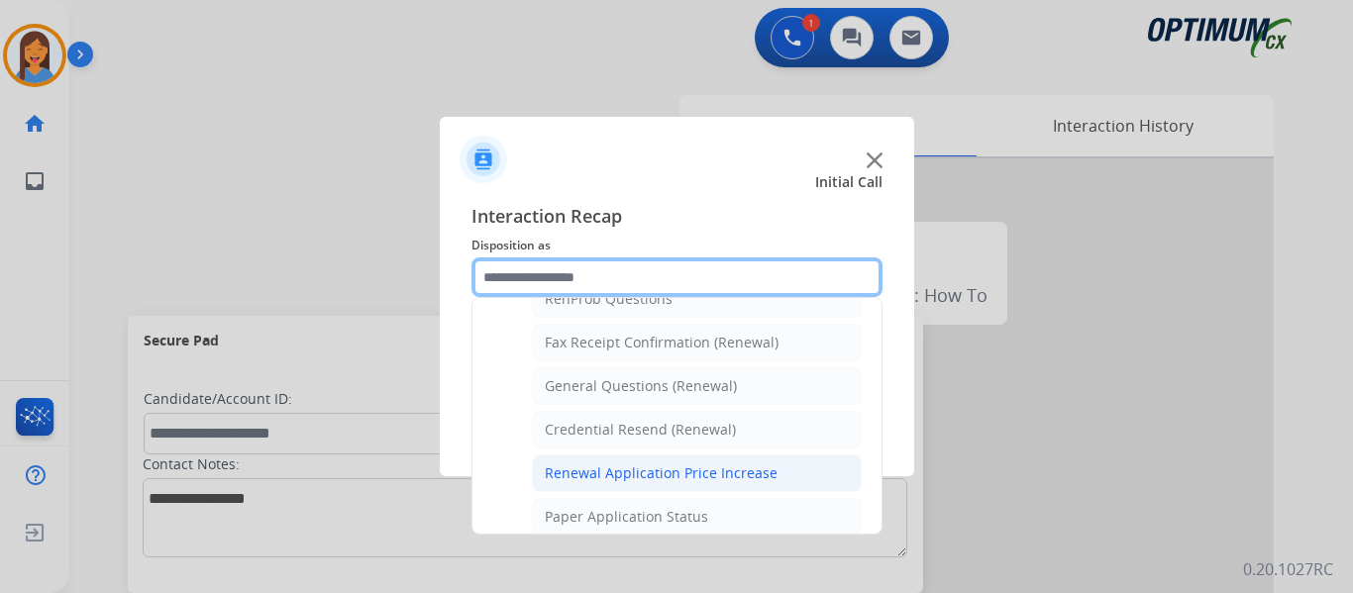
scroll to position [432, 0]
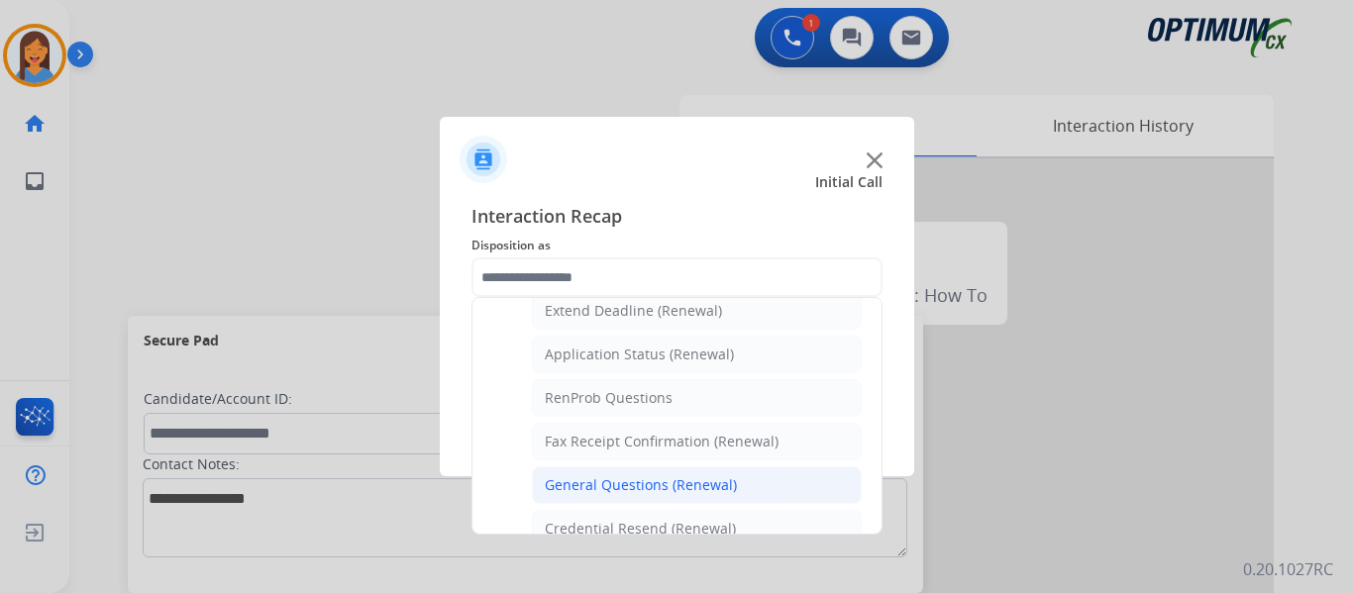
click at [610, 482] on div "General Questions (Renewal)" at bounding box center [641, 485] width 192 height 20
type input "**********"
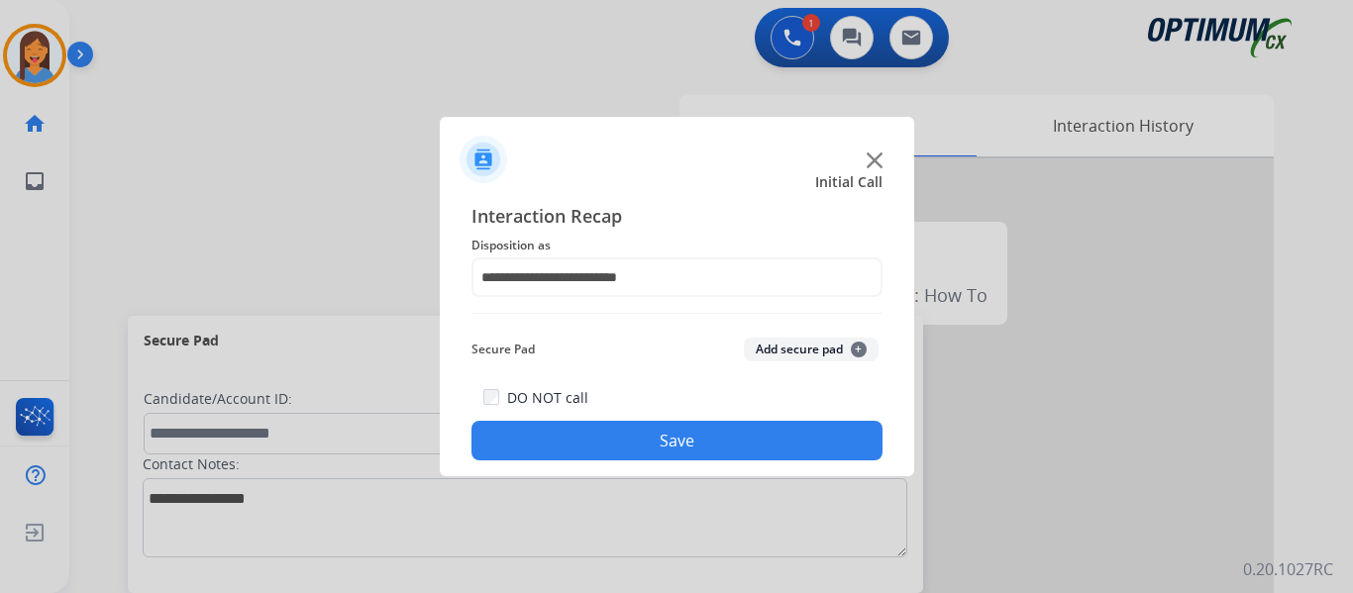
click at [615, 455] on button "Save" at bounding box center [676, 441] width 411 height 40
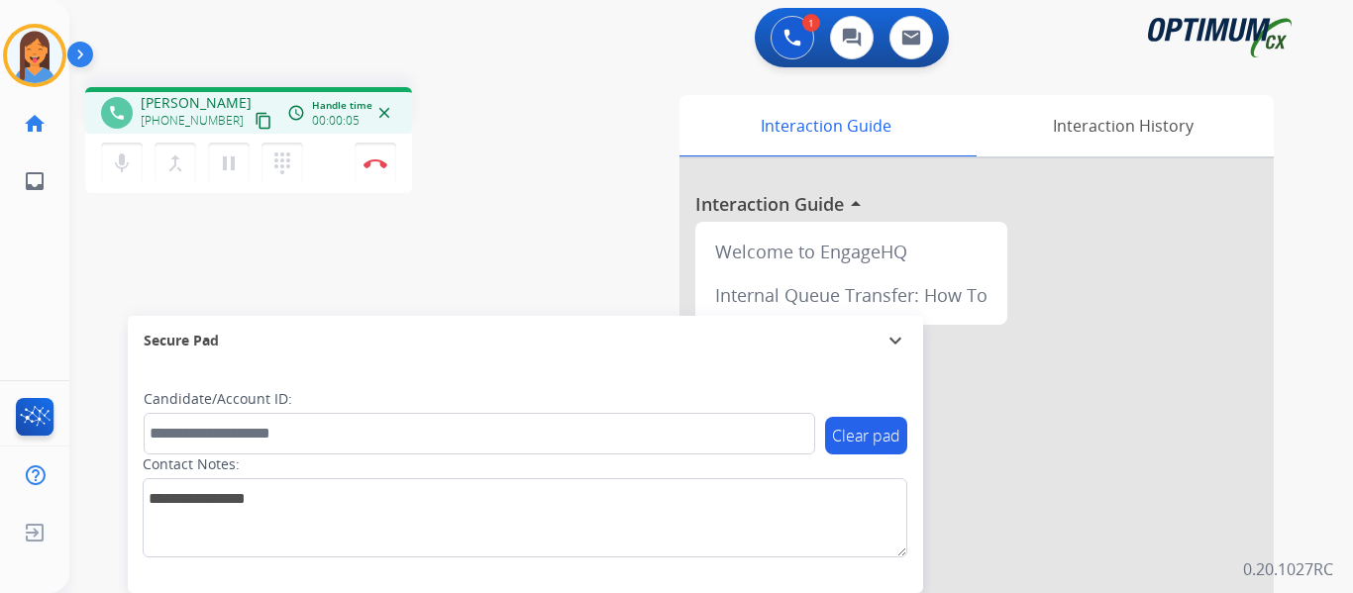
click at [255, 117] on mat-icon "content_copy" at bounding box center [264, 121] width 18 height 18
click at [380, 159] on img at bounding box center [376, 163] width 24 height 10
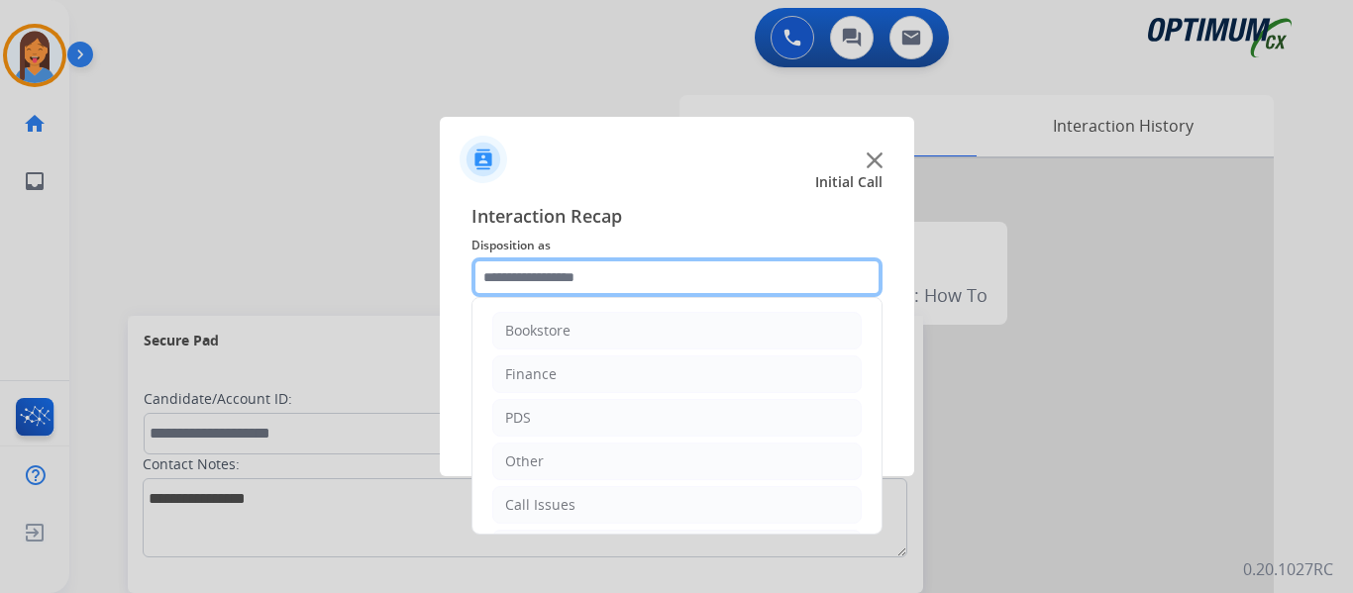
click at [624, 276] on input "text" at bounding box center [676, 278] width 411 height 40
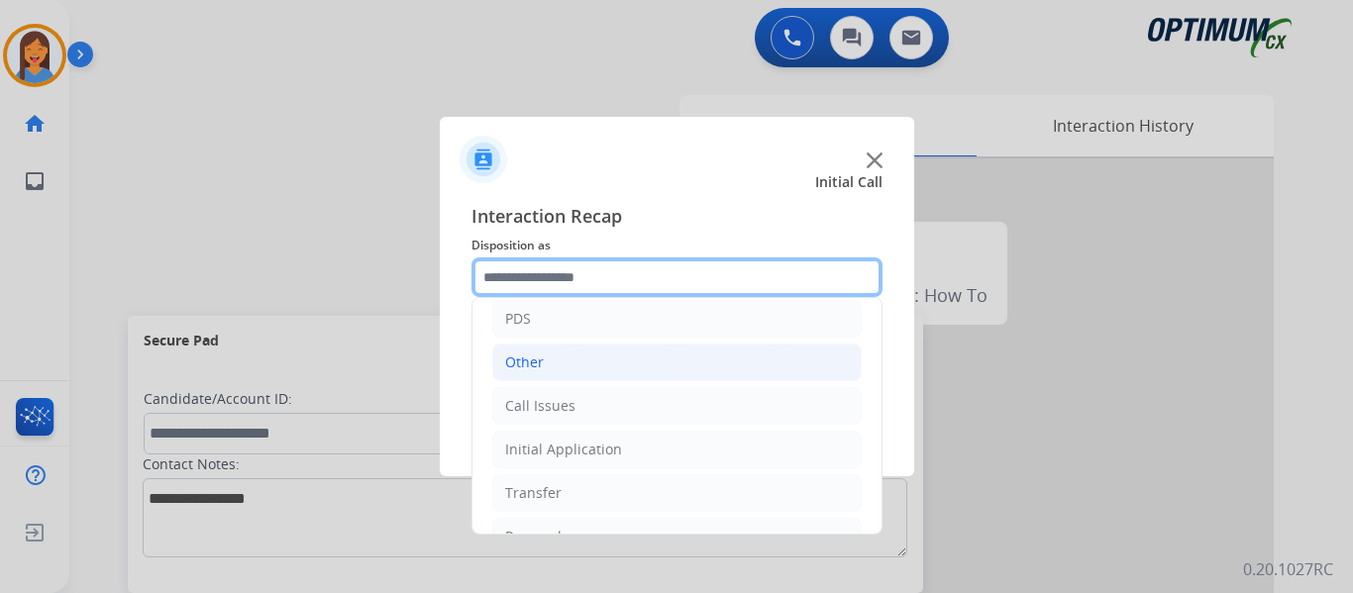
scroll to position [0, 0]
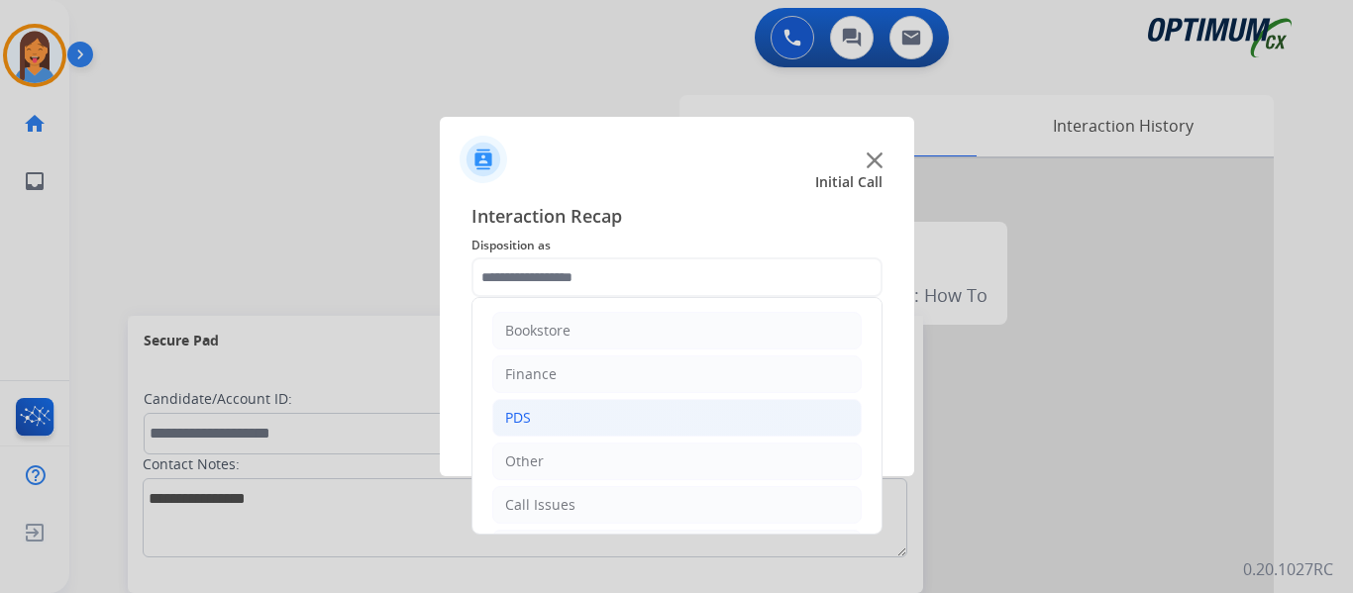
click at [528, 424] on div "PDS" at bounding box center [518, 418] width 26 height 20
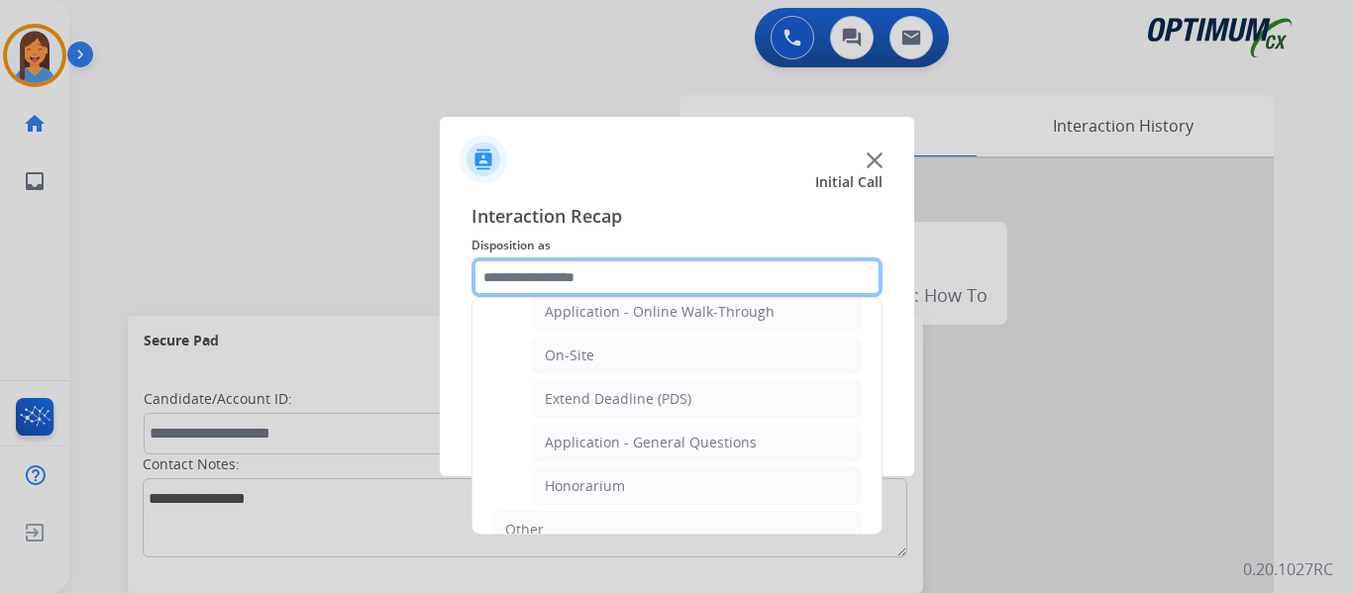
scroll to position [495, 0]
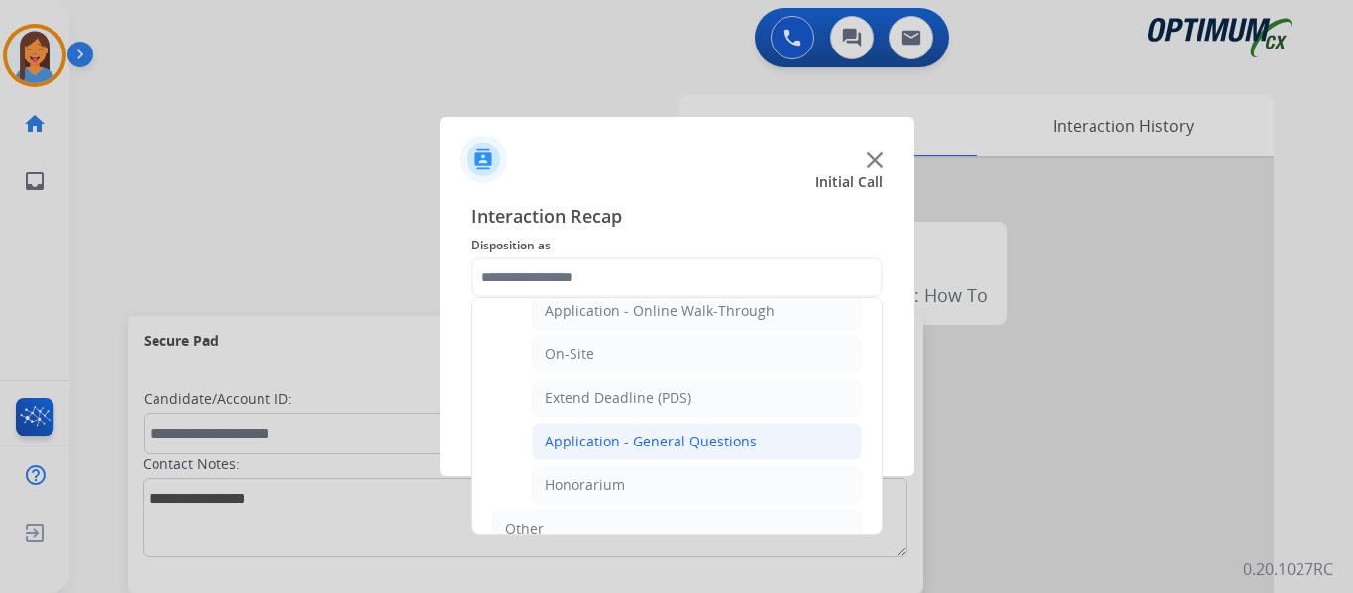
click at [677, 440] on div "Application - General Questions" at bounding box center [651, 442] width 212 height 20
type input "**********"
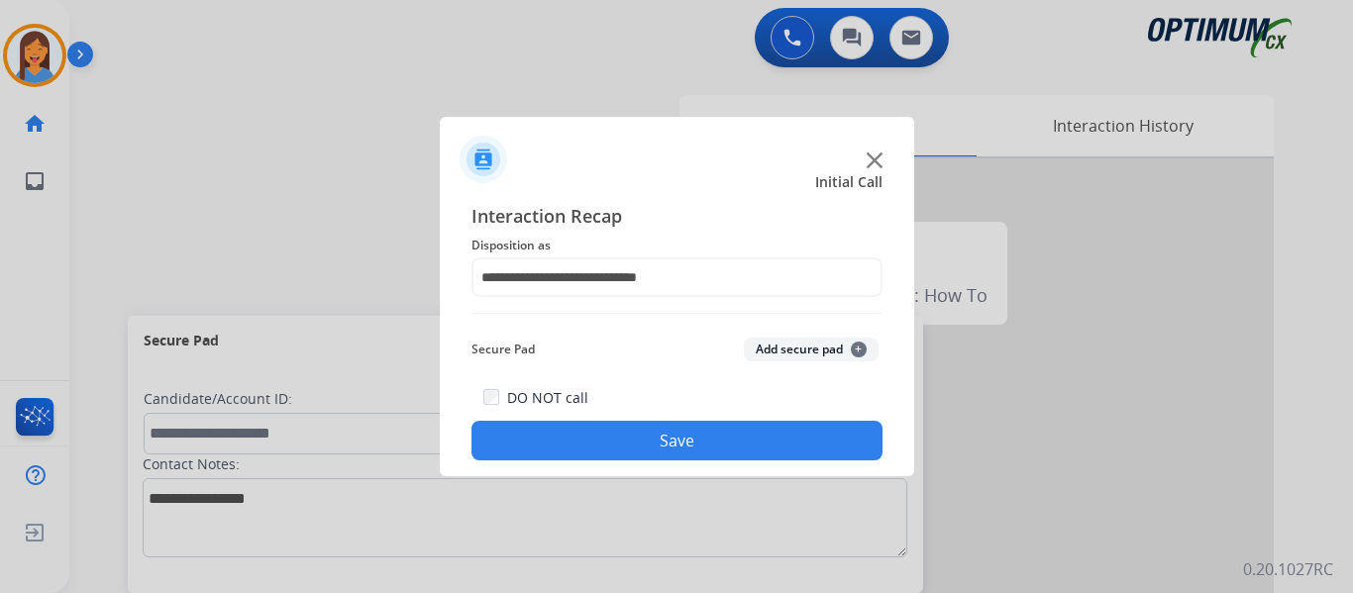
click at [676, 438] on button "Save" at bounding box center [676, 441] width 411 height 40
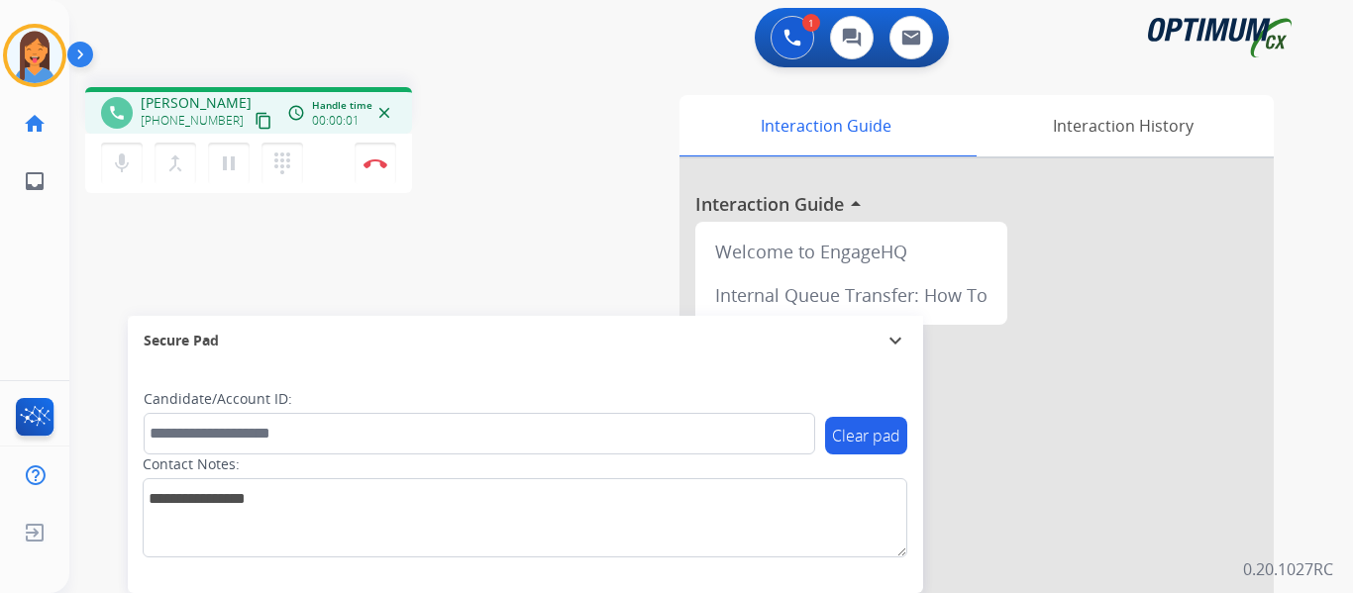
click at [255, 122] on mat-icon "content_copy" at bounding box center [264, 121] width 18 height 18
click at [374, 163] on img at bounding box center [376, 163] width 24 height 10
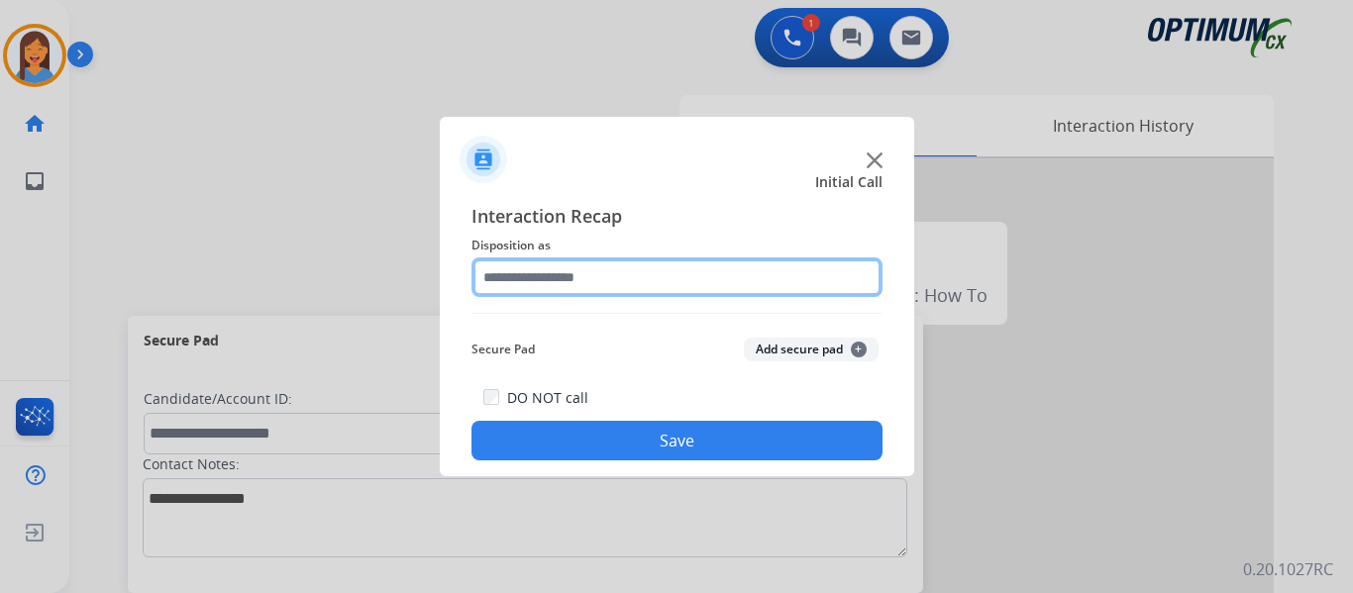
click at [547, 281] on input "text" at bounding box center [676, 278] width 411 height 40
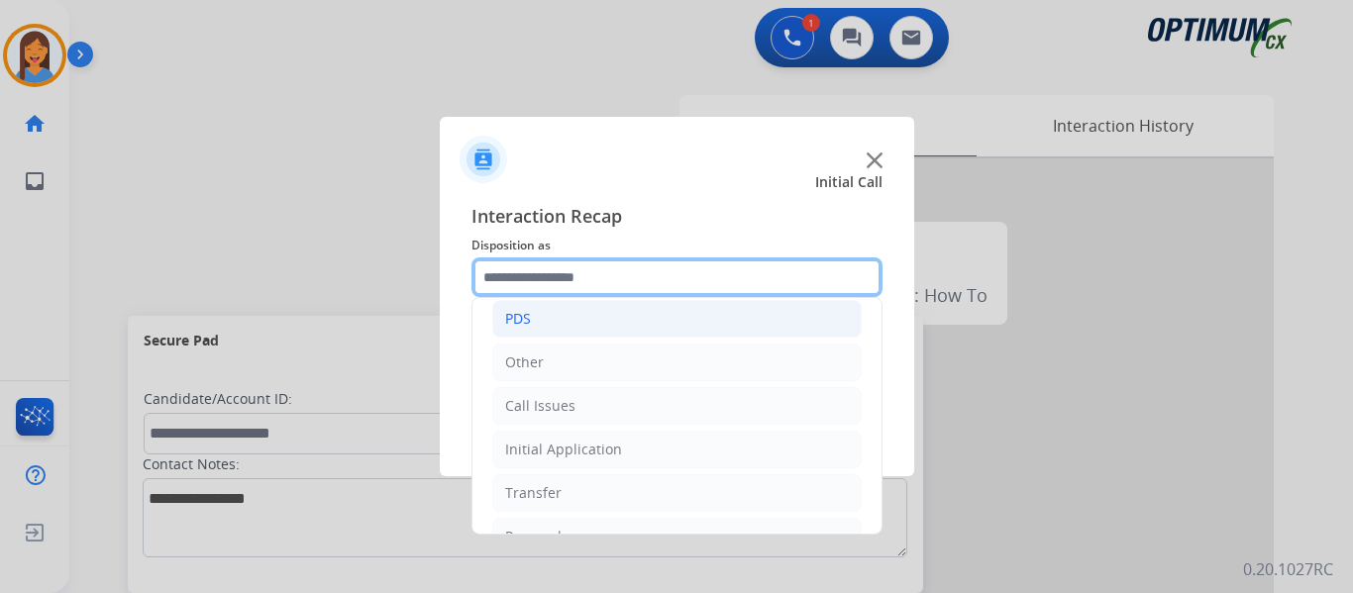
scroll to position [135, 0]
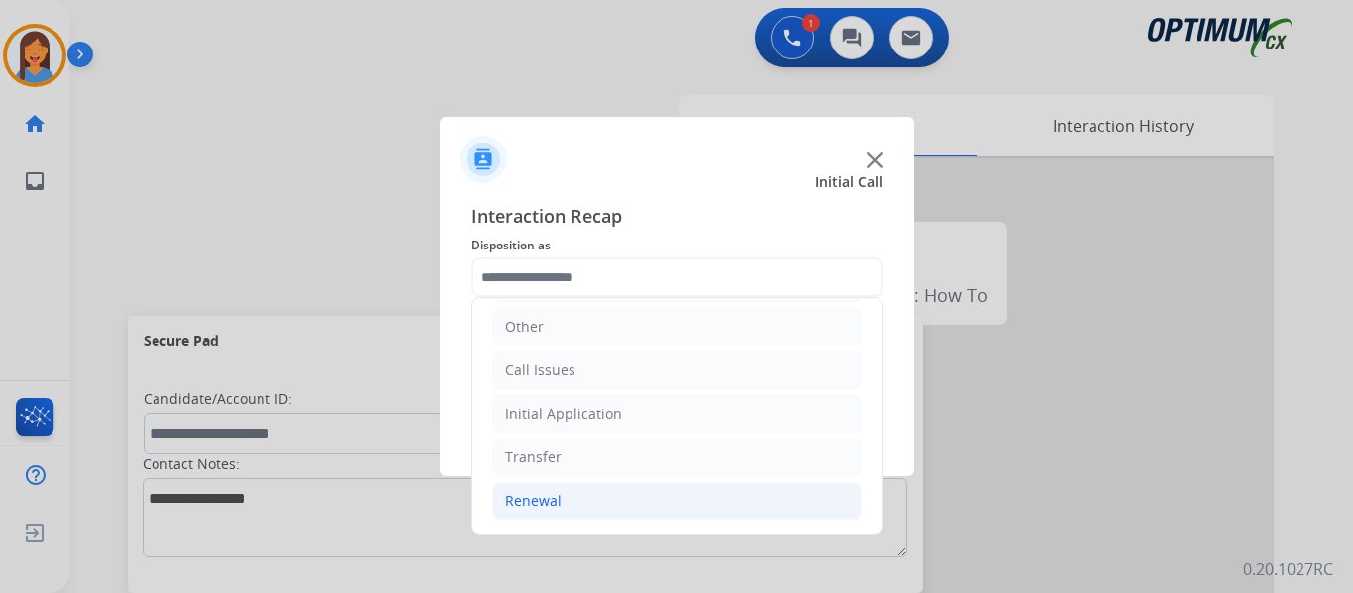
click at [542, 498] on div "Renewal" at bounding box center [533, 501] width 56 height 20
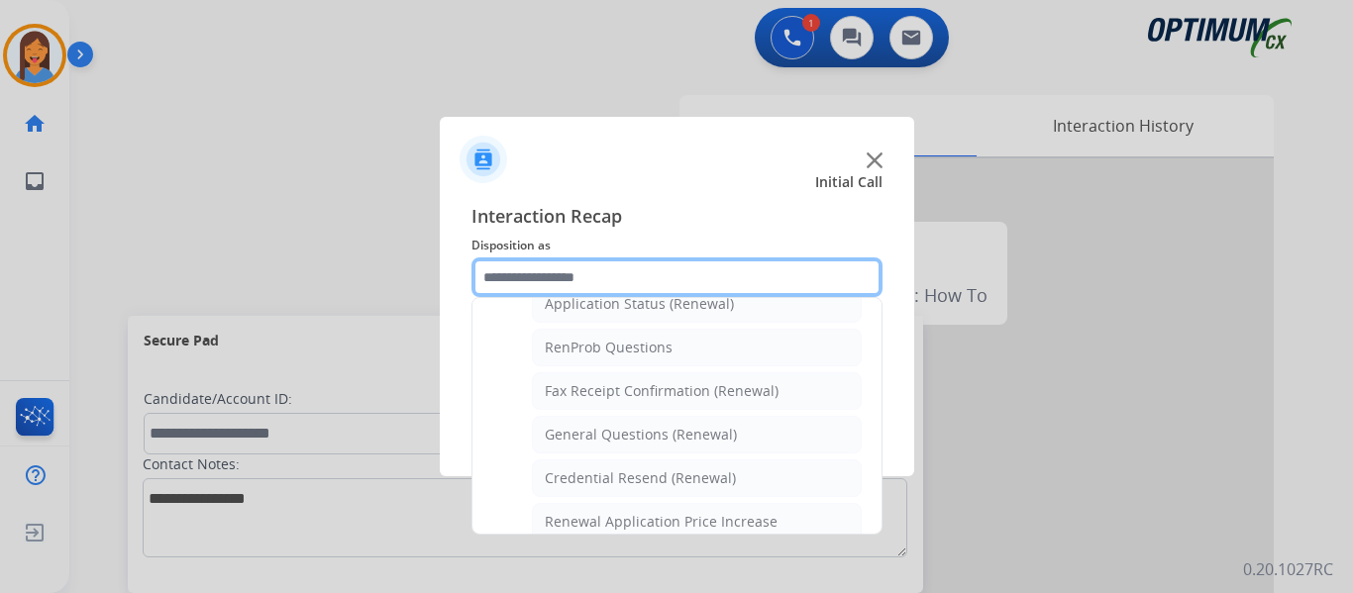
scroll to position [531, 0]
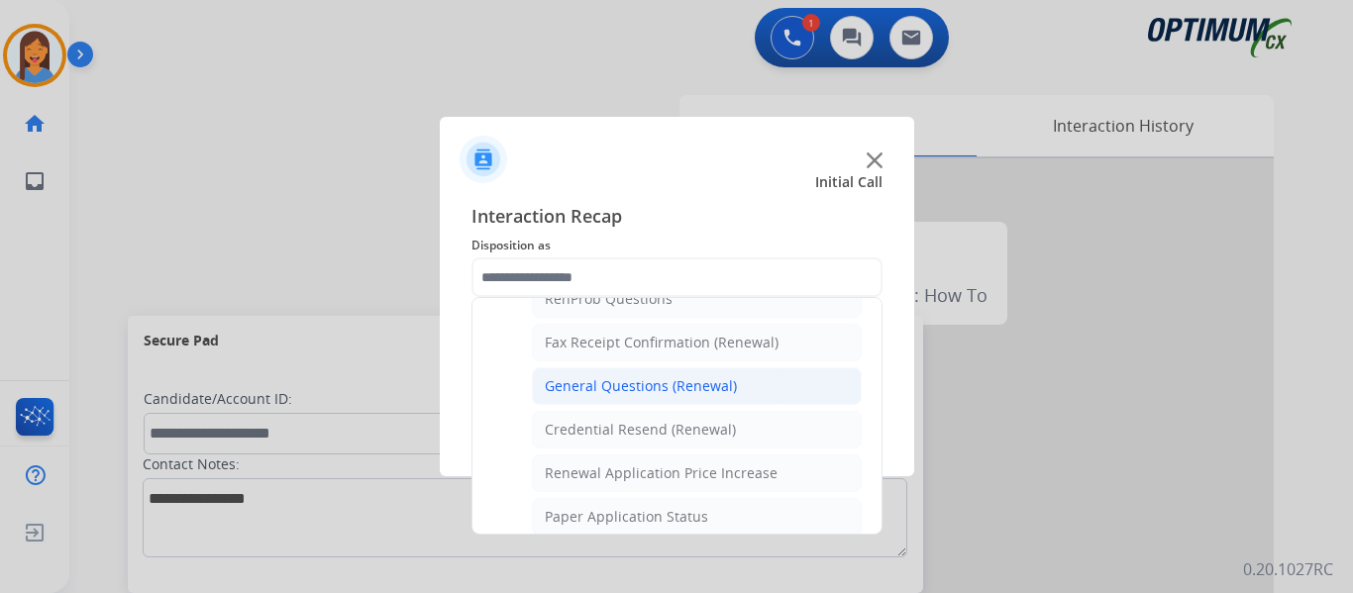
click at [666, 389] on div "General Questions (Renewal)" at bounding box center [641, 386] width 192 height 20
type input "**********"
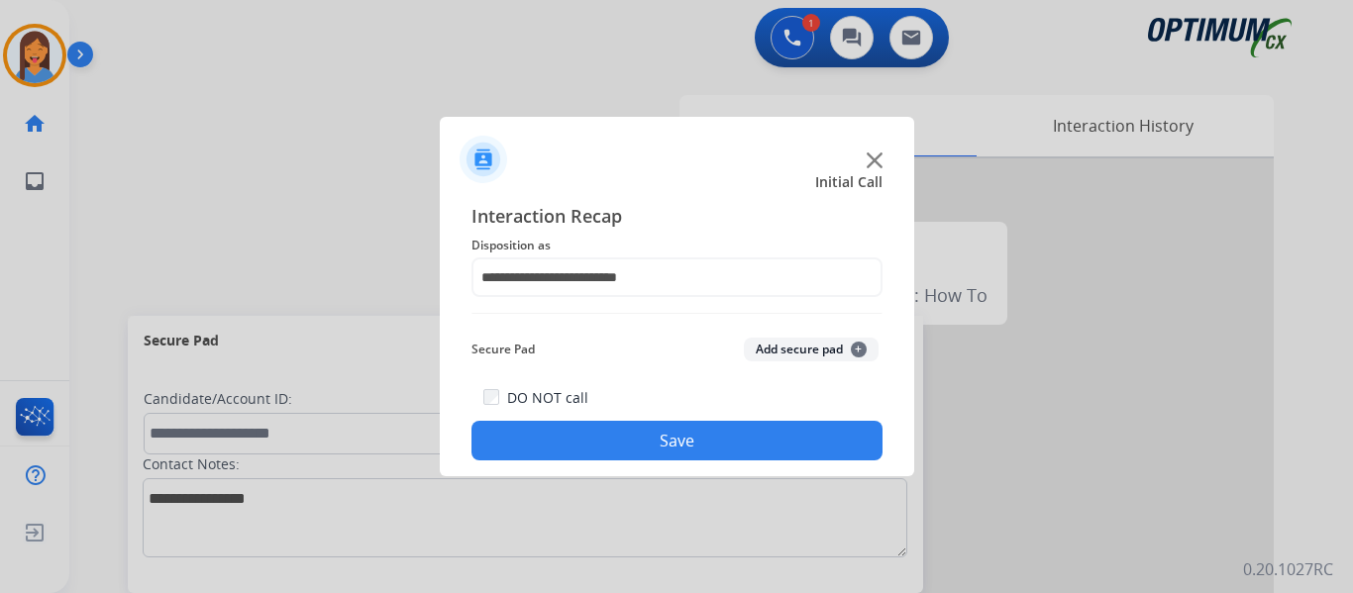
click at [681, 443] on button "Save" at bounding box center [676, 441] width 411 height 40
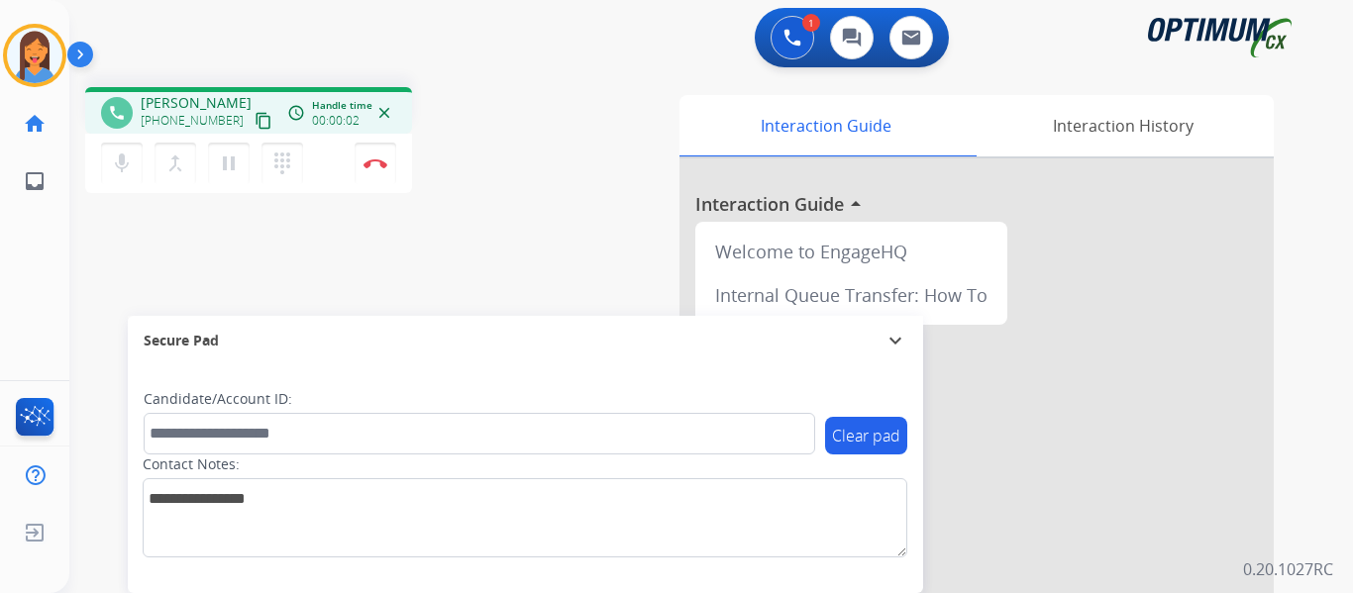
click at [255, 127] on mat-icon "content_copy" at bounding box center [264, 121] width 18 height 18
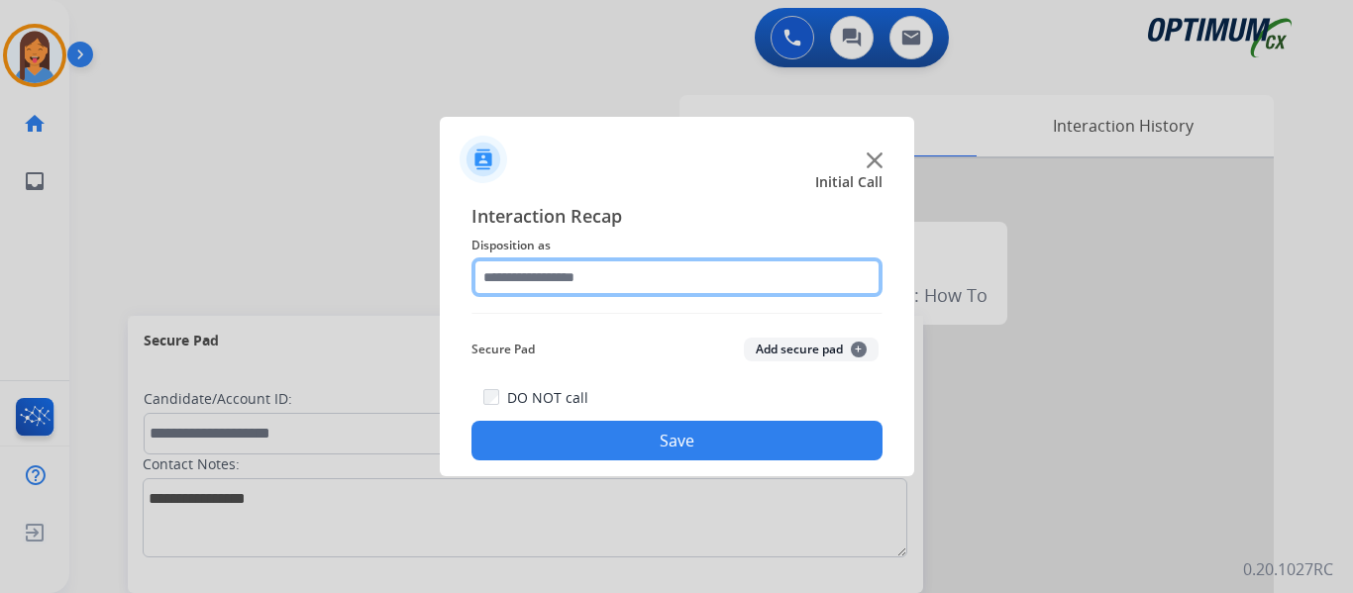
click at [558, 288] on input "text" at bounding box center [676, 278] width 411 height 40
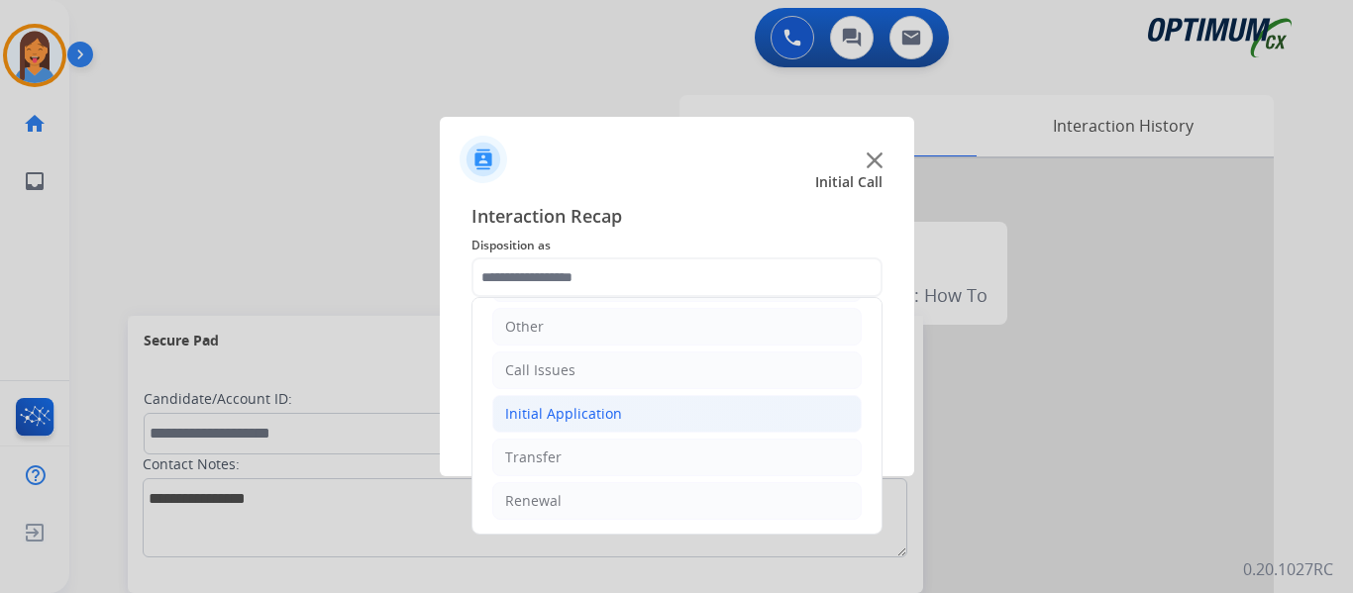
click at [591, 424] on div "Initial Application" at bounding box center [563, 414] width 117 height 20
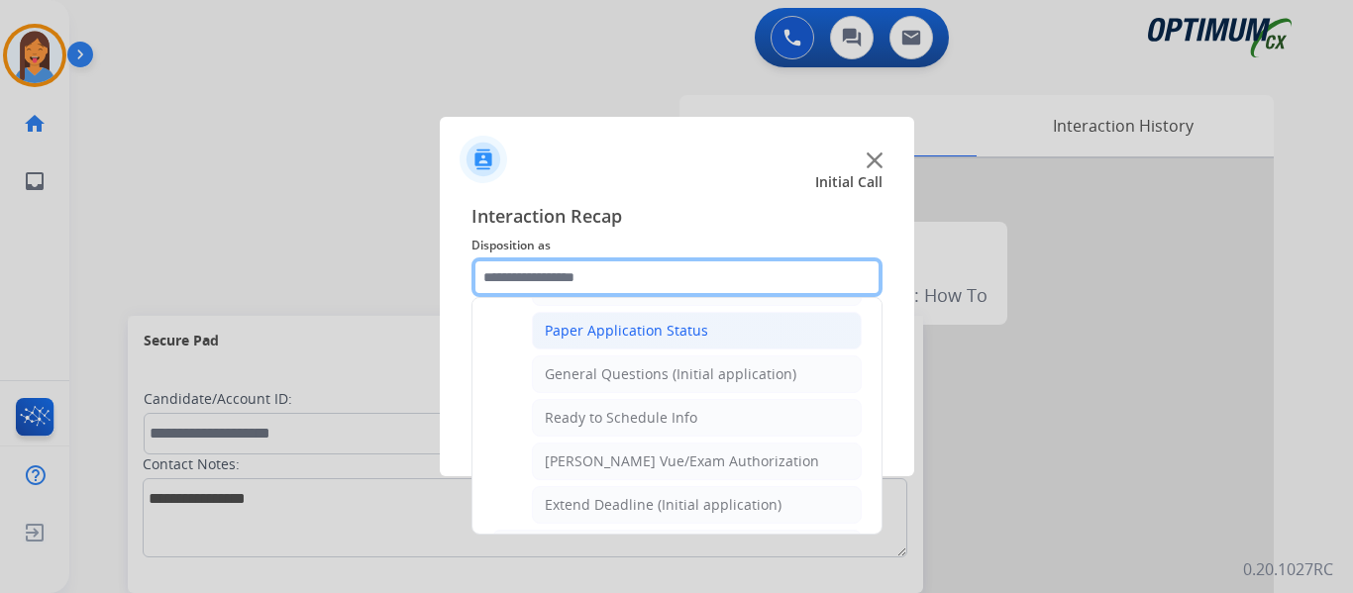
scroll to position [1026, 0]
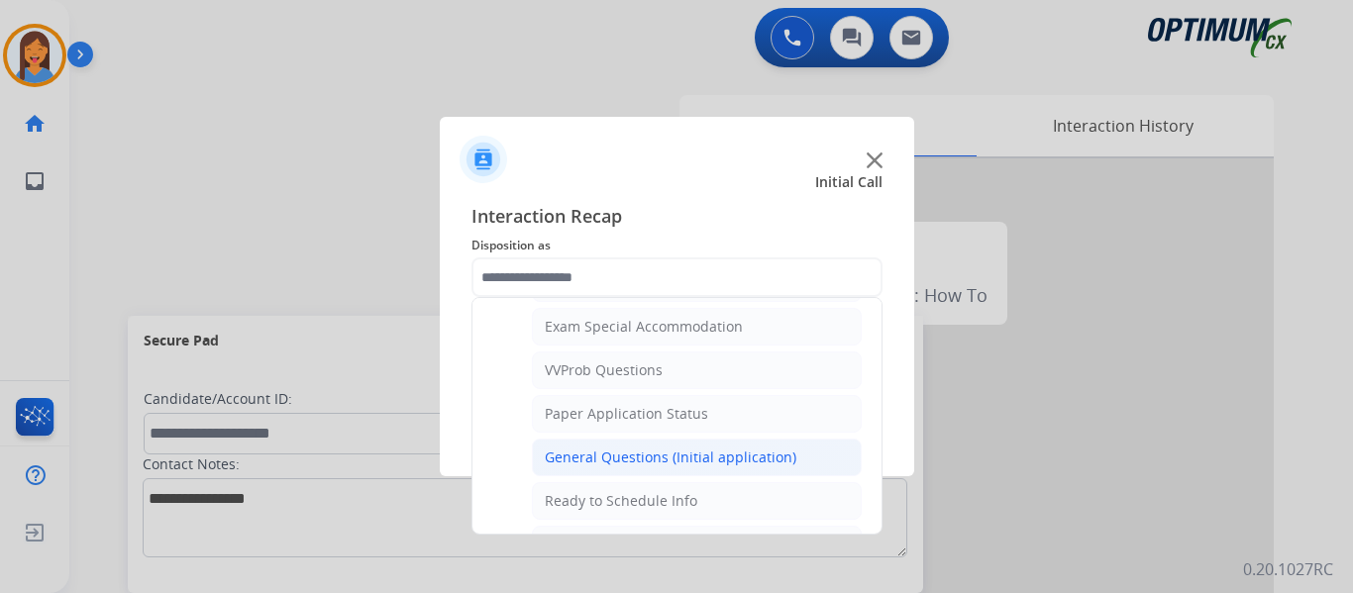
click at [609, 461] on div "General Questions (Initial application)" at bounding box center [671, 458] width 252 height 20
type input "**********"
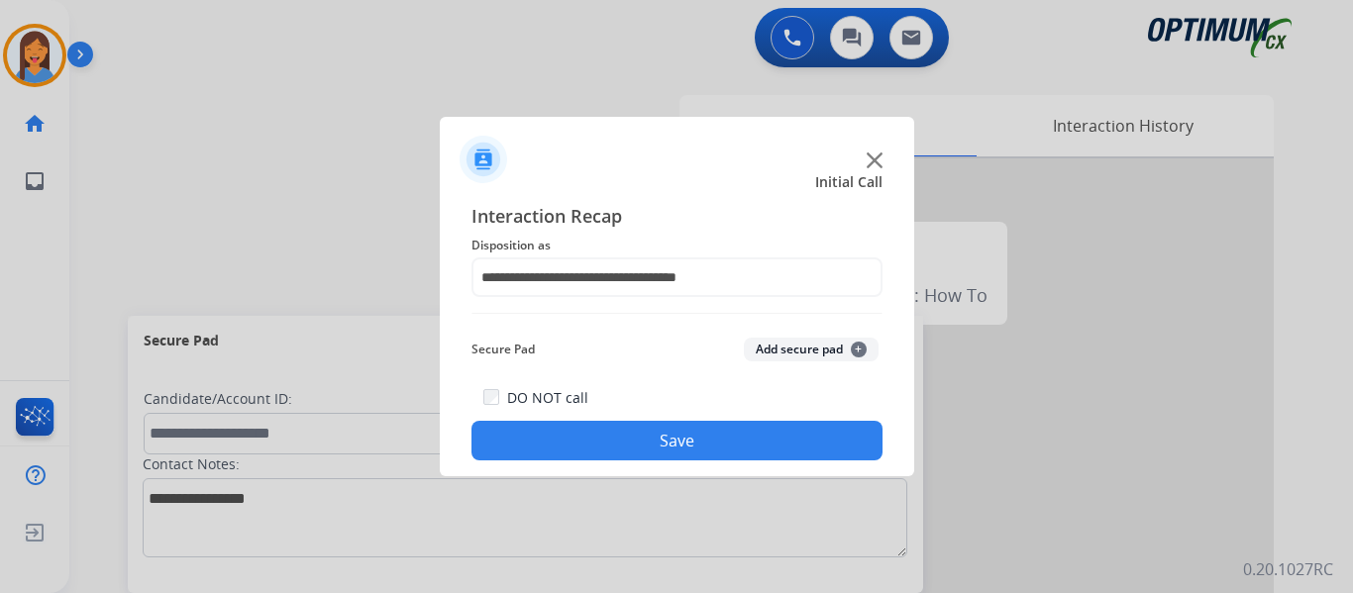
click at [667, 432] on button "Save" at bounding box center [676, 441] width 411 height 40
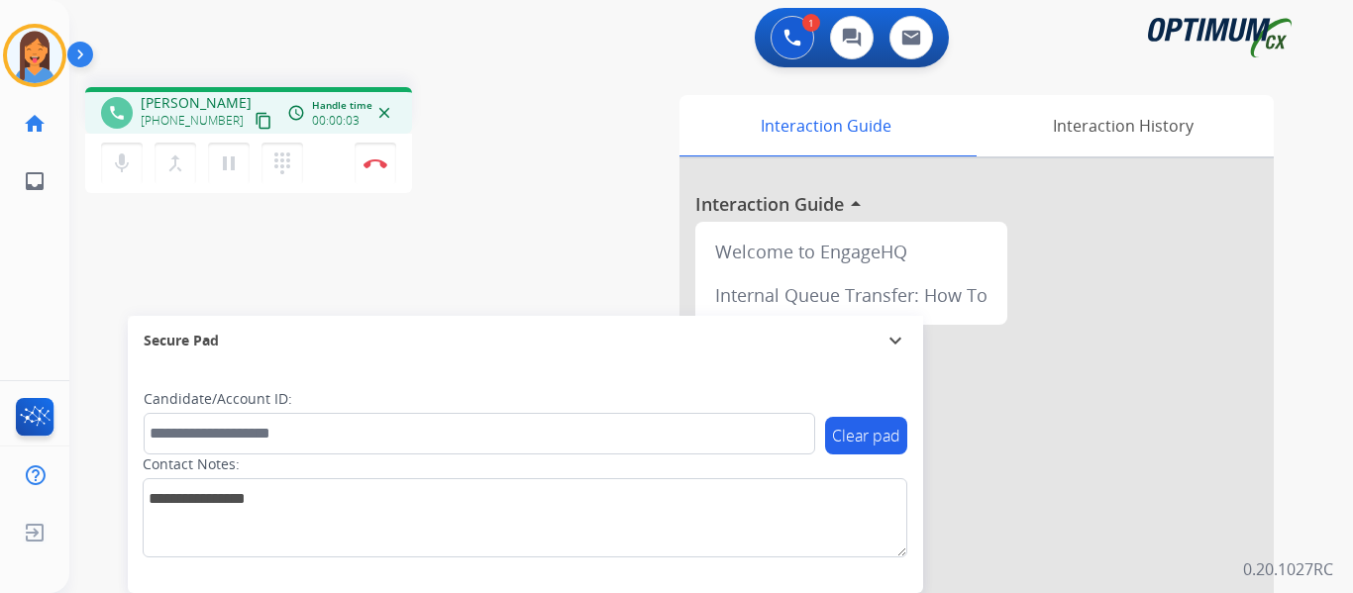
drag, startPoint x: 236, startPoint y: 127, endPoint x: 247, endPoint y: 129, distance: 11.1
click at [255, 127] on mat-icon "content_copy" at bounding box center [264, 121] width 18 height 18
click at [378, 161] on img at bounding box center [376, 163] width 24 height 10
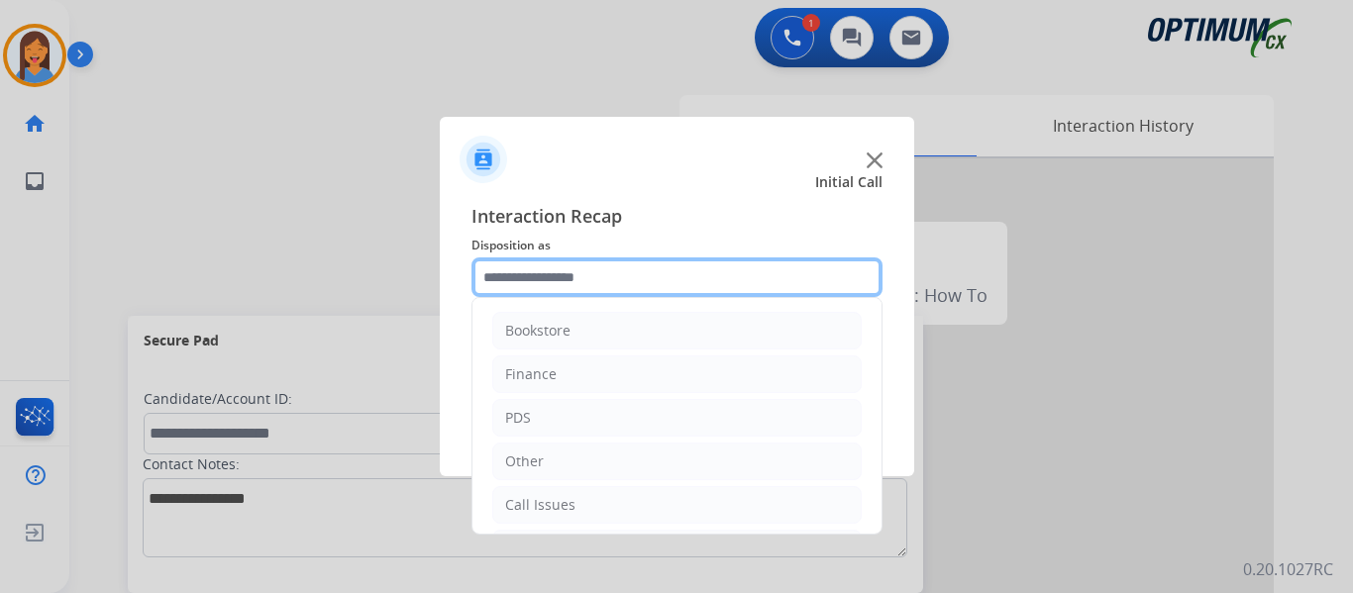
click at [530, 262] on input "text" at bounding box center [676, 278] width 411 height 40
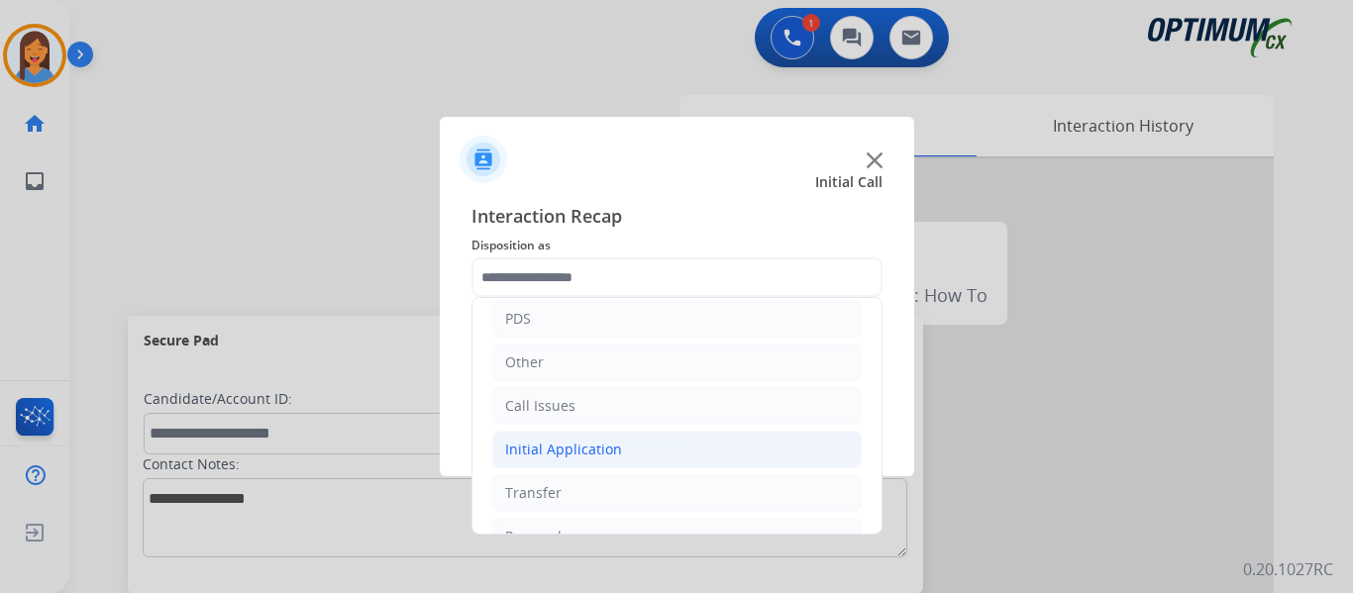
click at [611, 455] on div "Initial Application" at bounding box center [563, 450] width 117 height 20
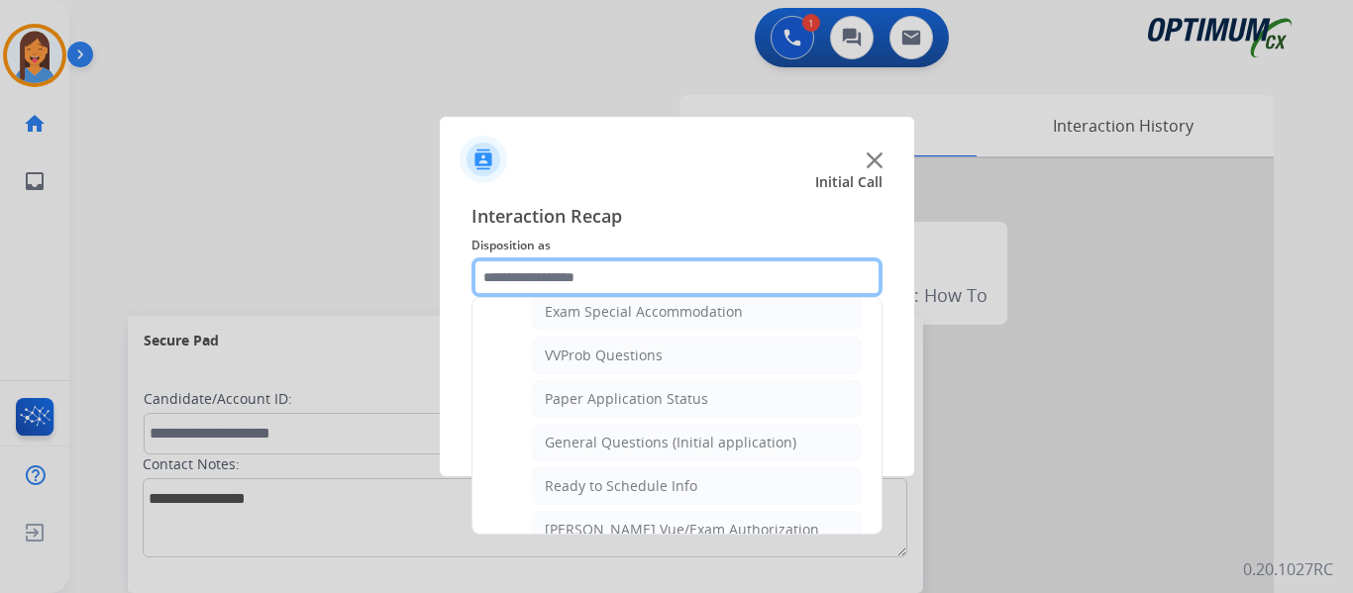
scroll to position [1090, 0]
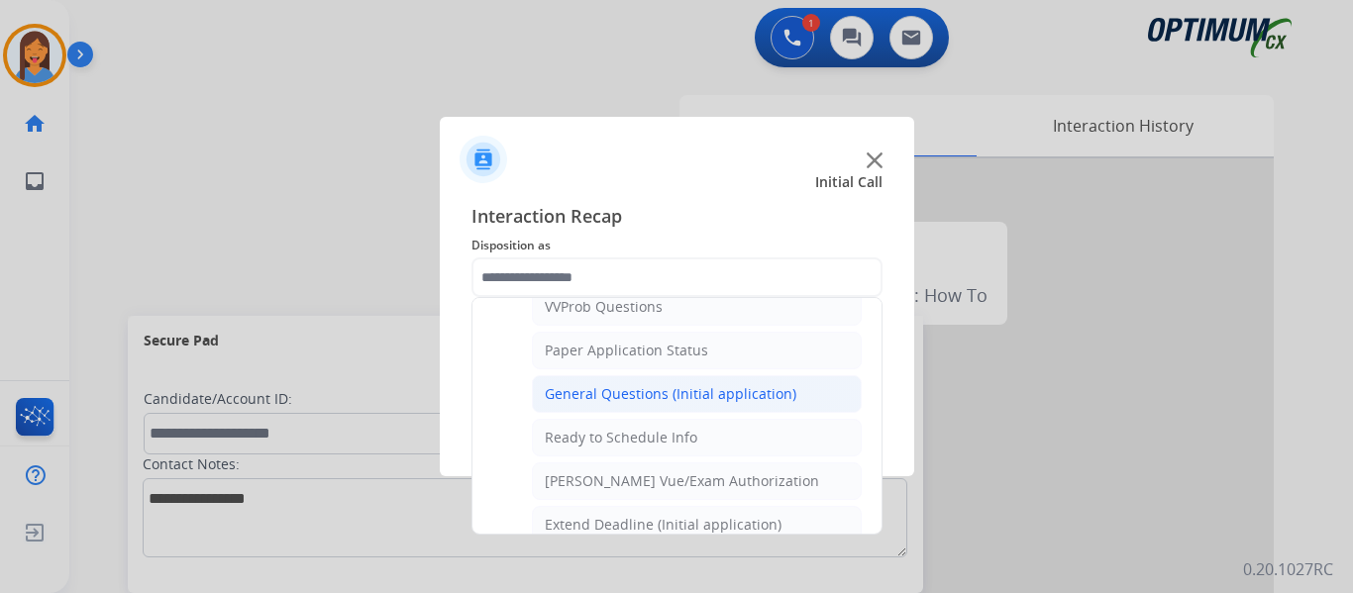
click at [632, 394] on div "General Questions (Initial application)" at bounding box center [671, 394] width 252 height 20
type input "**********"
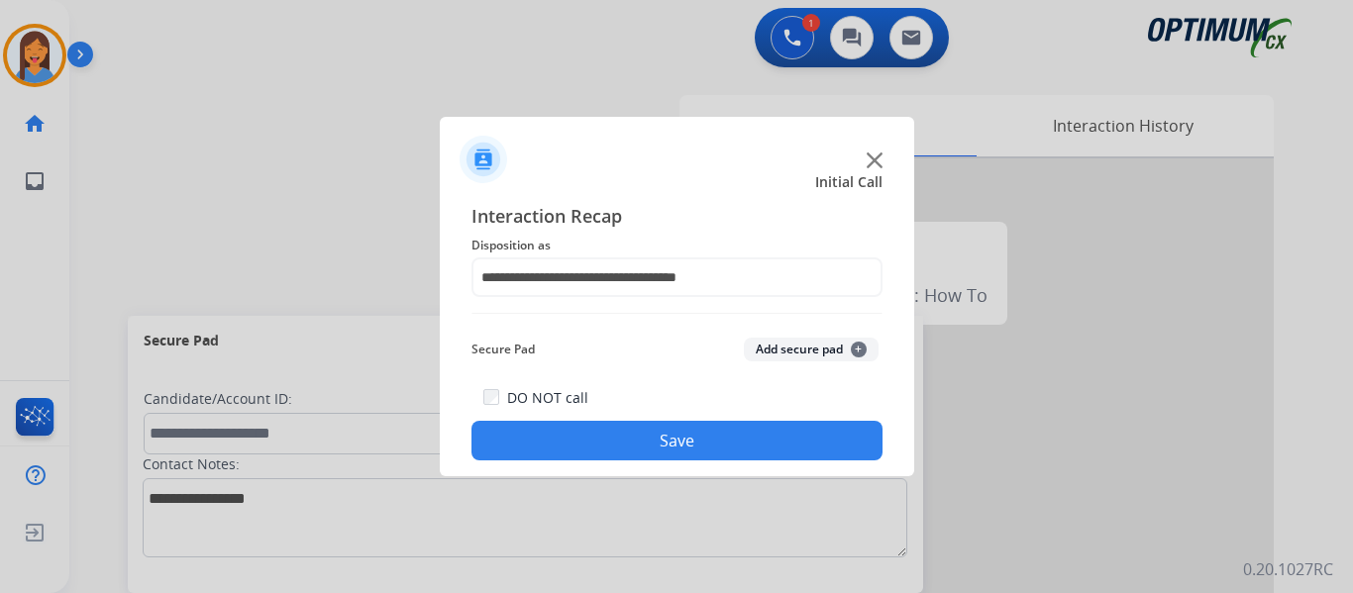
click at [669, 441] on button "Save" at bounding box center [676, 441] width 411 height 40
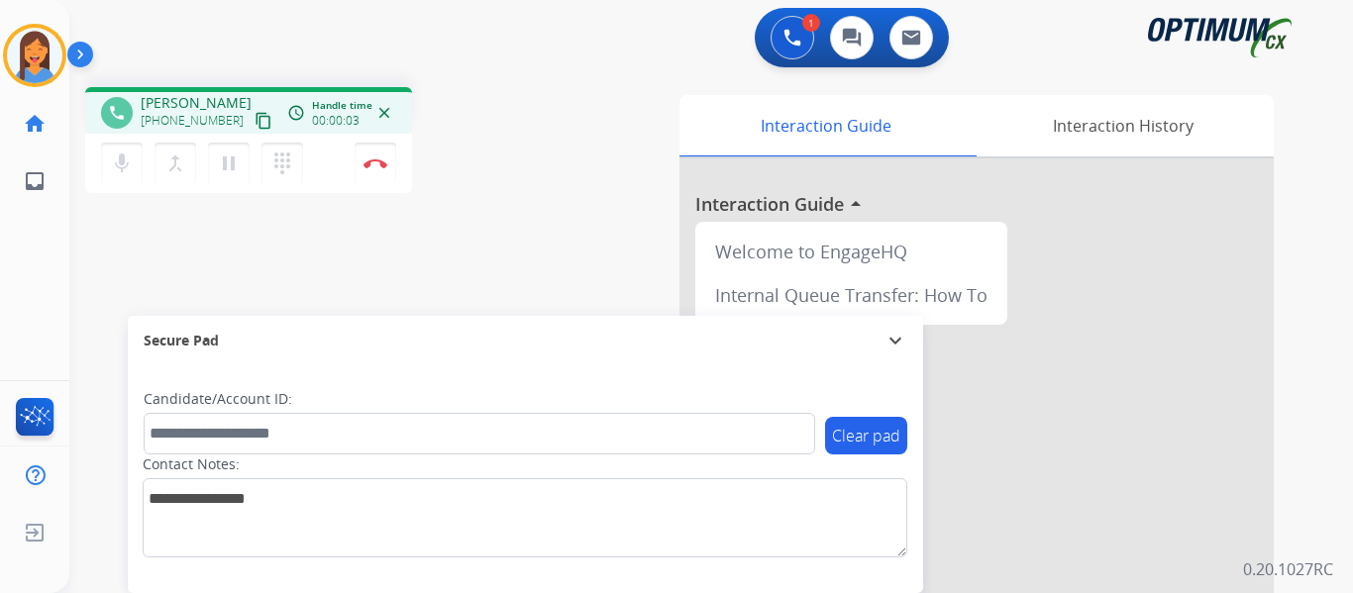
click at [255, 127] on mat-icon "content_copy" at bounding box center [264, 121] width 18 height 18
click at [382, 168] on button "Disconnect" at bounding box center [376, 164] width 42 height 42
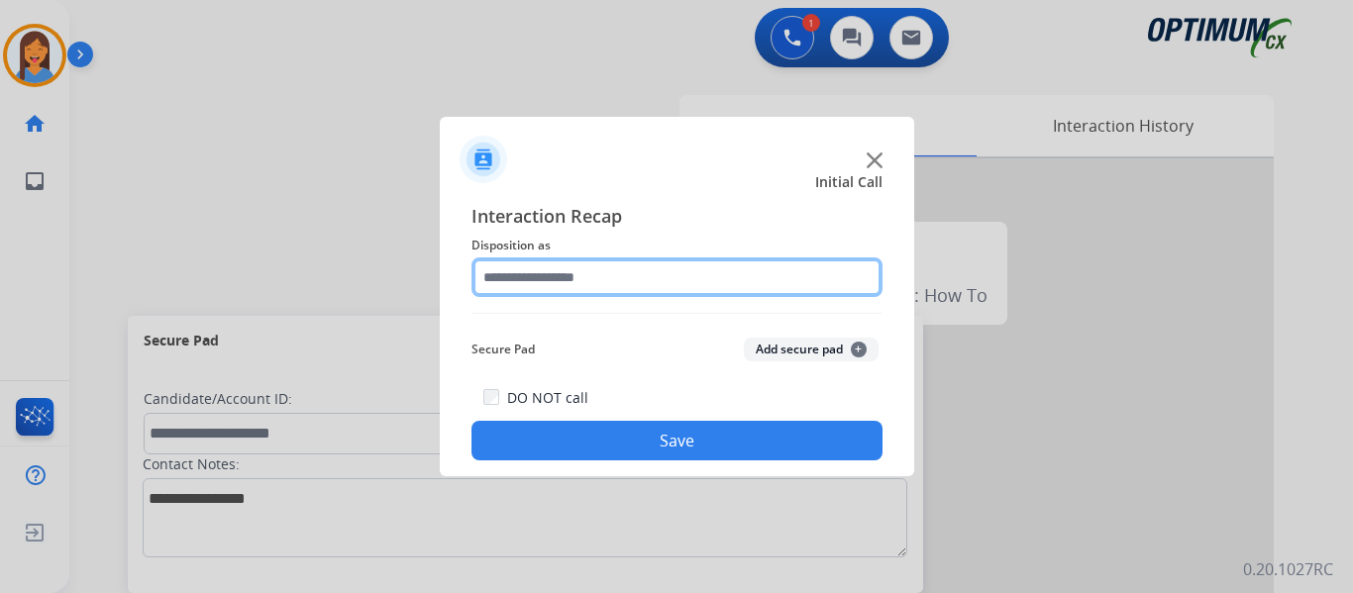
click at [638, 282] on input "text" at bounding box center [676, 278] width 411 height 40
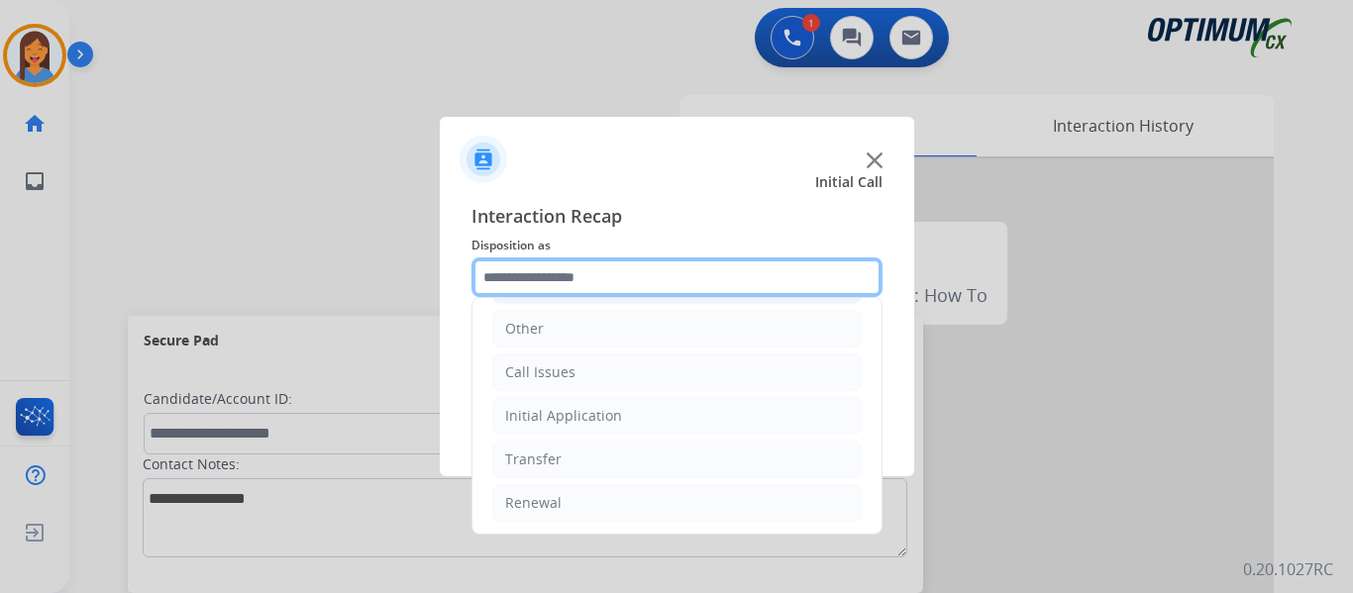
scroll to position [135, 0]
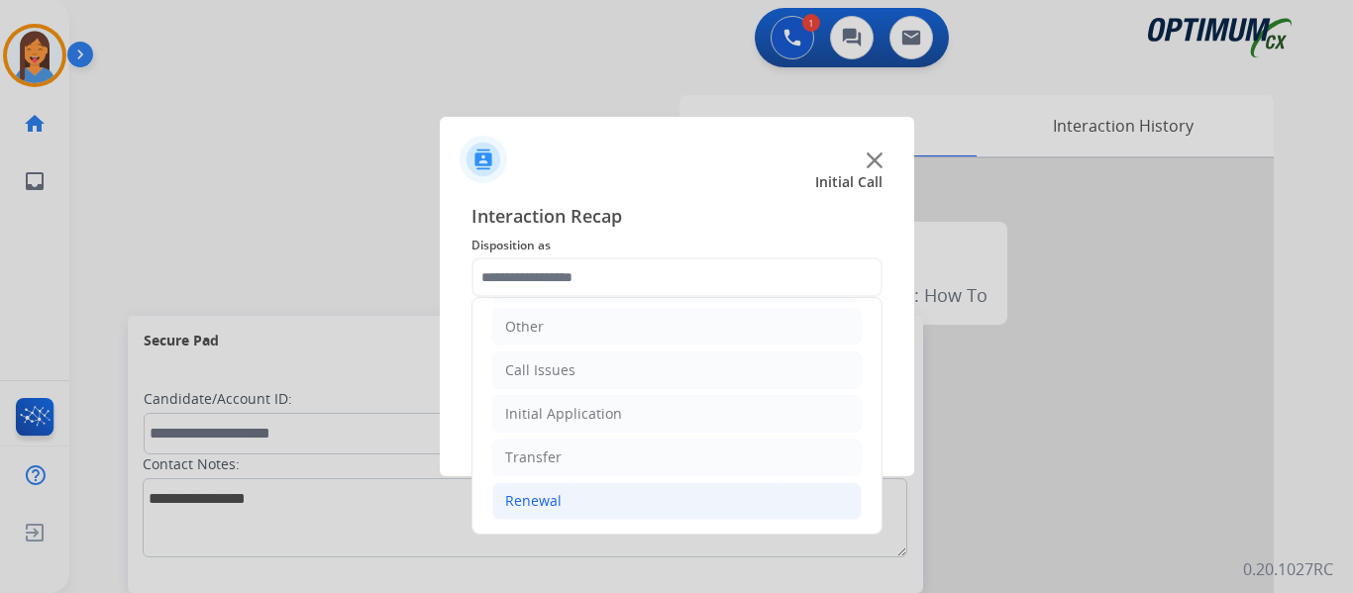
click at [577, 492] on li "Renewal" at bounding box center [676, 501] width 369 height 38
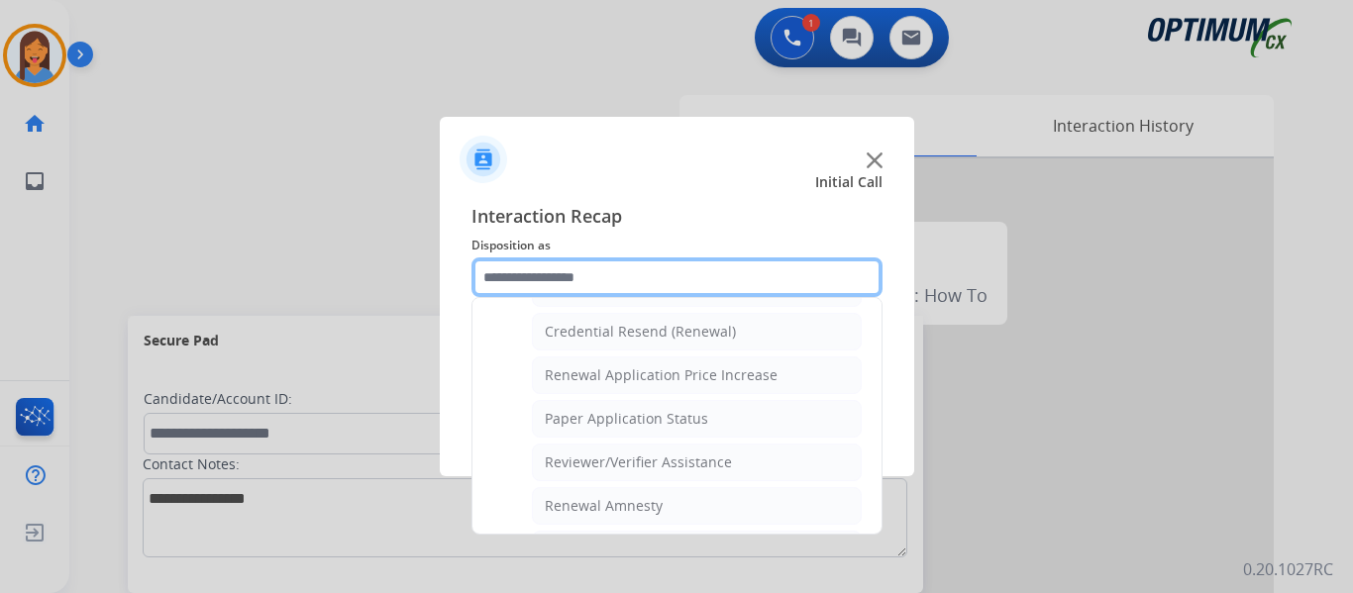
scroll to position [630, 0]
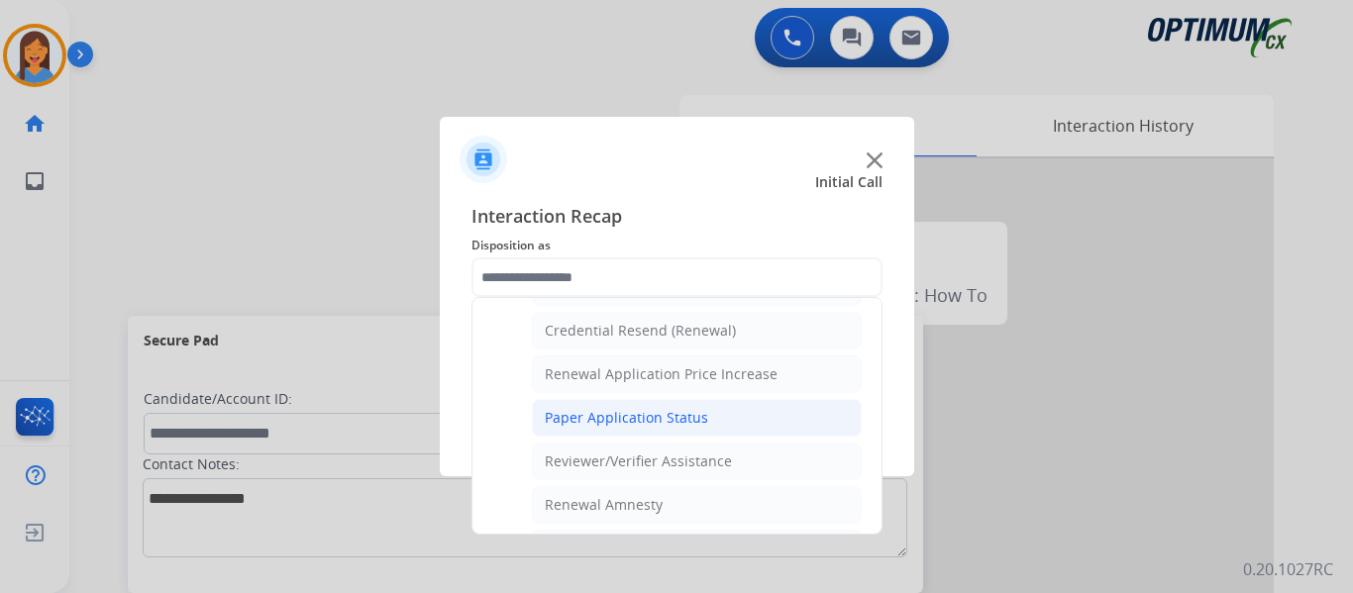
click at [628, 417] on div "Paper Application Status" at bounding box center [626, 418] width 163 height 20
type input "**********"
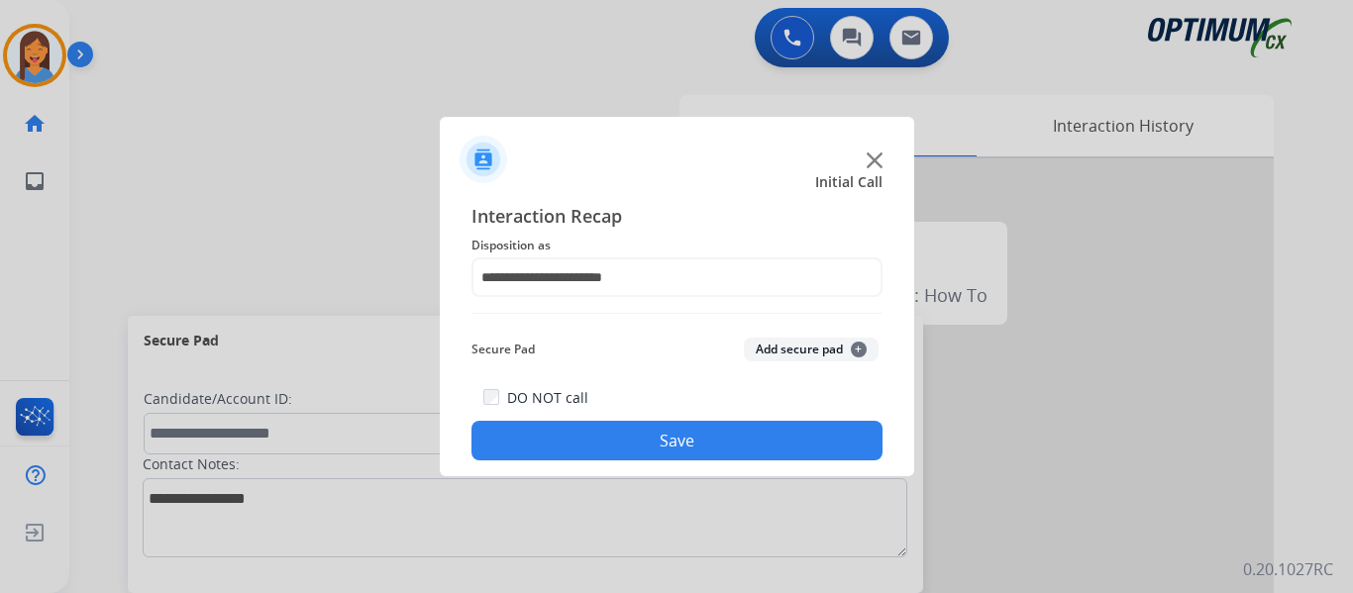
click at [774, 443] on button "Save" at bounding box center [676, 441] width 411 height 40
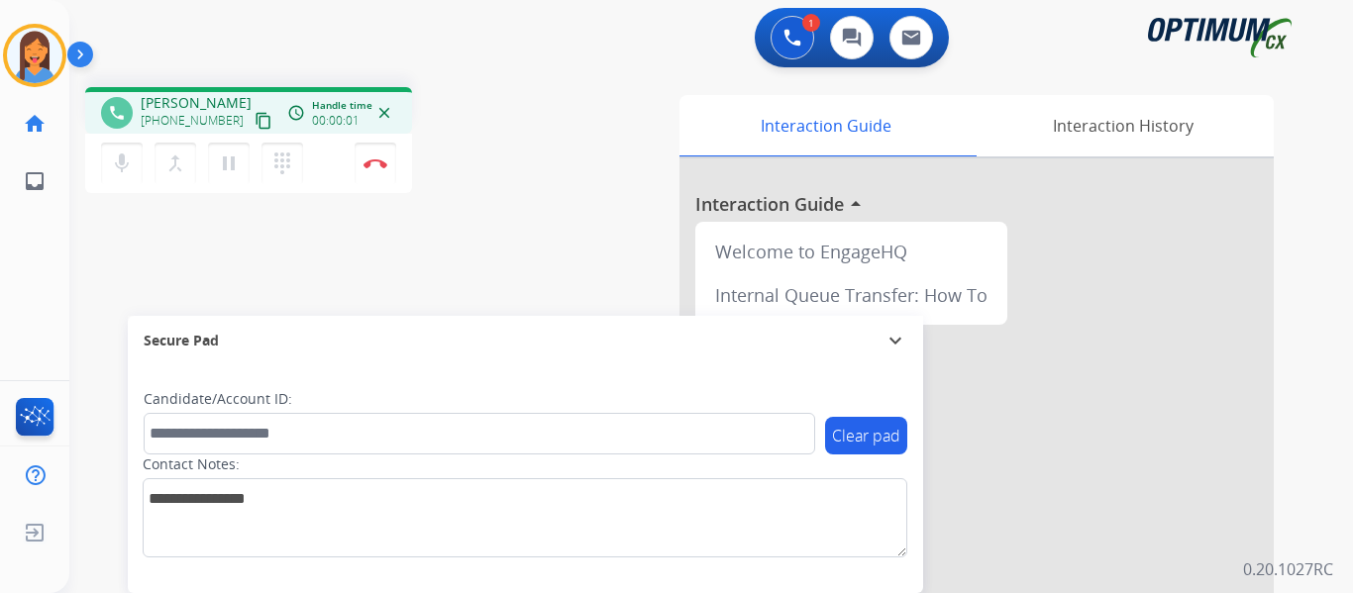
click at [255, 119] on mat-icon "content_copy" at bounding box center [264, 121] width 18 height 18
click at [379, 166] on img at bounding box center [376, 163] width 24 height 10
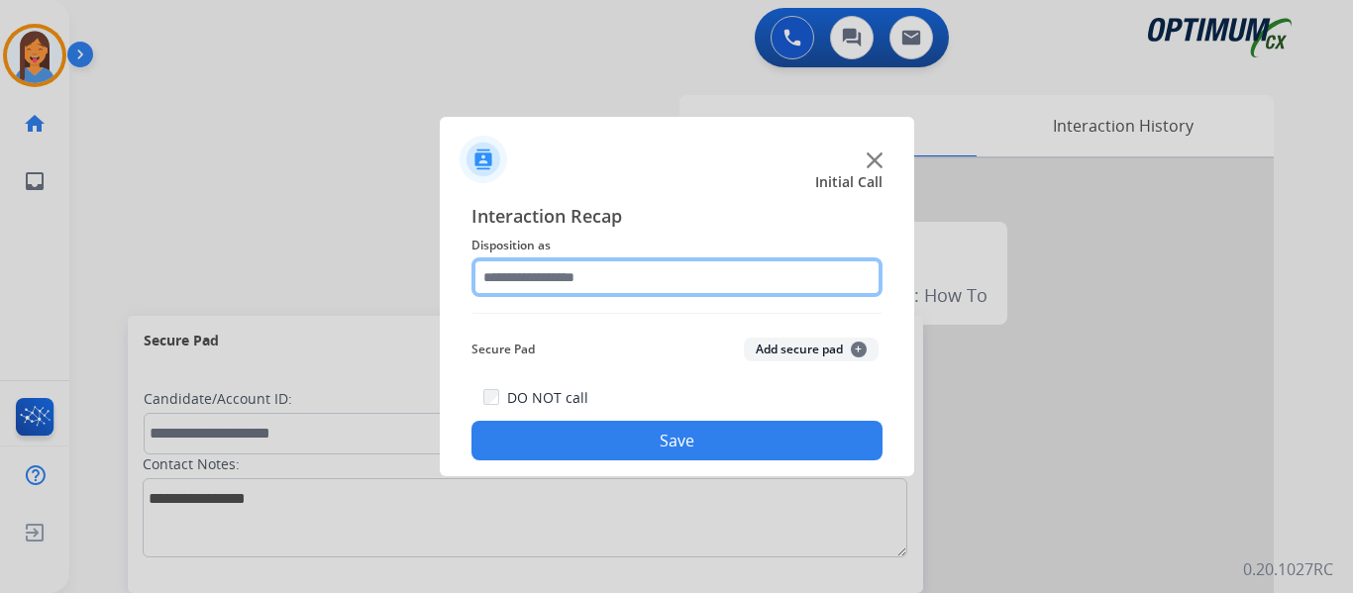
click at [630, 269] on input "text" at bounding box center [676, 278] width 411 height 40
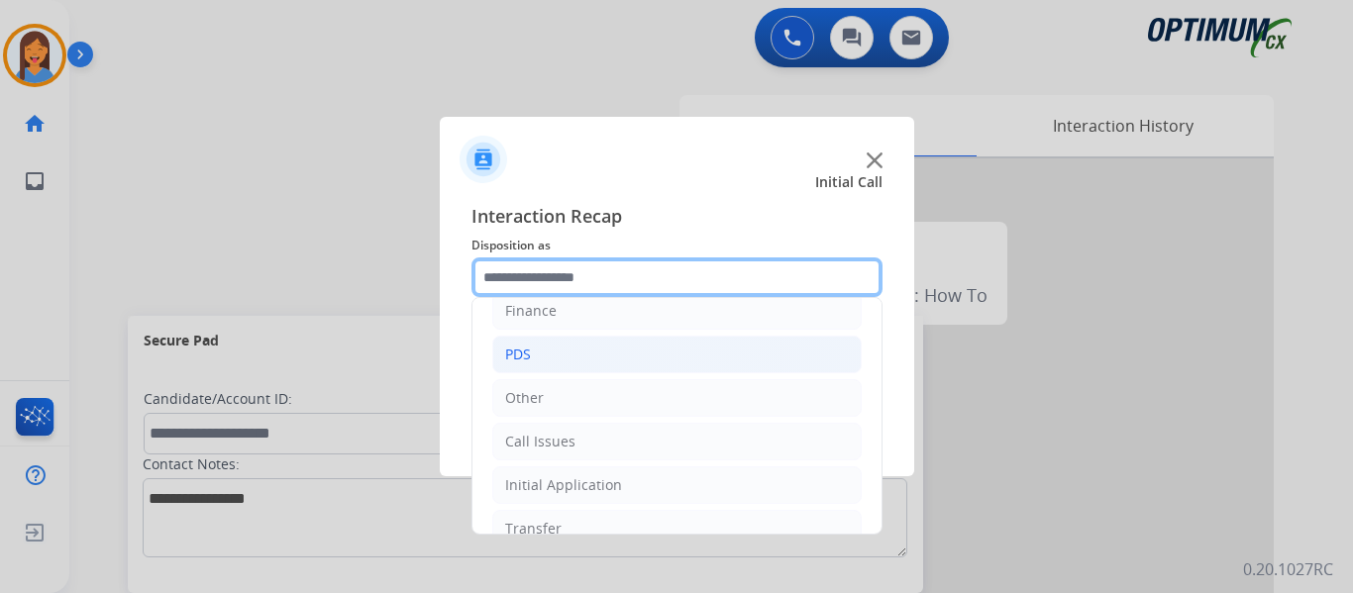
scroll to position [135, 0]
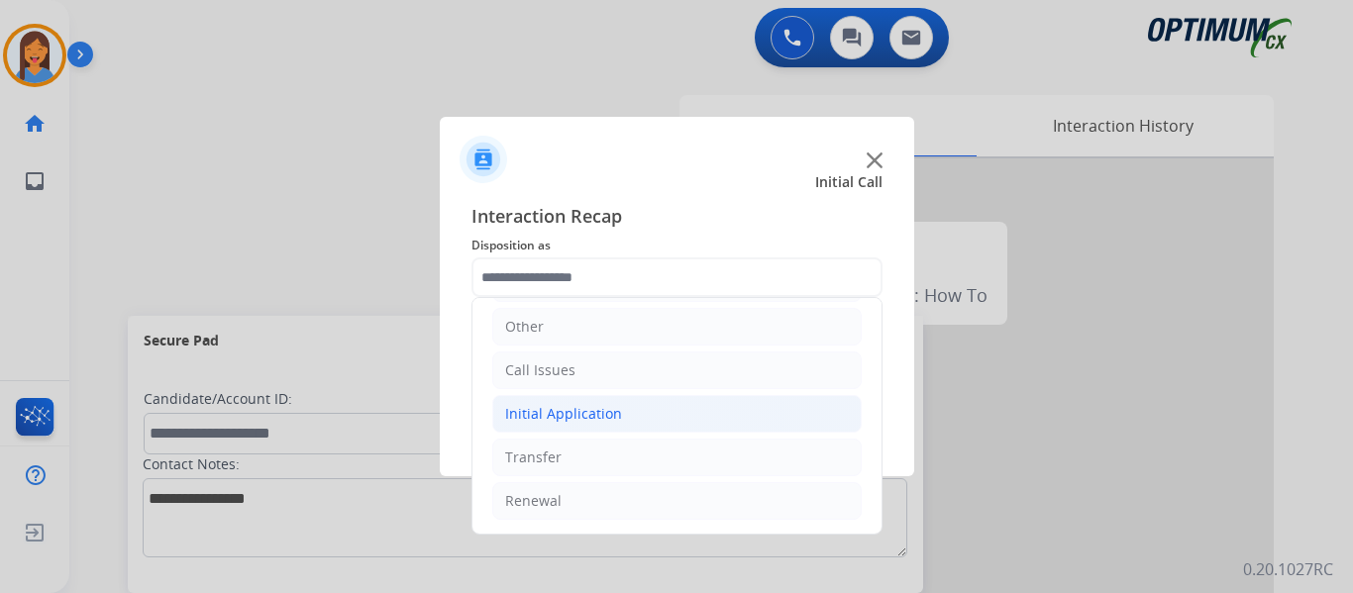
click at [598, 416] on div "Initial Application" at bounding box center [563, 414] width 117 height 20
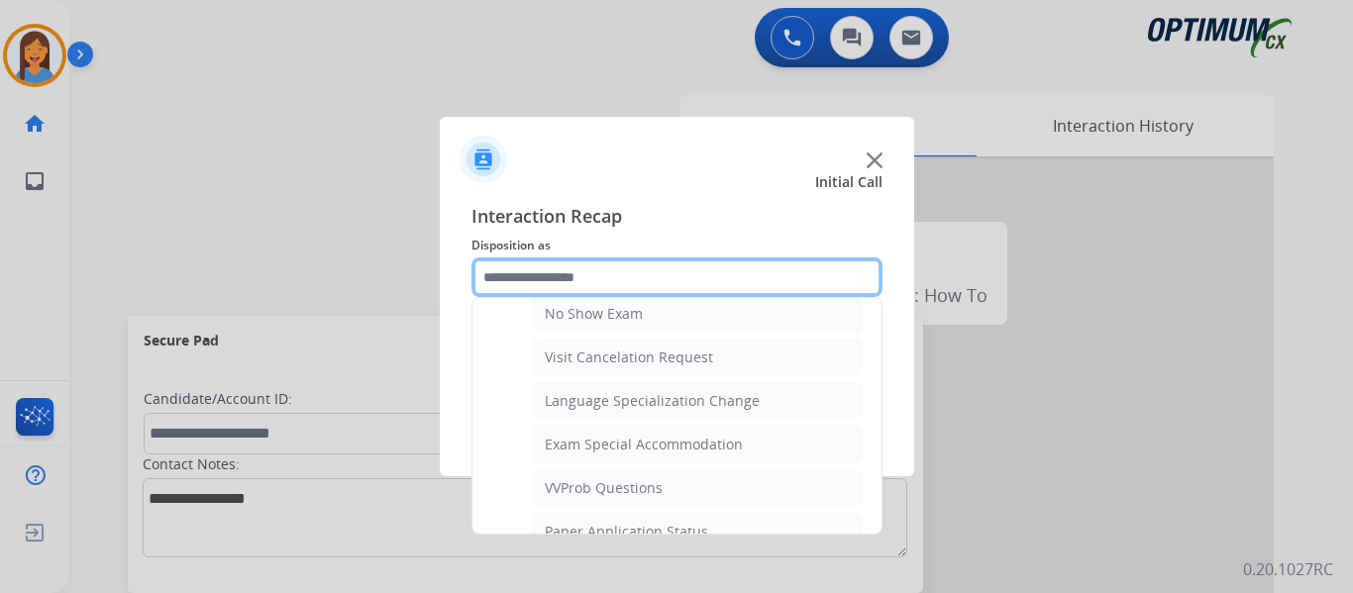
scroll to position [1026, 0]
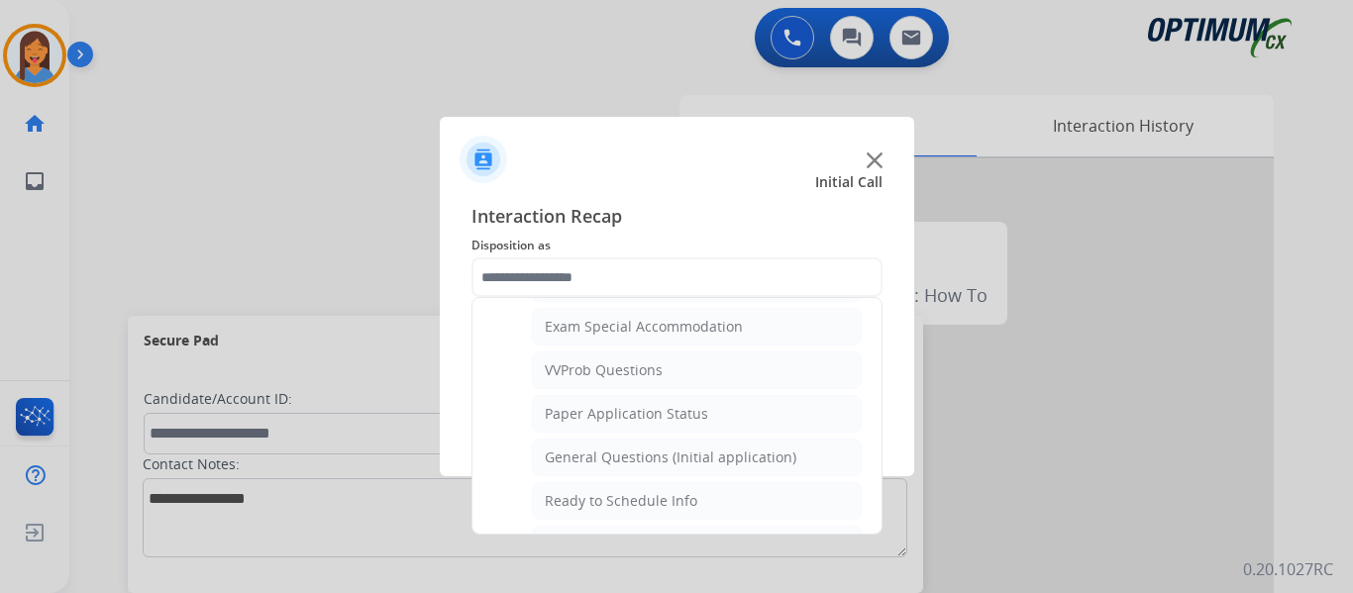
click at [621, 464] on div "General Questions (Initial application)" at bounding box center [671, 458] width 252 height 20
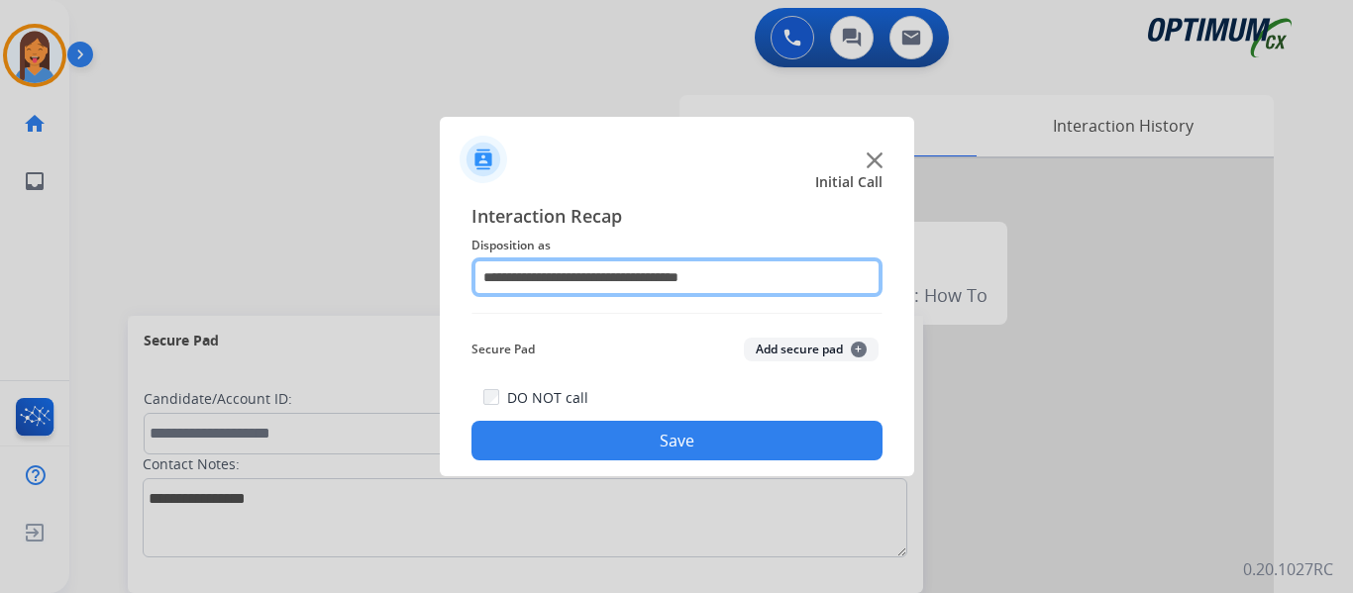
click at [698, 273] on input "**********" at bounding box center [676, 278] width 411 height 40
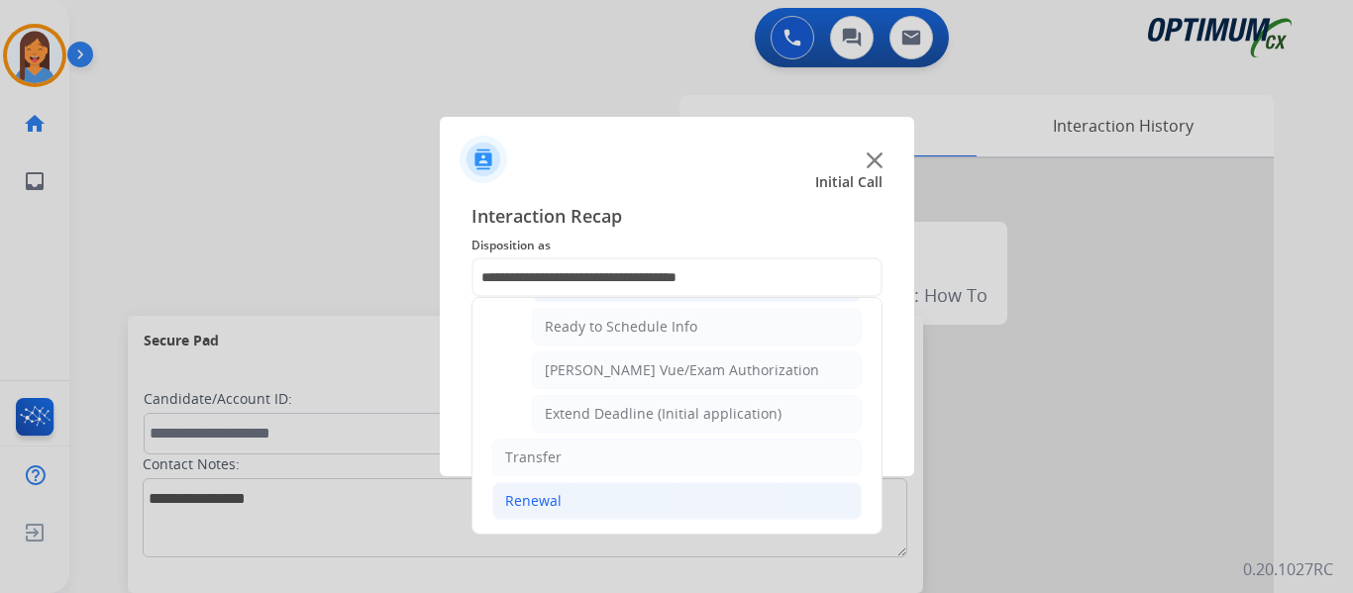
click at [527, 506] on div "Renewal" at bounding box center [533, 501] width 56 height 20
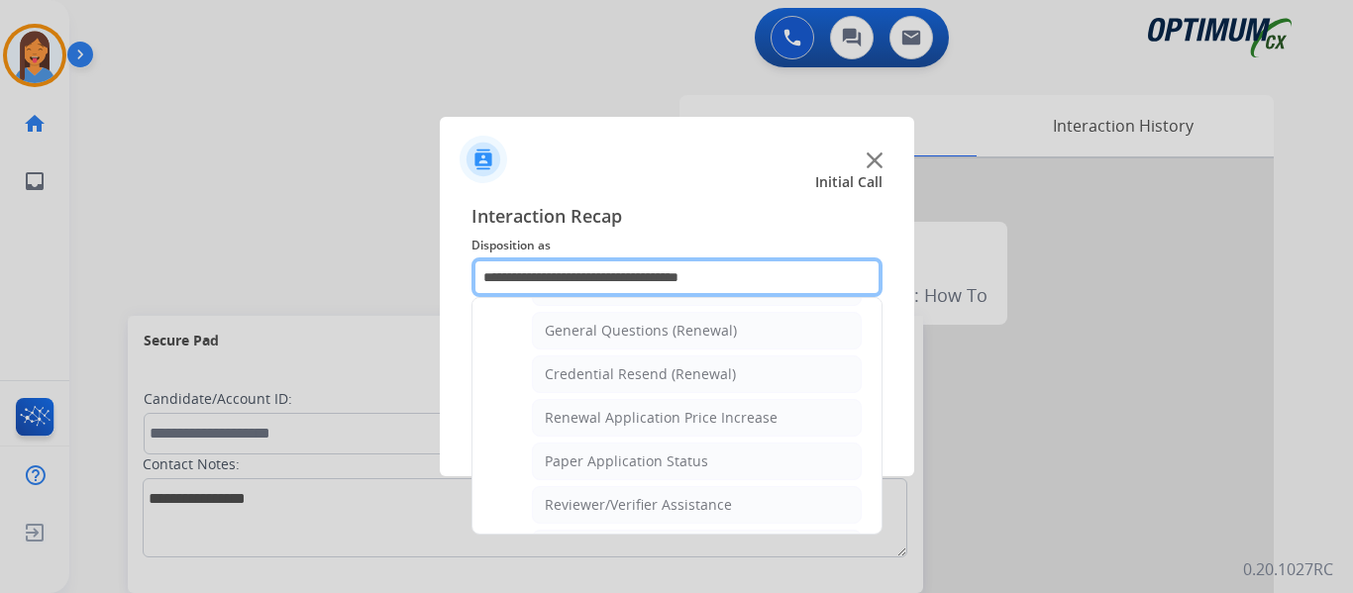
scroll to position [567, 0]
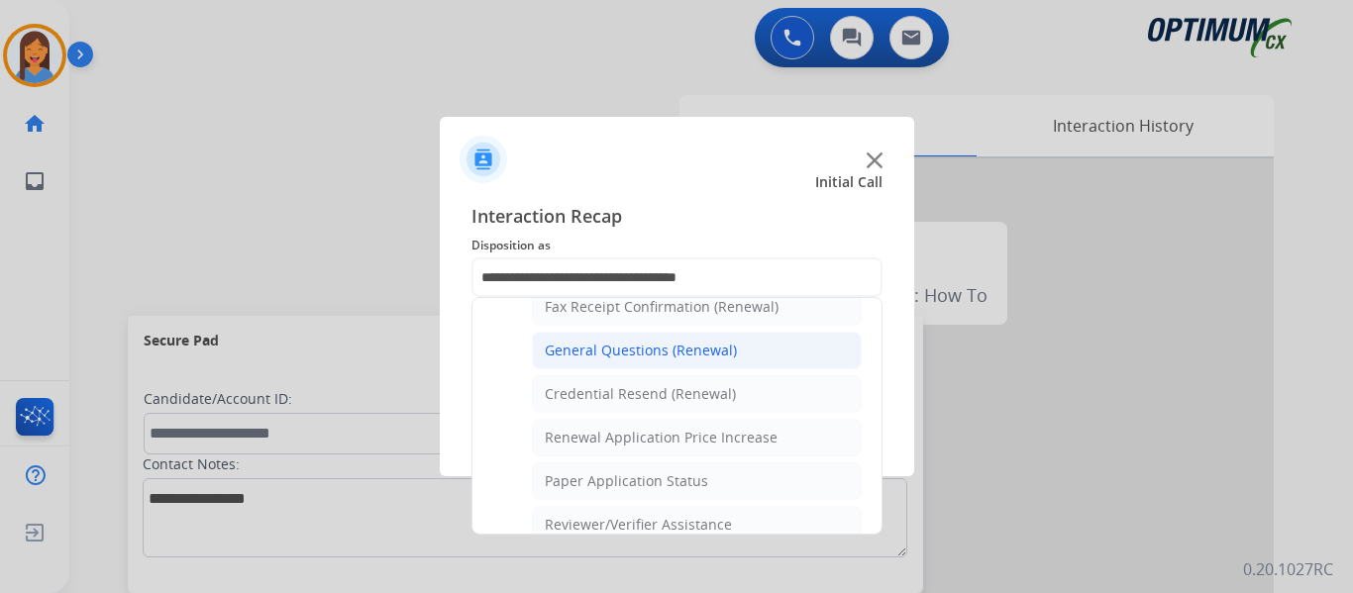
click at [658, 359] on div "General Questions (Renewal)" at bounding box center [641, 351] width 192 height 20
type input "**********"
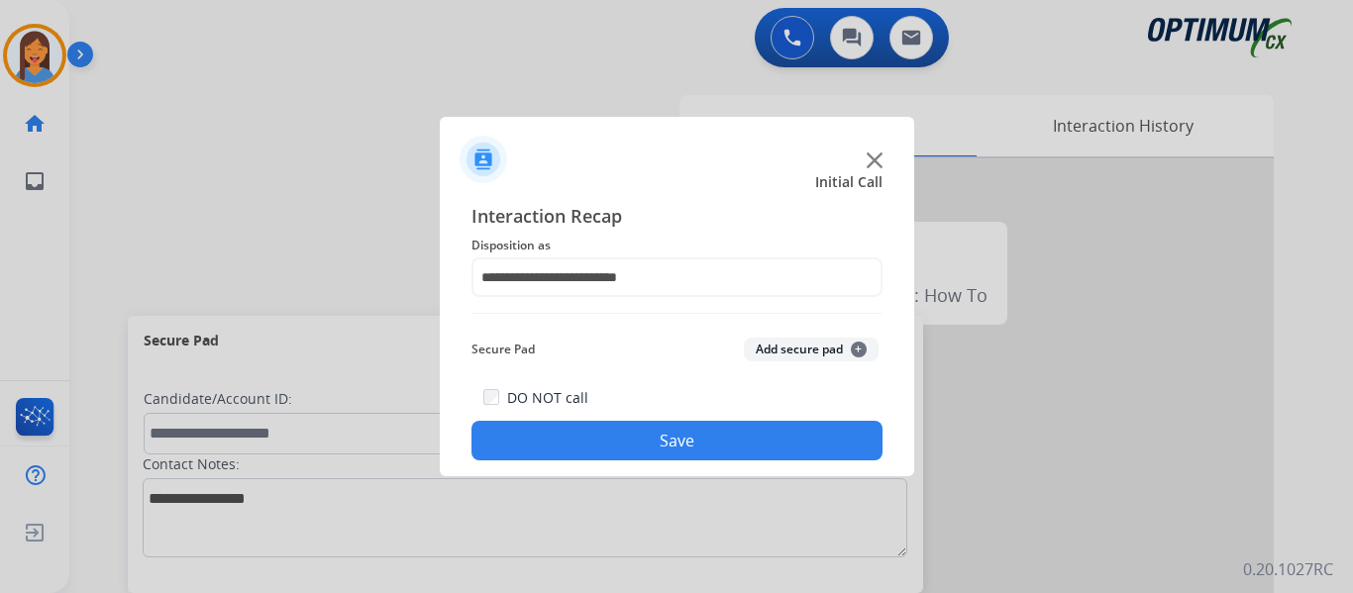
click at [689, 446] on button "Save" at bounding box center [676, 441] width 411 height 40
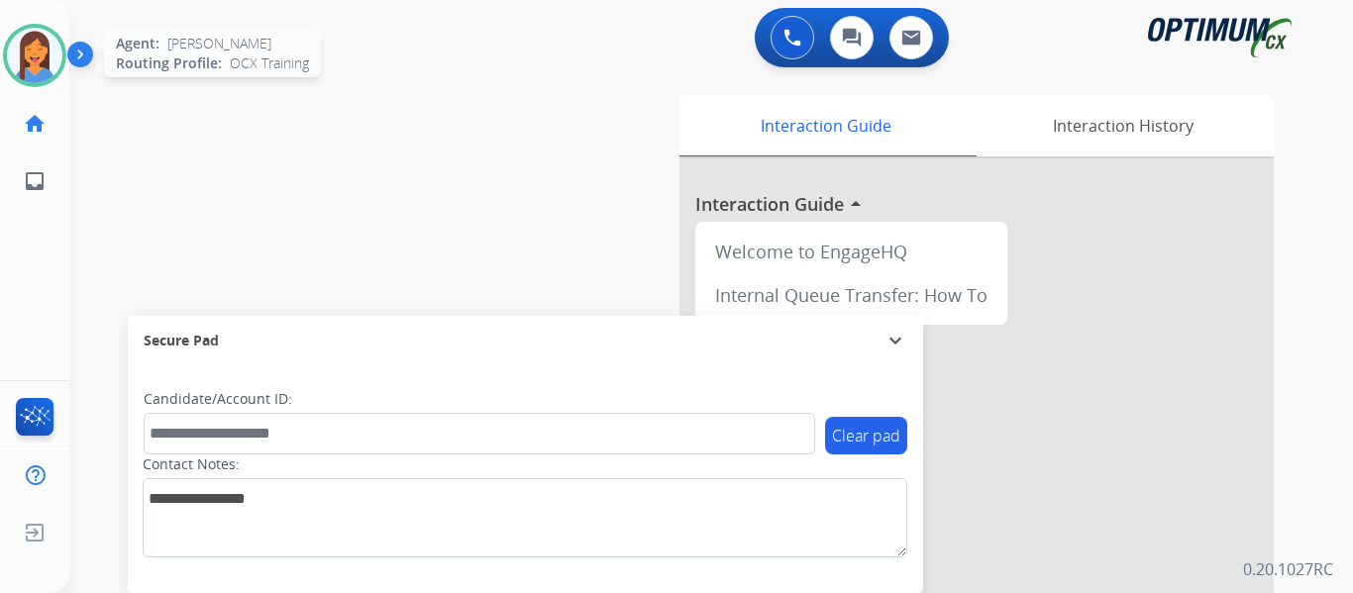
click at [29, 66] on img at bounding box center [34, 55] width 55 height 55
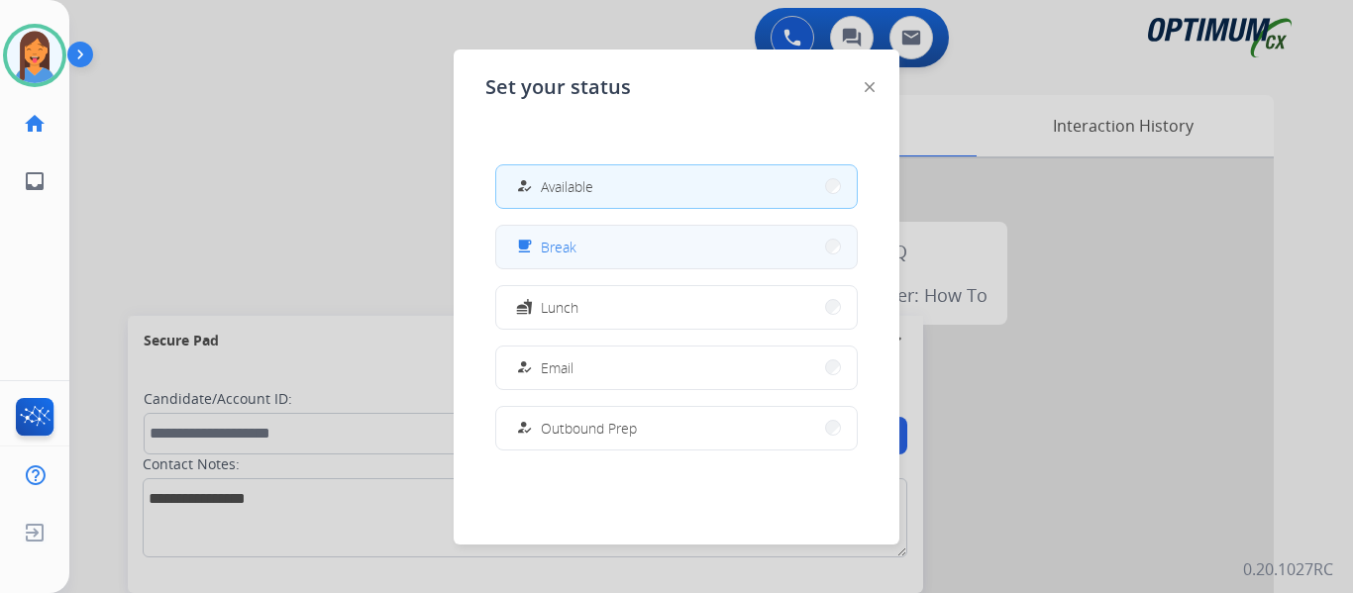
click at [644, 254] on button "free_breakfast Break" at bounding box center [676, 247] width 361 height 43
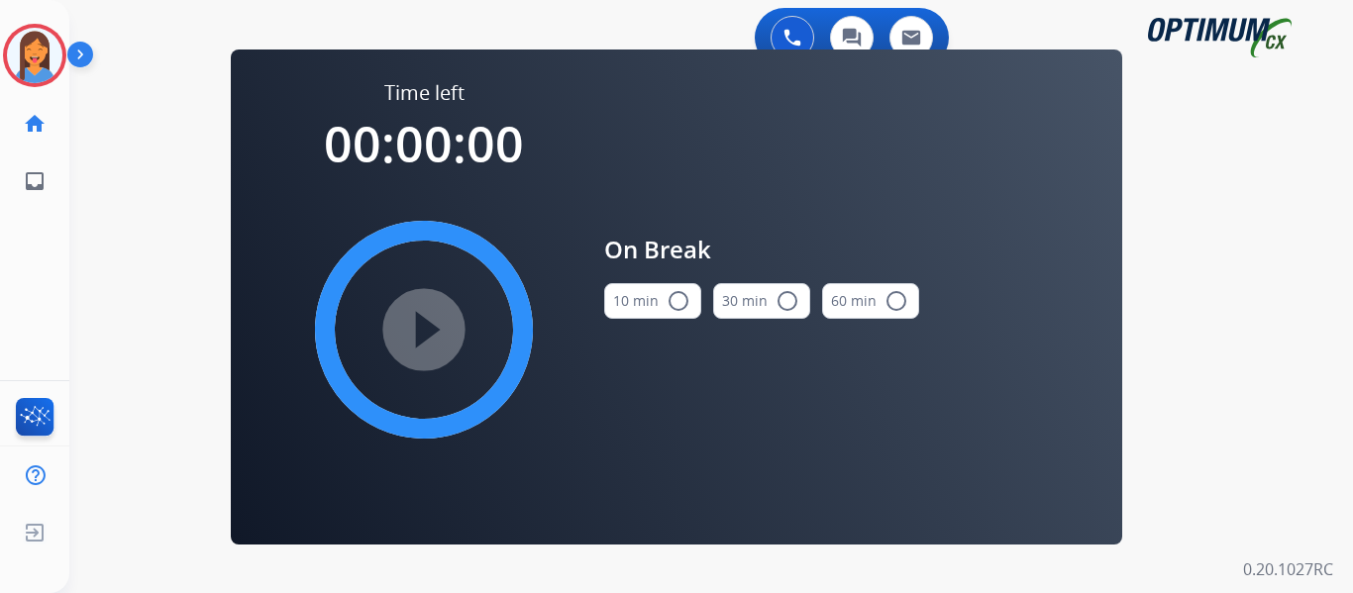
click at [638, 299] on button "10 min radio_button_unchecked" at bounding box center [652, 301] width 97 height 36
click at [433, 322] on mat-icon "play_circle_filled" at bounding box center [424, 330] width 24 height 24
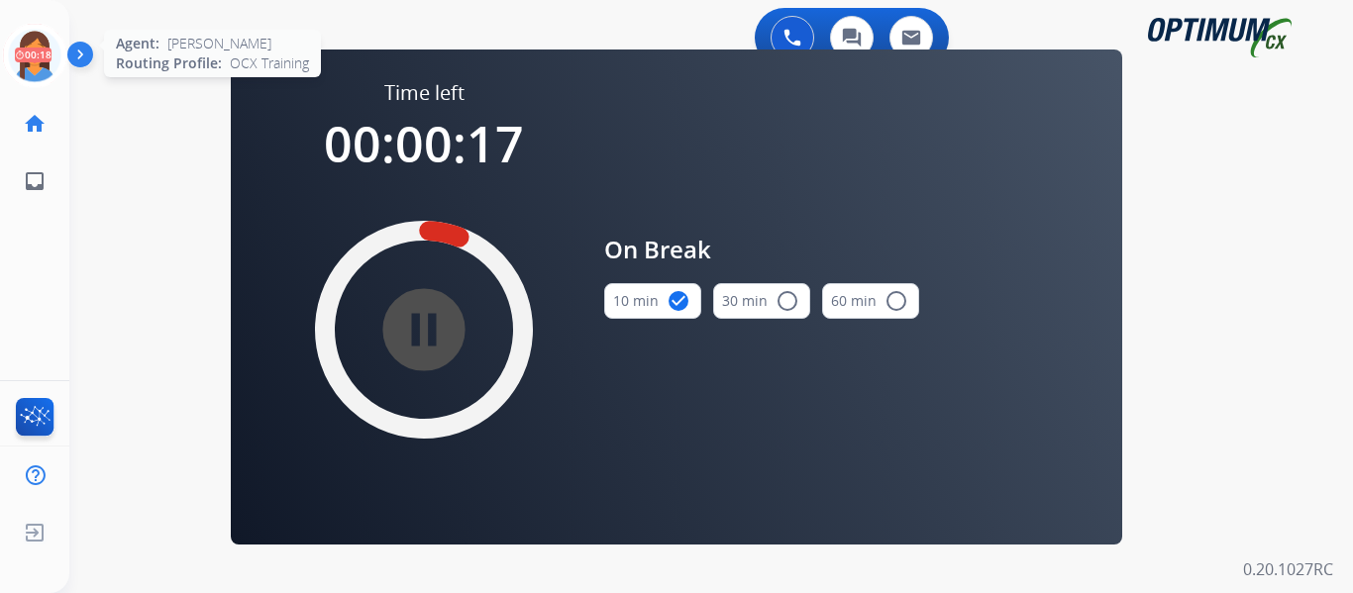
drag, startPoint x: 26, startPoint y: 56, endPoint x: 41, endPoint y: 62, distance: 16.0
click at [26, 56] on icon at bounding box center [35, 56] width 64 height 64
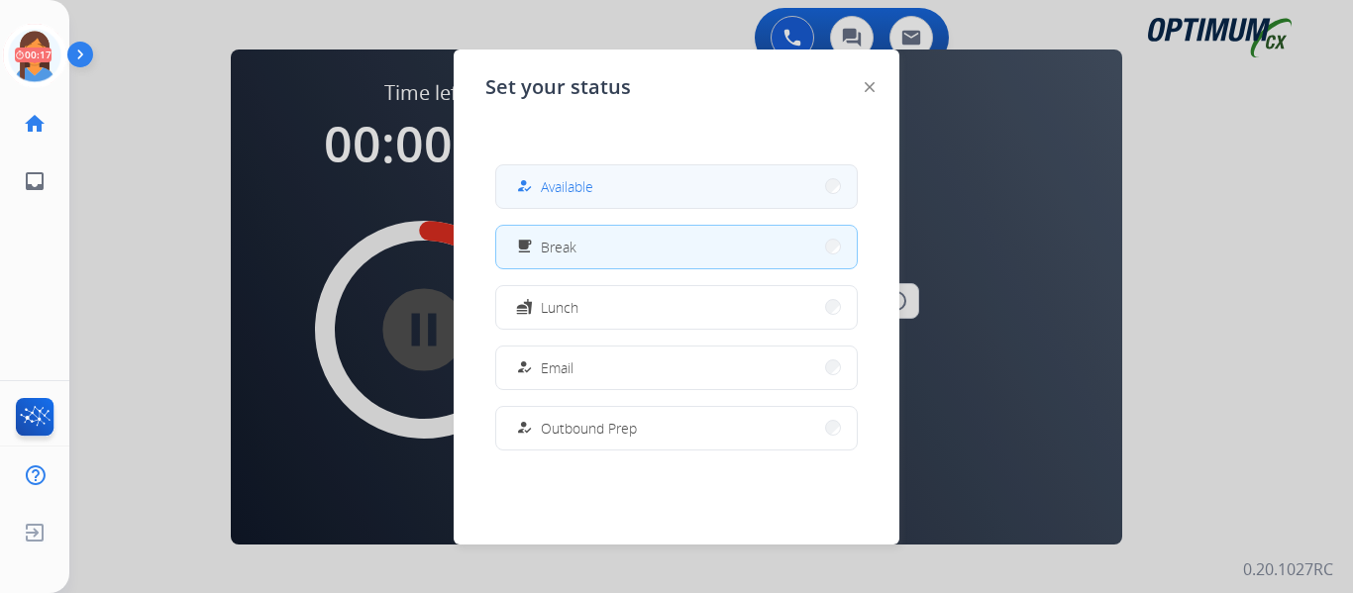
click at [578, 188] on span "Available" at bounding box center [567, 186] width 52 height 21
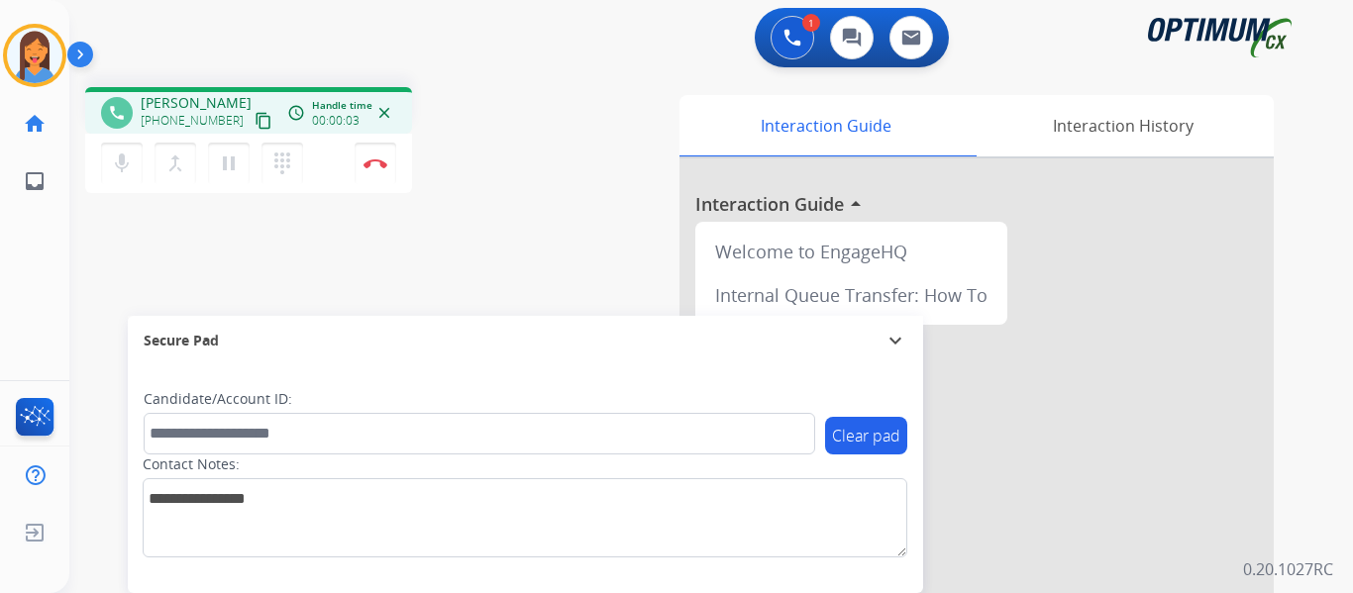
click at [255, 119] on mat-icon "content_copy" at bounding box center [264, 121] width 18 height 18
click at [255, 127] on mat-icon "content_copy" at bounding box center [264, 121] width 18 height 18
click at [384, 166] on img at bounding box center [376, 163] width 24 height 10
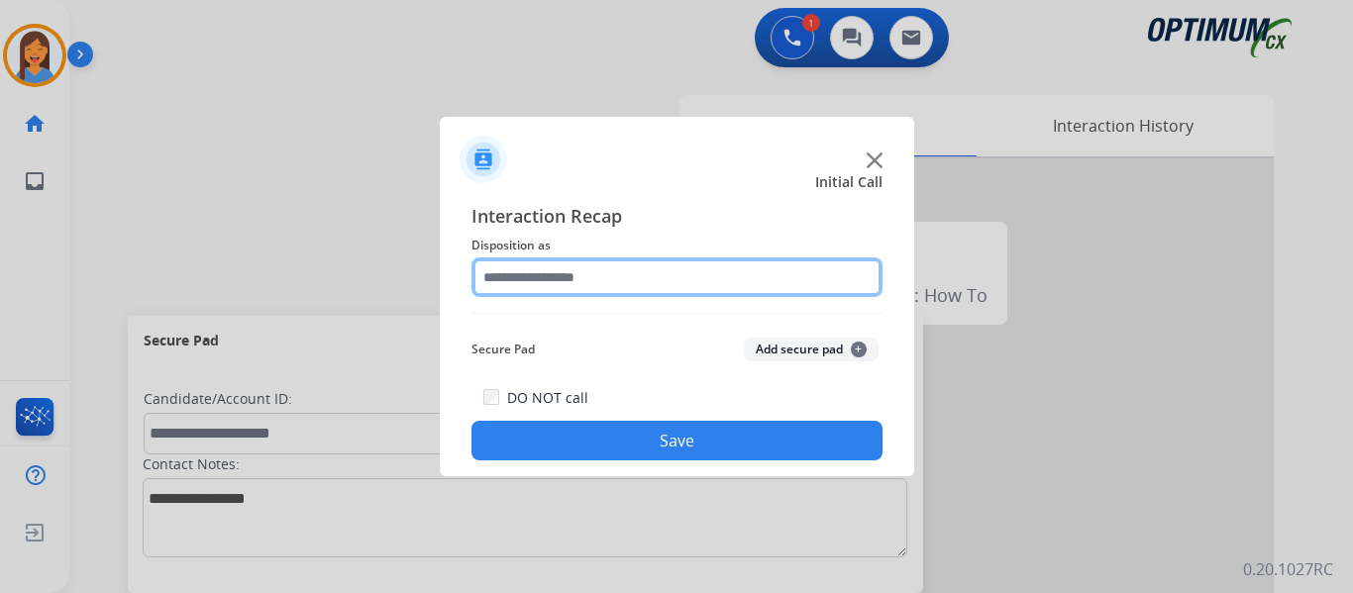
click at [539, 279] on input "text" at bounding box center [676, 278] width 411 height 40
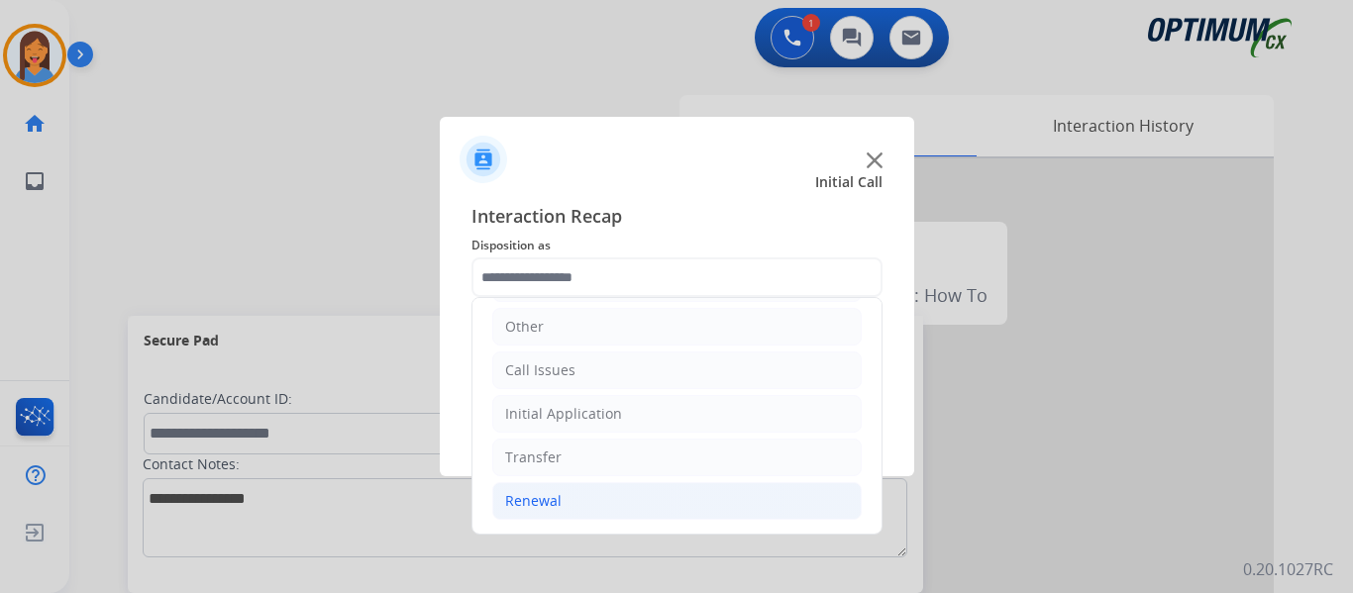
click at [543, 507] on div "Renewal" at bounding box center [533, 501] width 56 height 20
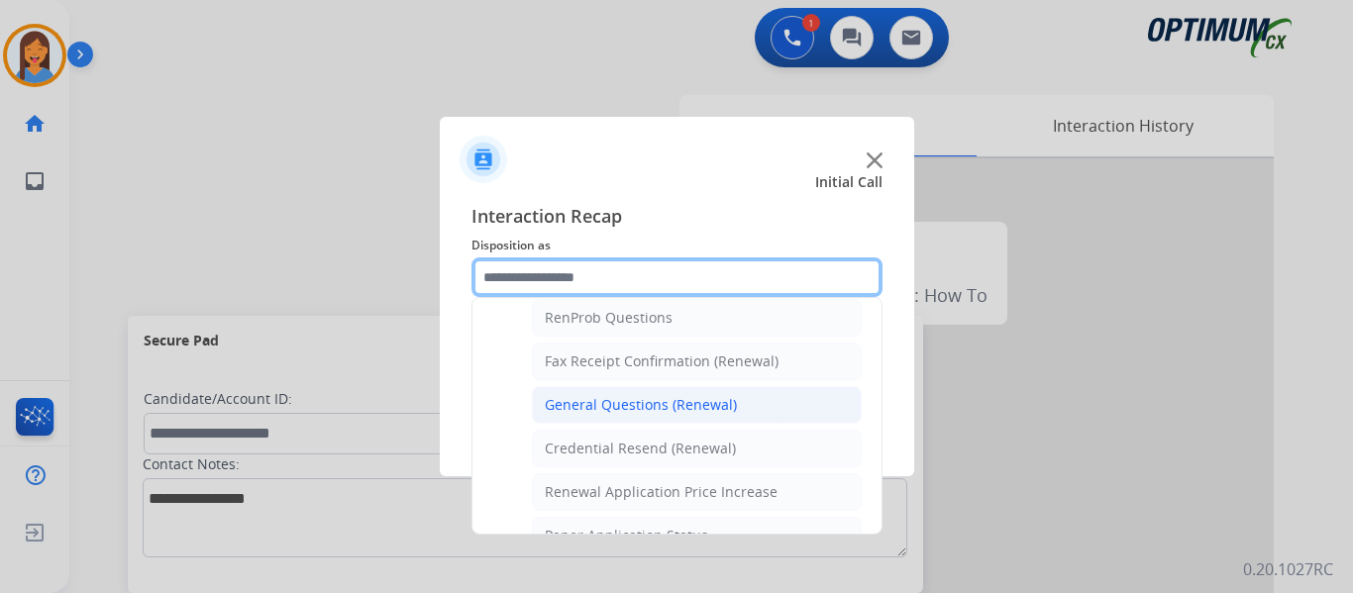
scroll to position [531, 0]
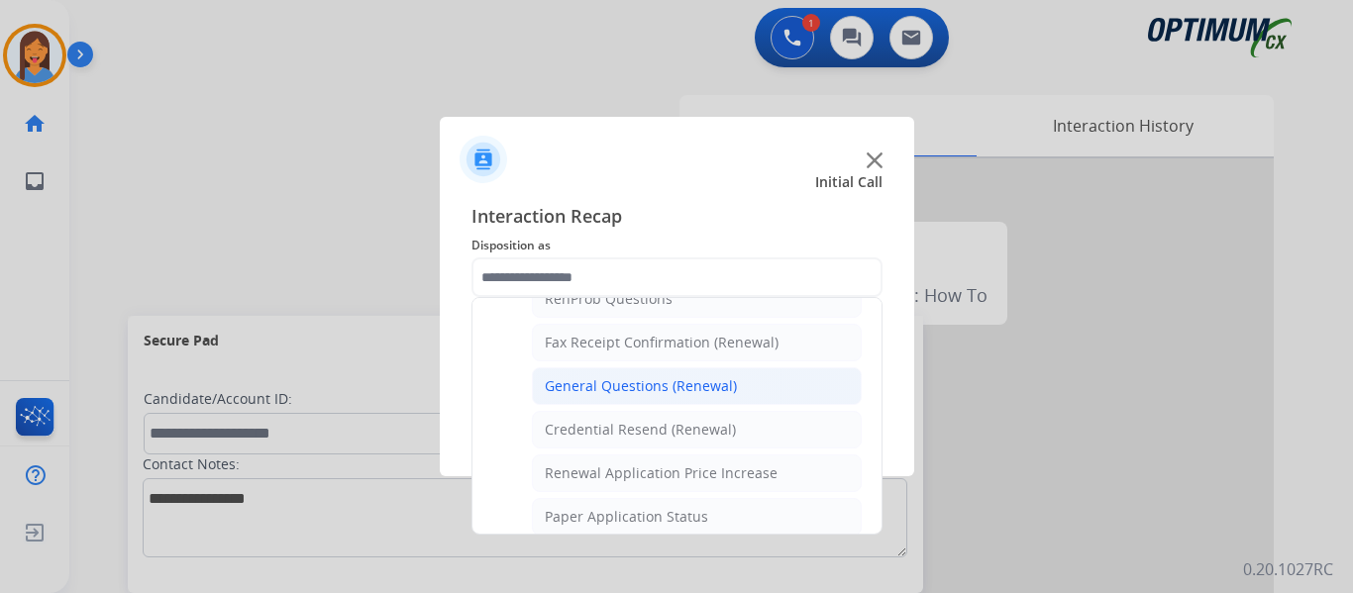
click at [635, 389] on div "General Questions (Renewal)" at bounding box center [641, 386] width 192 height 20
type input "**********"
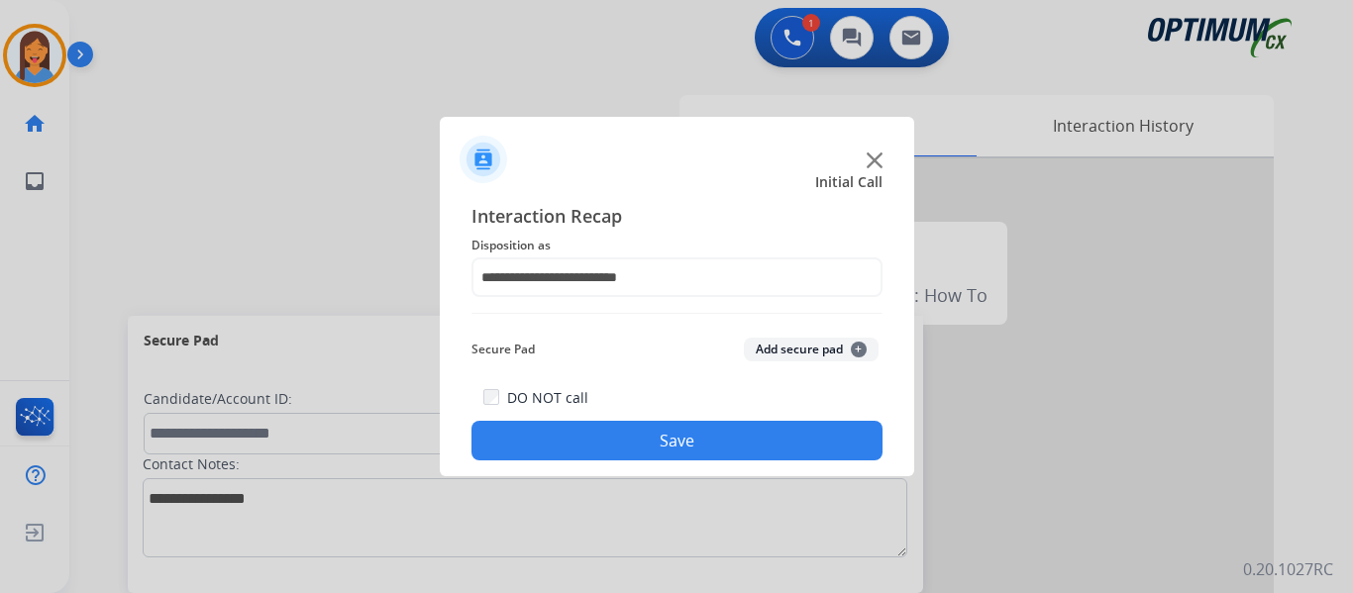
click at [643, 433] on button "Save" at bounding box center [676, 441] width 411 height 40
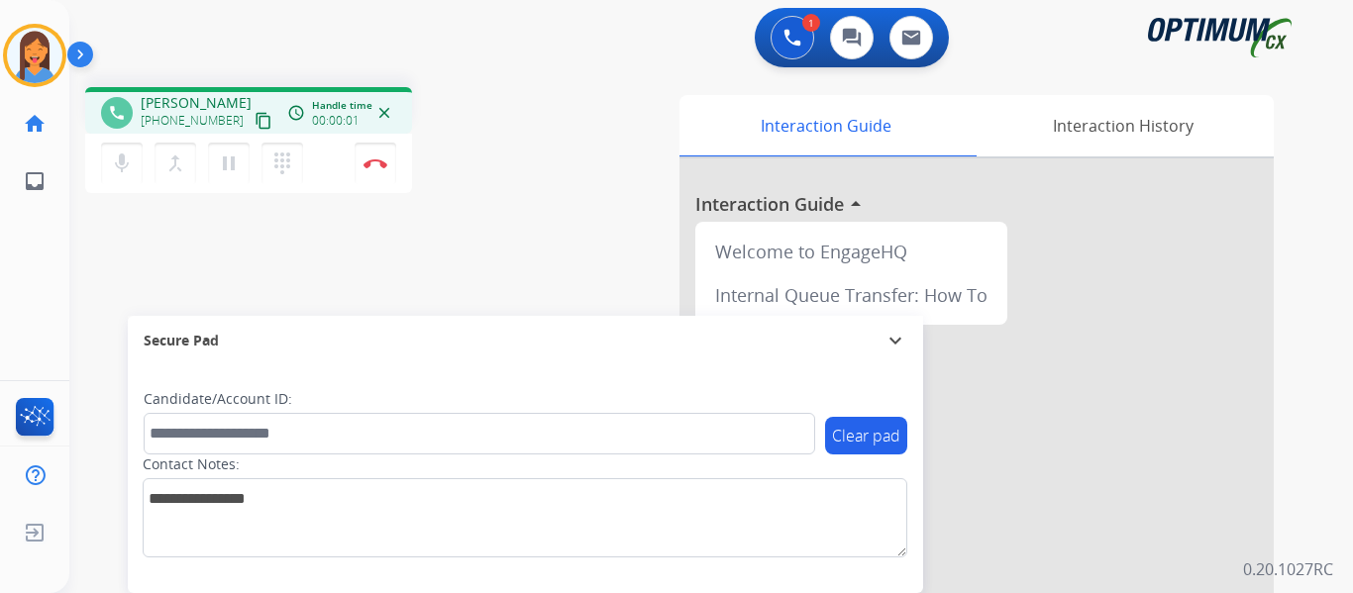
click at [255, 124] on mat-icon "content_copy" at bounding box center [264, 121] width 18 height 18
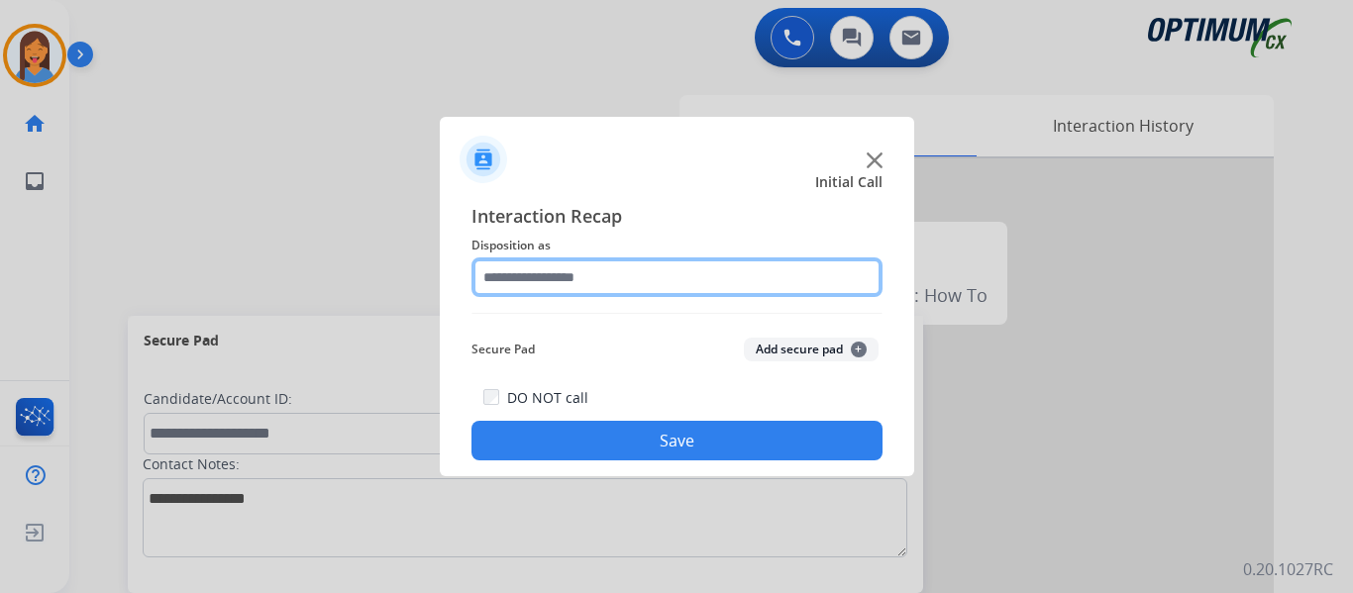
click at [577, 262] on input "text" at bounding box center [676, 278] width 411 height 40
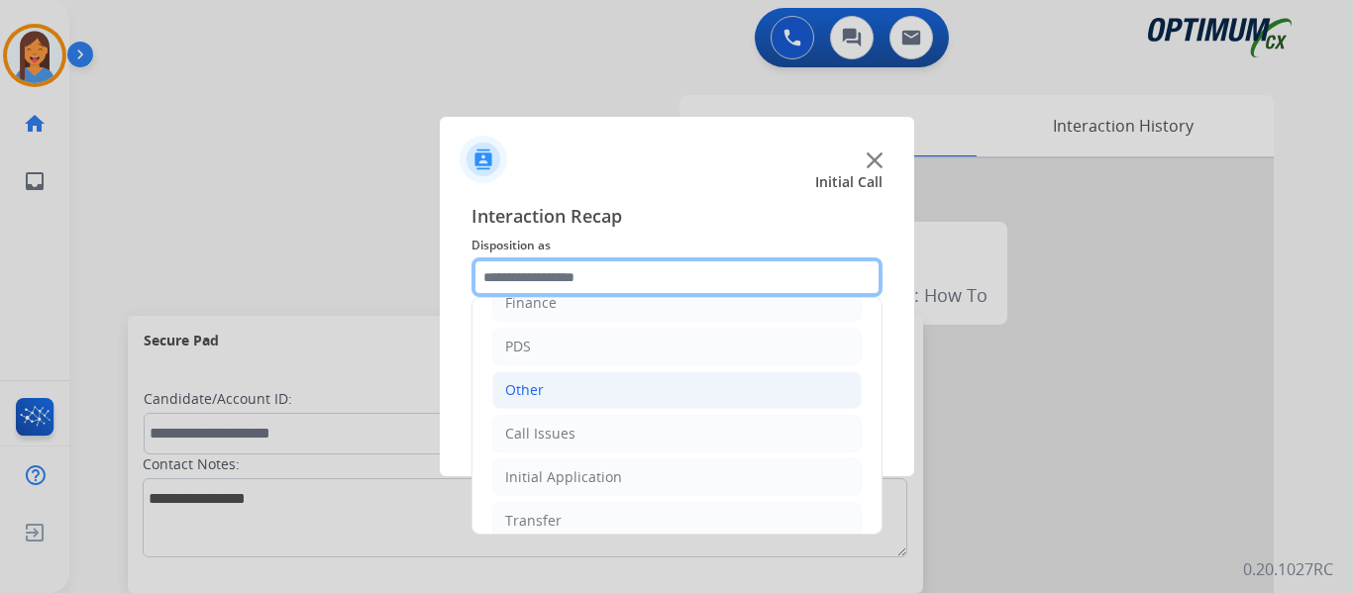
scroll to position [135, 0]
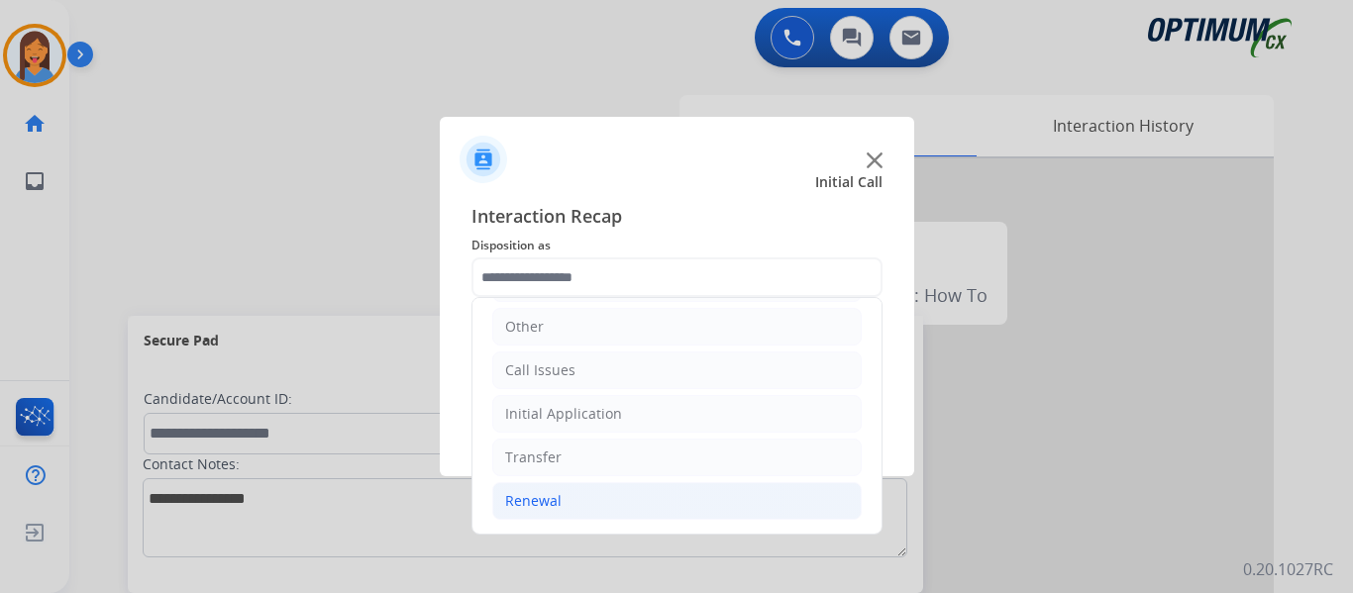
click at [540, 511] on div "Renewal" at bounding box center [533, 501] width 56 height 20
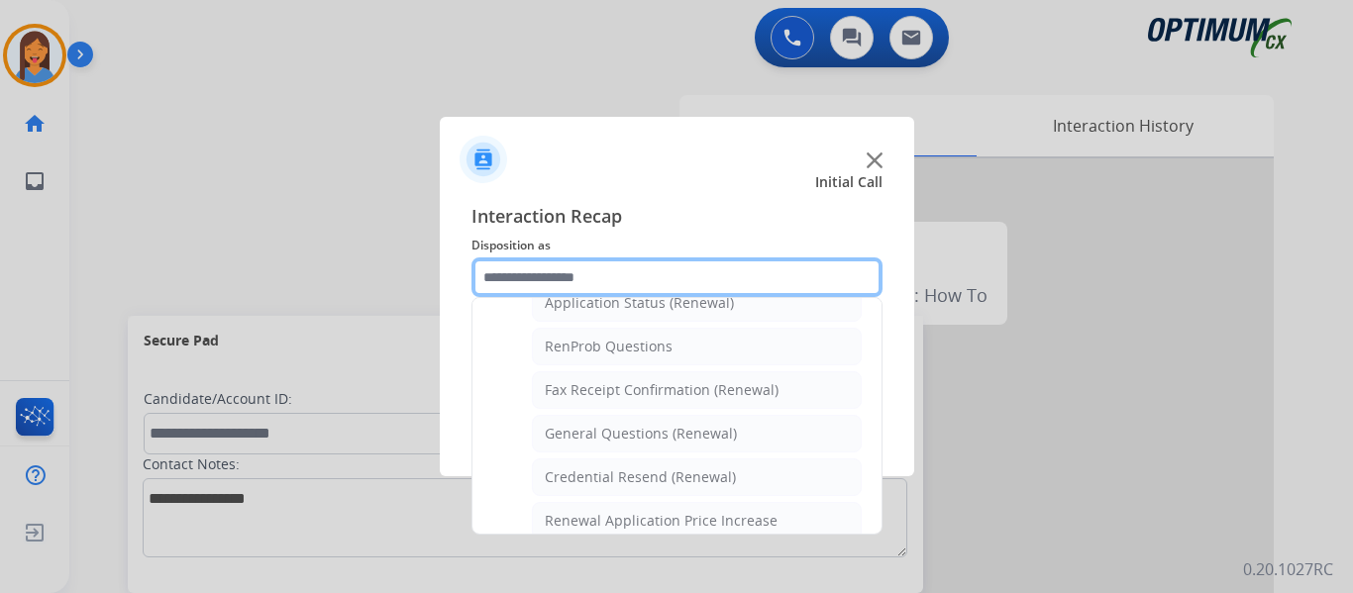
scroll to position [531, 0]
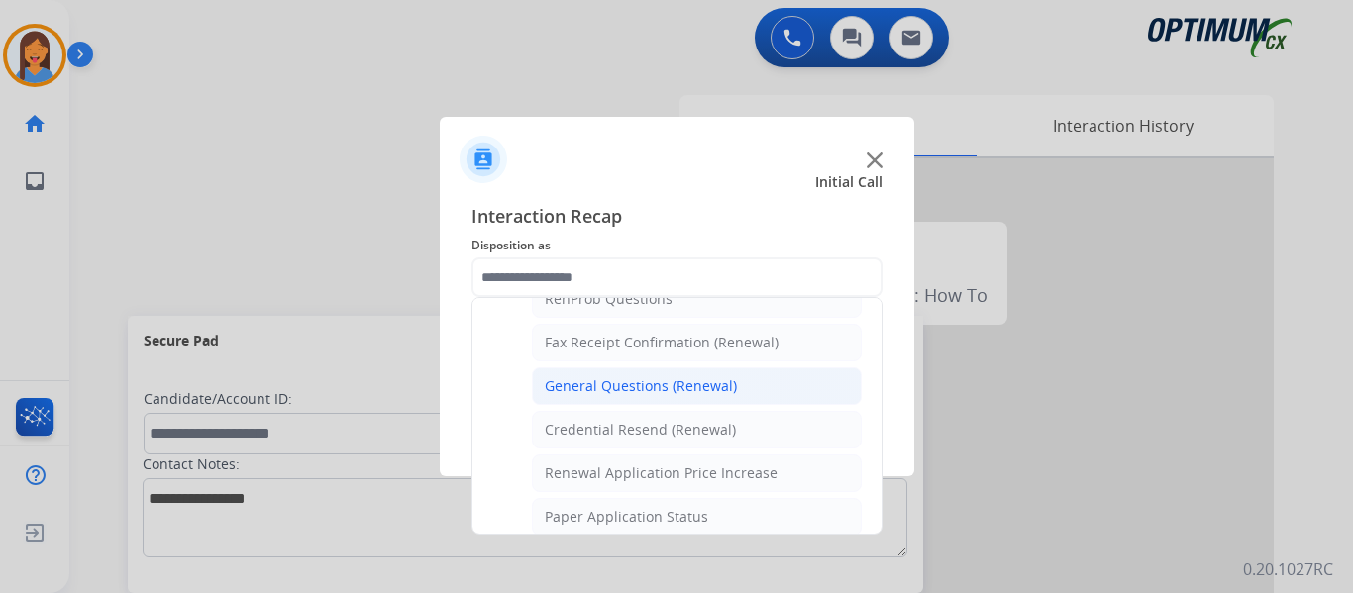
click at [617, 394] on div "General Questions (Renewal)" at bounding box center [641, 386] width 192 height 20
type input "**********"
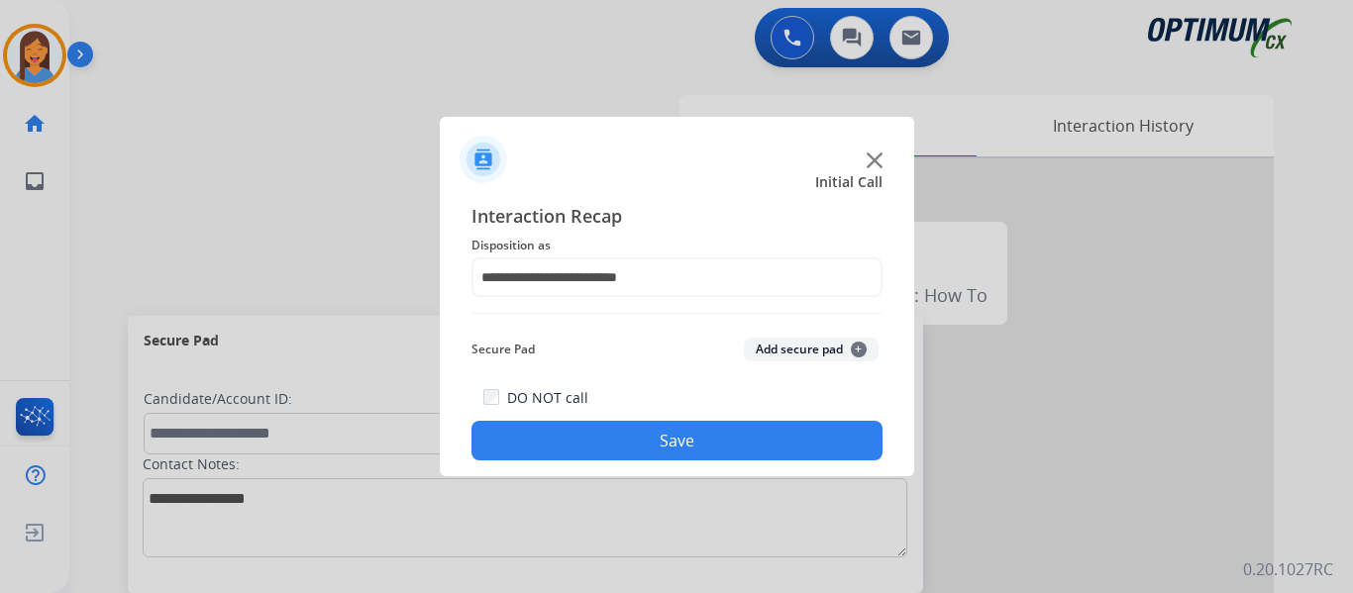
click at [624, 438] on button "Save" at bounding box center [676, 441] width 411 height 40
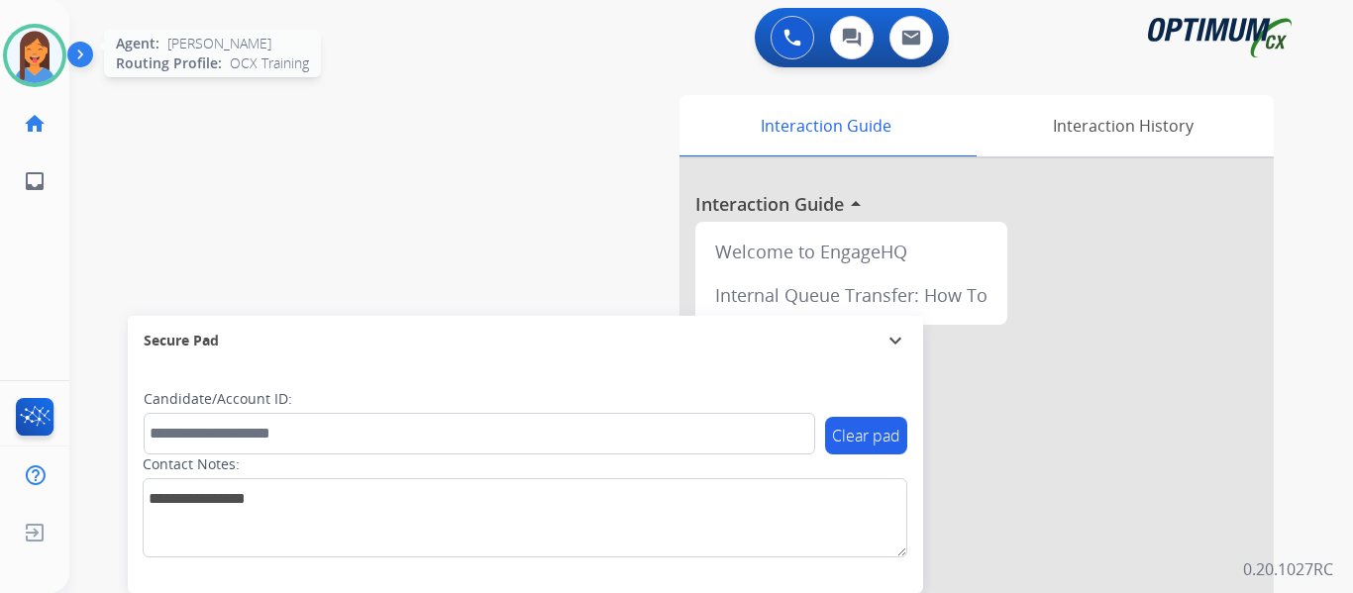
click at [30, 62] on img at bounding box center [34, 55] width 55 height 55
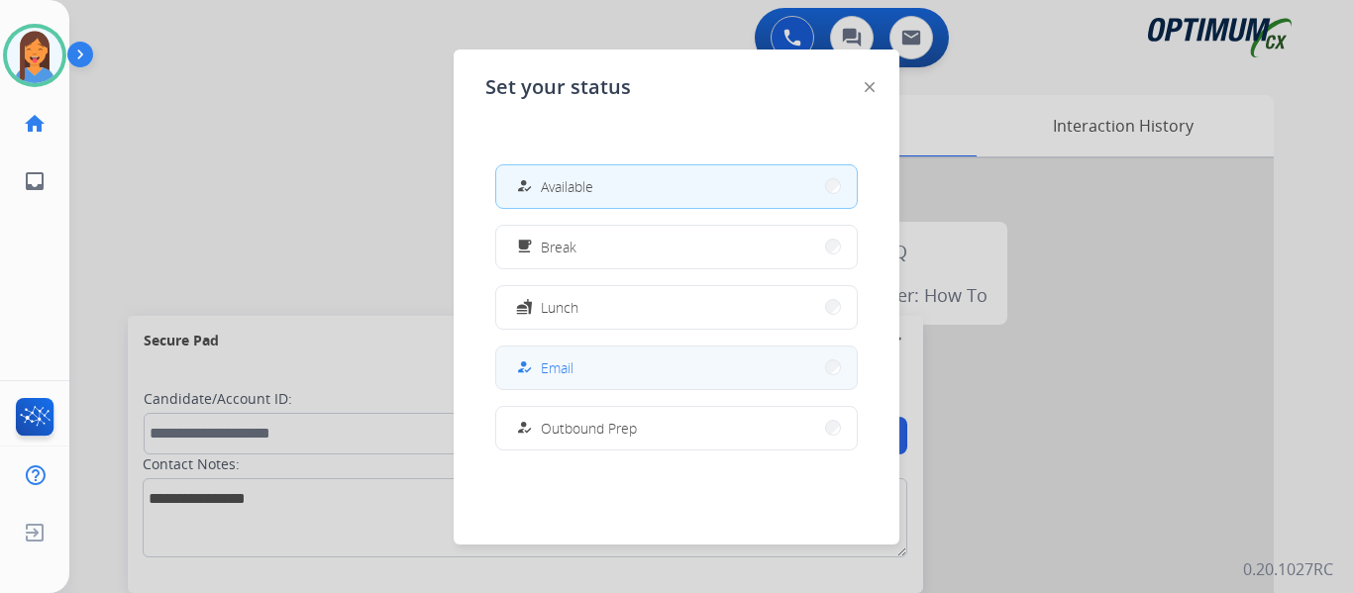
scroll to position [494, 0]
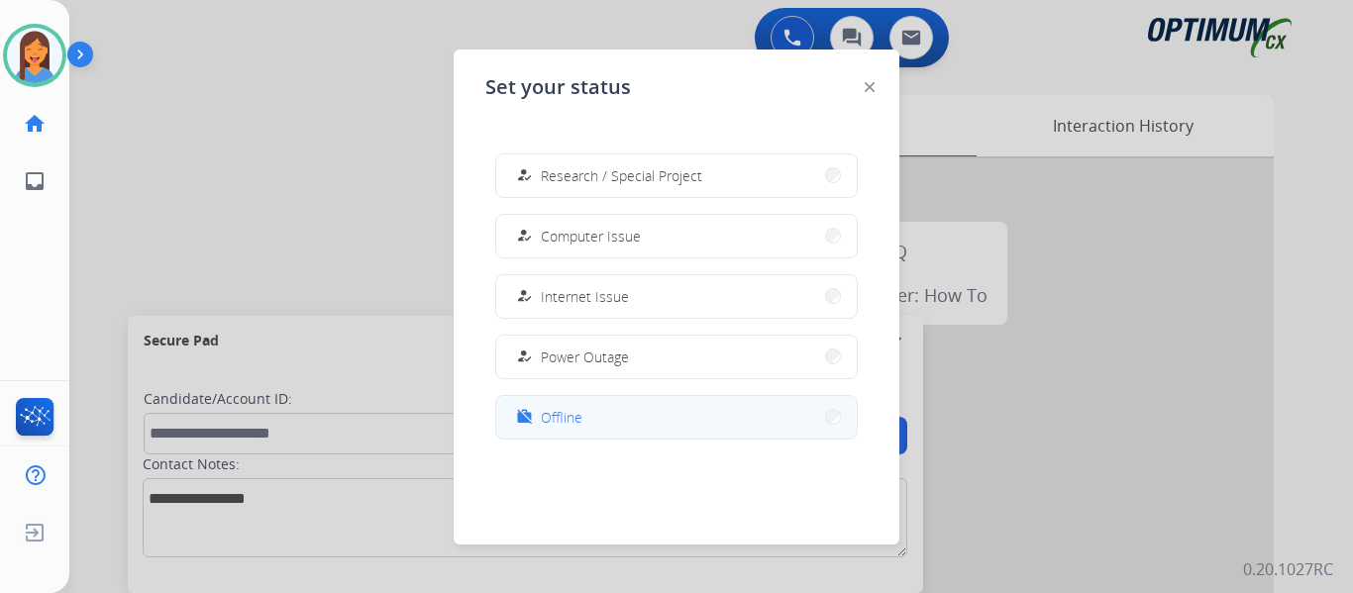
click at [558, 421] on span "Offline" at bounding box center [562, 417] width 42 height 21
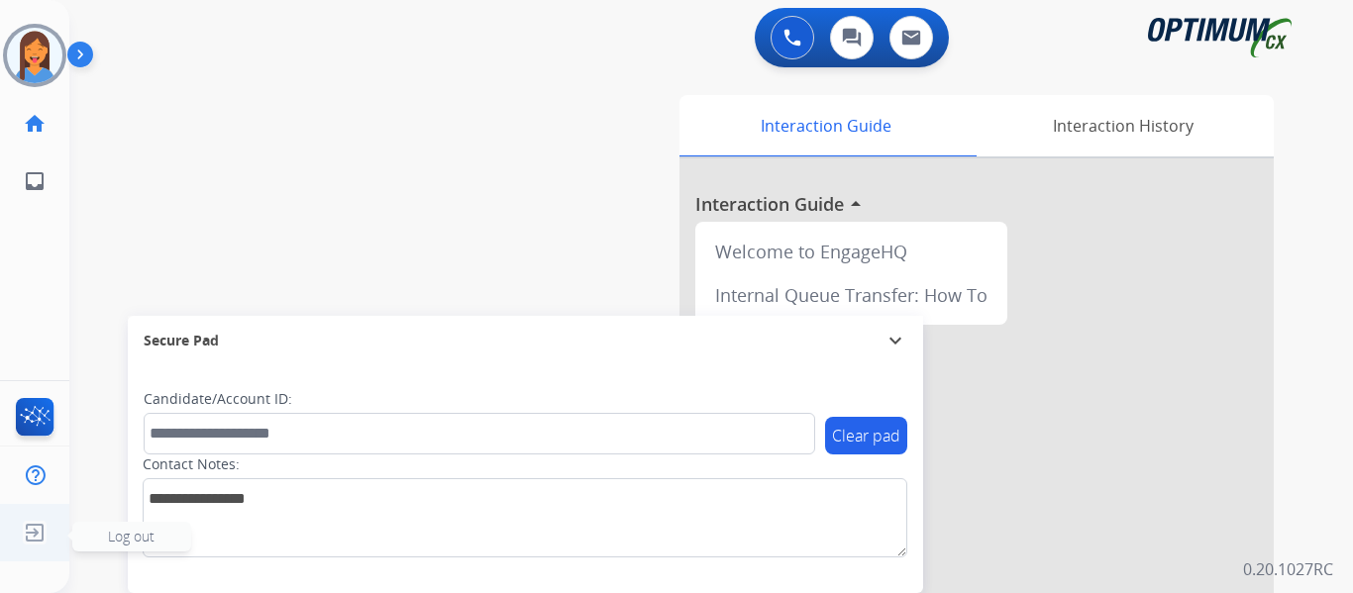
click at [40, 533] on img at bounding box center [35, 533] width 36 height 38
